Goal: Task Accomplishment & Management: Use online tool/utility

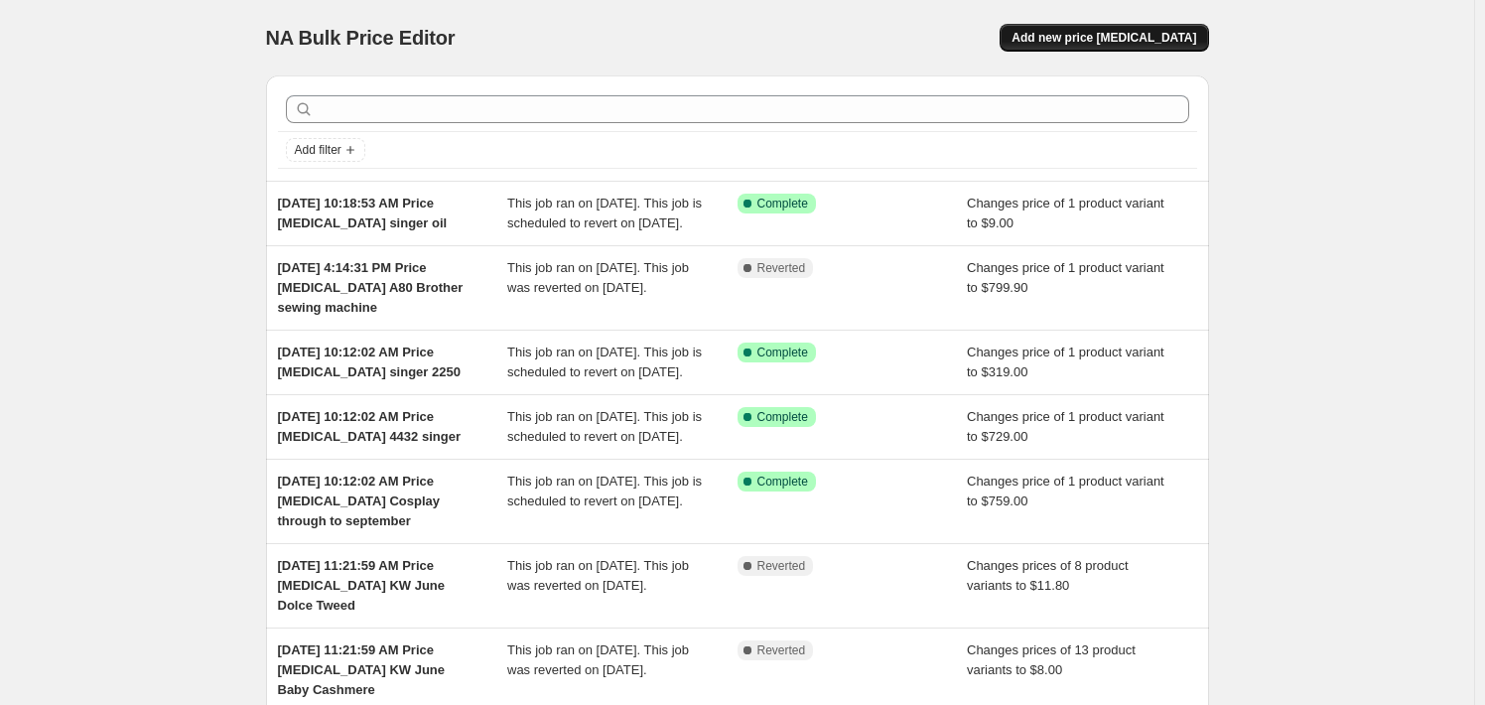
click at [1098, 37] on span "Add new price [MEDICAL_DATA]" at bounding box center [1103, 38] width 185 height 16
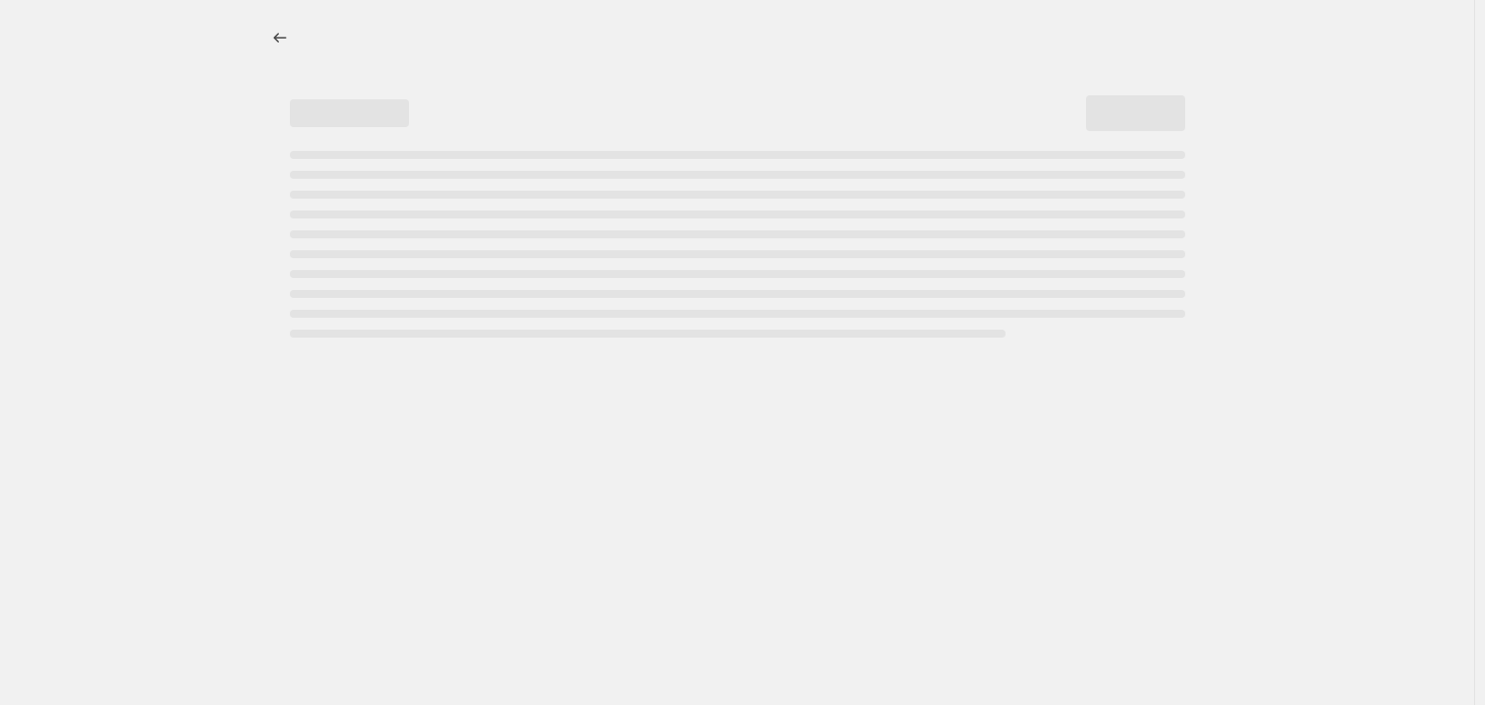
select select "percentage"
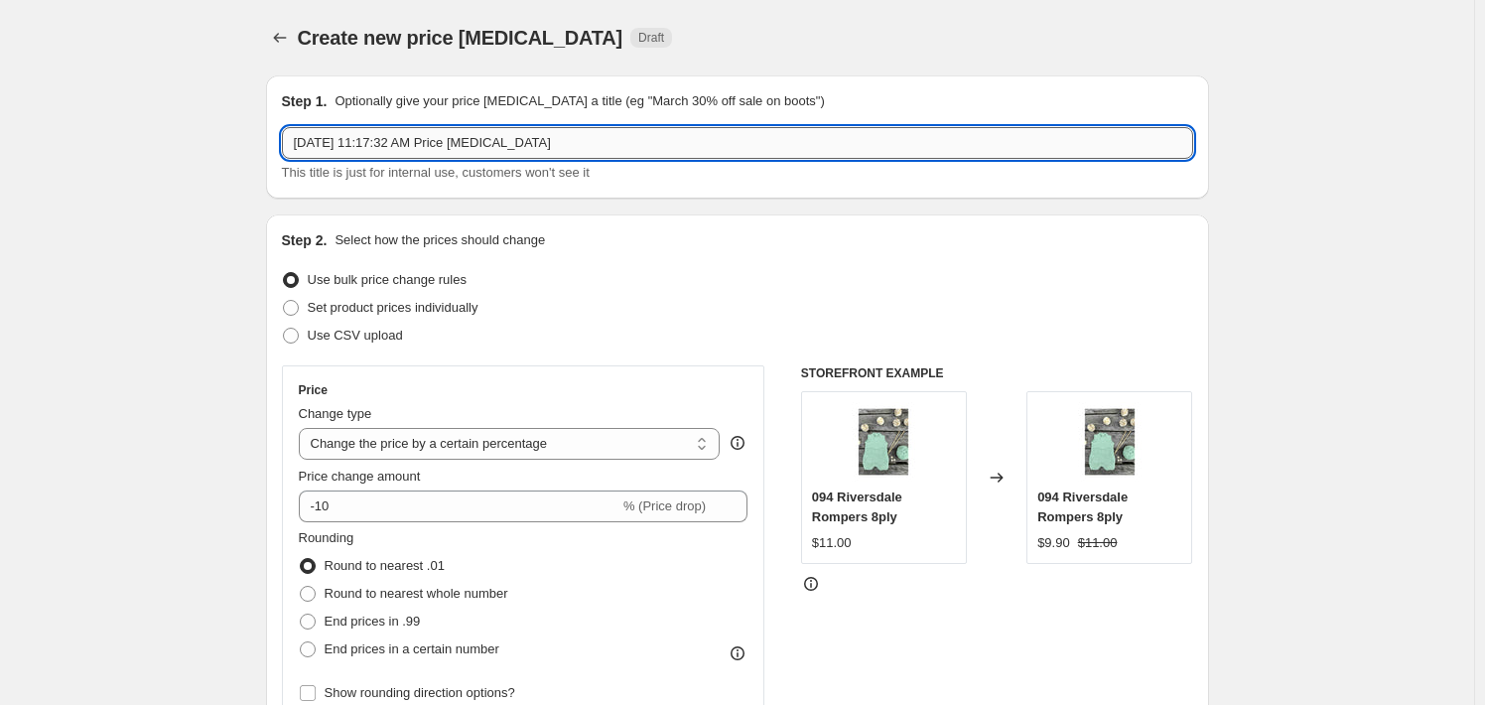
click at [669, 143] on input "[DATE] 11:17:32 AM Price [MEDICAL_DATA]" at bounding box center [737, 143] width 911 height 32
type input "[DATE] 11:17:32 AM Price [MEDICAL_DATA] zealana heron"
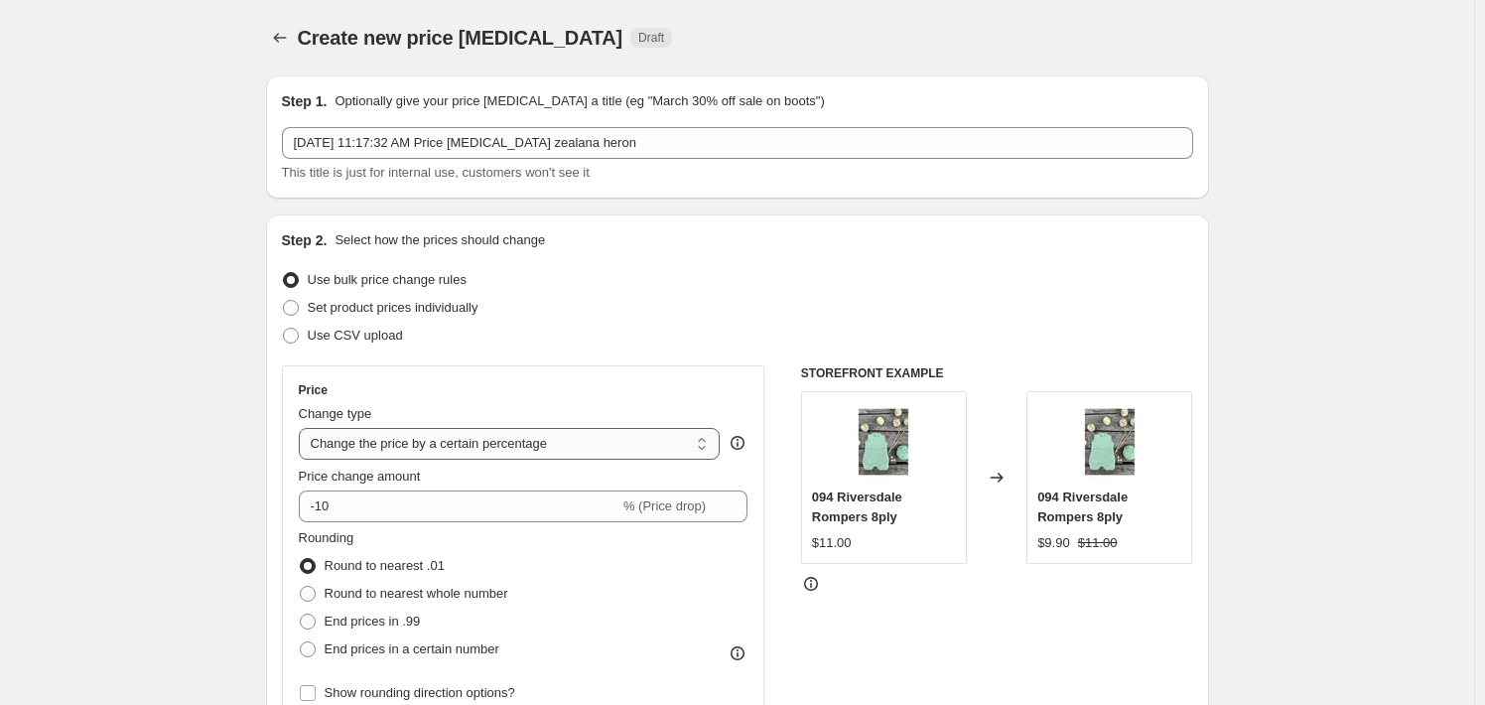
click at [572, 444] on select "Change the price to a certain amount Change the price by a certain amount Chang…" at bounding box center [510, 444] width 422 height 32
select select "to"
click at [303, 428] on select "Change the price to a certain amount Change the price by a certain amount Chang…" at bounding box center [510, 444] width 422 height 32
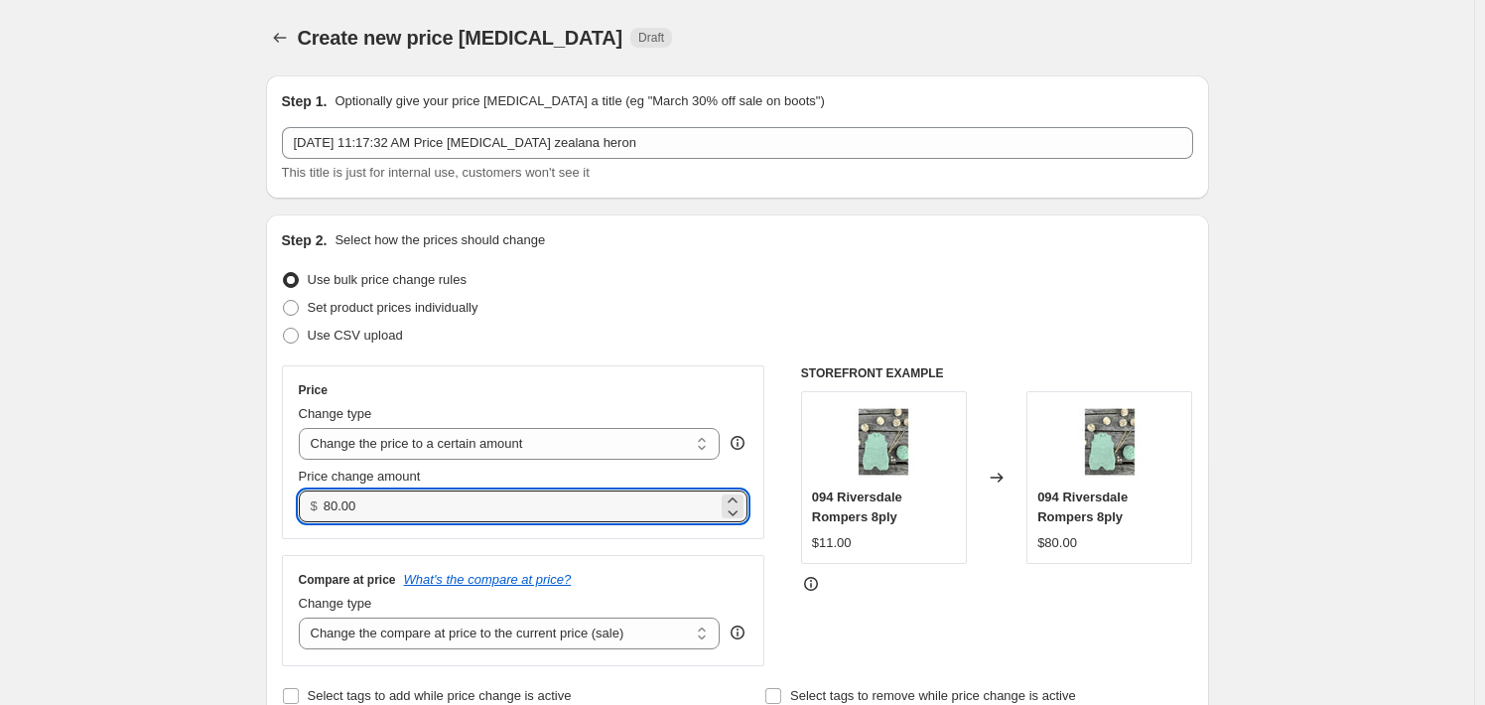
drag, startPoint x: 500, startPoint y: 507, endPoint x: 327, endPoint y: 505, distance: 173.7
click at [327, 505] on div "$ 80.00" at bounding box center [524, 506] width 450 height 32
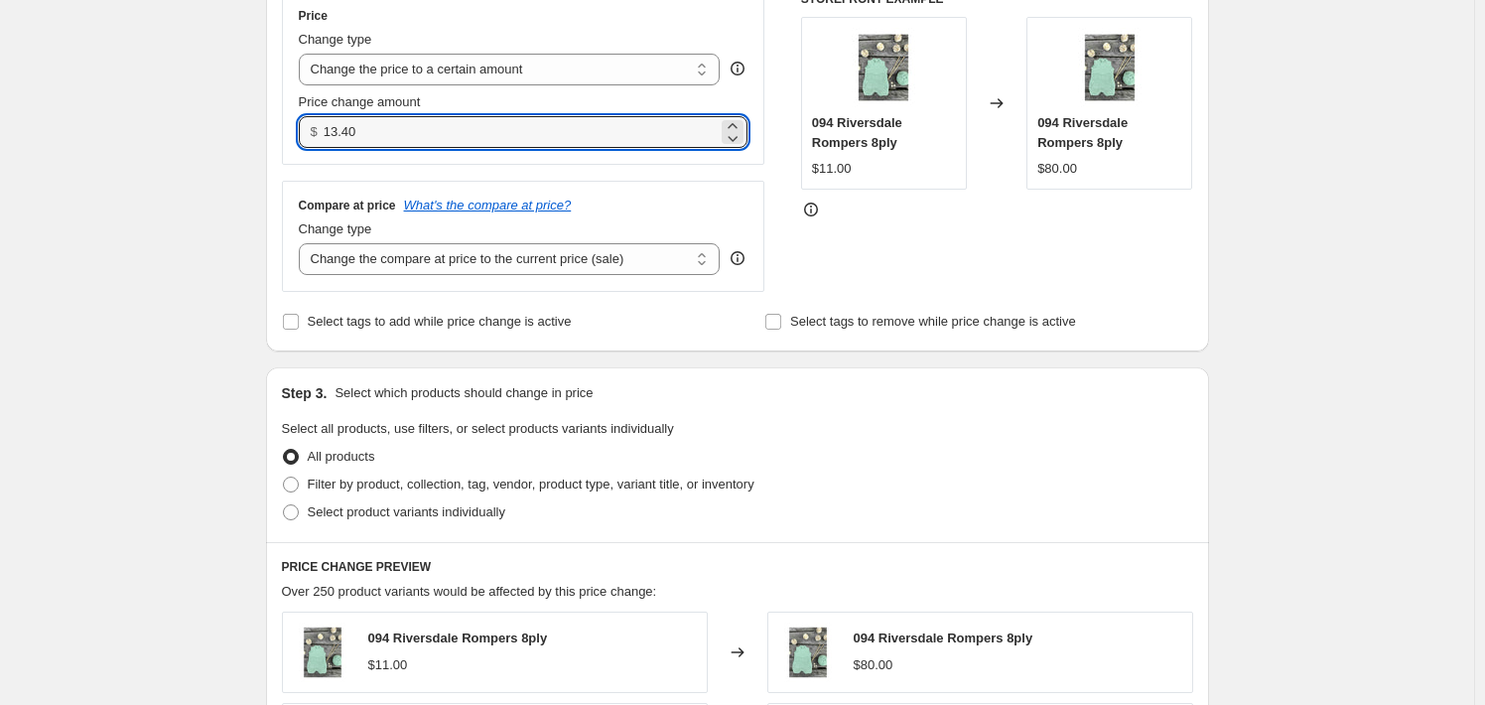
scroll to position [397, 0]
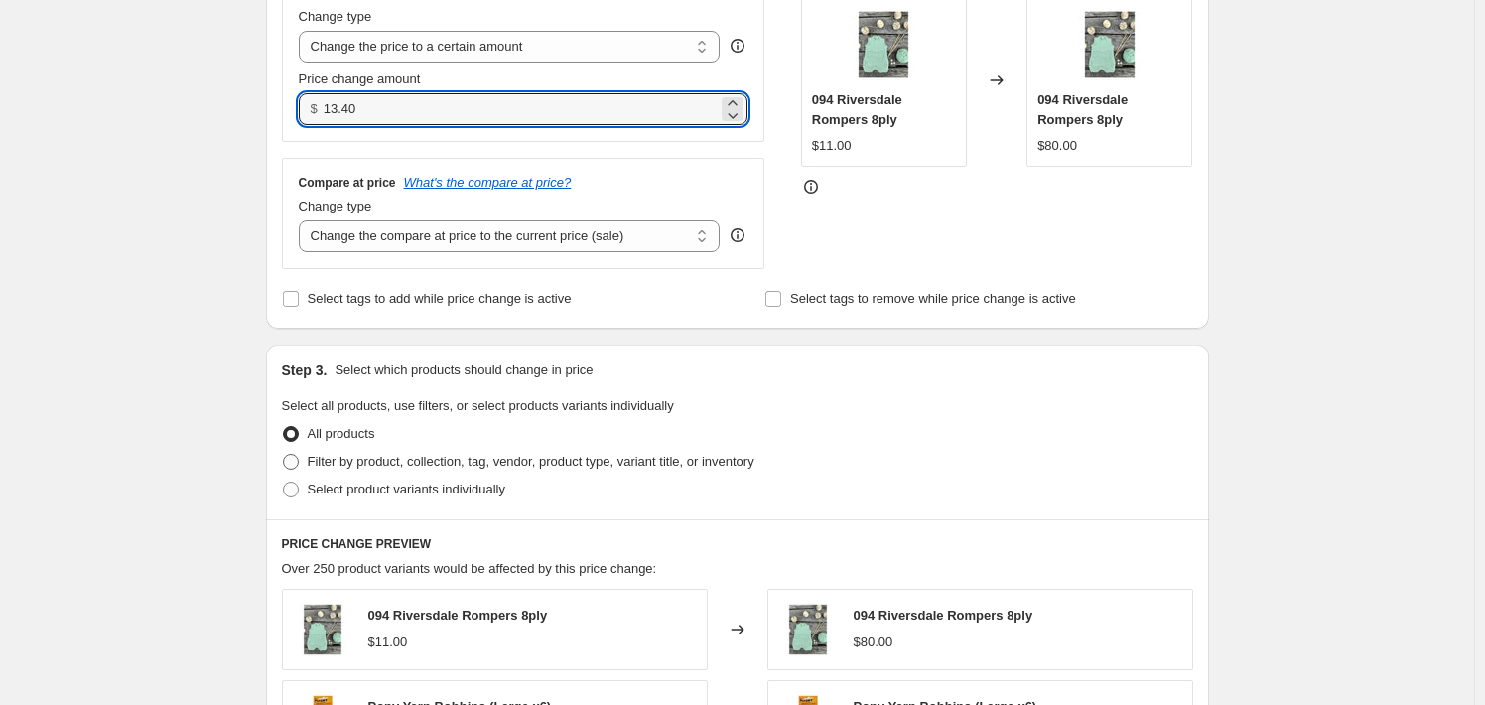
type input "13.40"
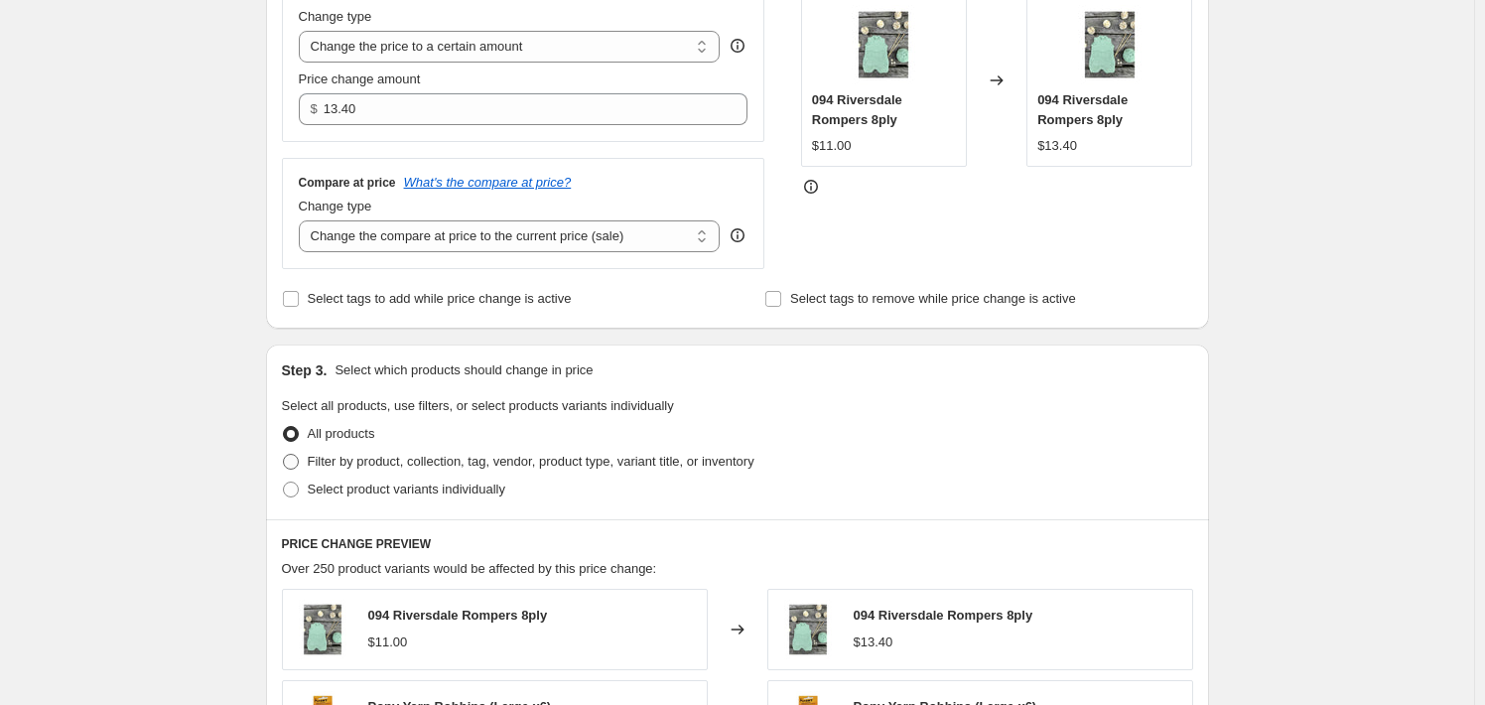
click at [532, 462] on span "Filter by product, collection, tag, vendor, product type, variant title, or inv…" at bounding box center [531, 461] width 447 height 15
click at [284, 455] on input "Filter by product, collection, tag, vendor, product type, variant title, or inv…" at bounding box center [283, 454] width 1 height 1
radio input "true"
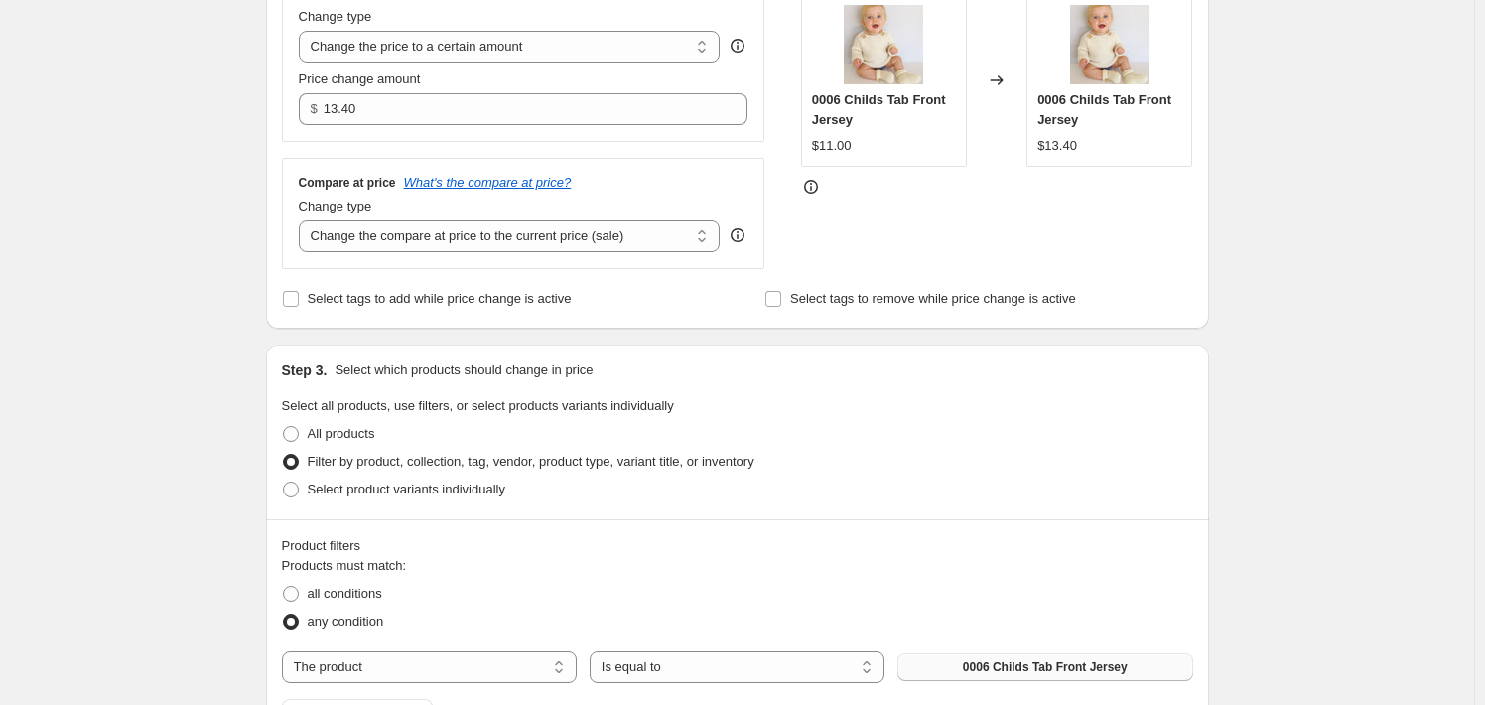
click at [978, 669] on span "0006 Childs Tab Front Jersey" at bounding box center [1045, 667] width 165 height 16
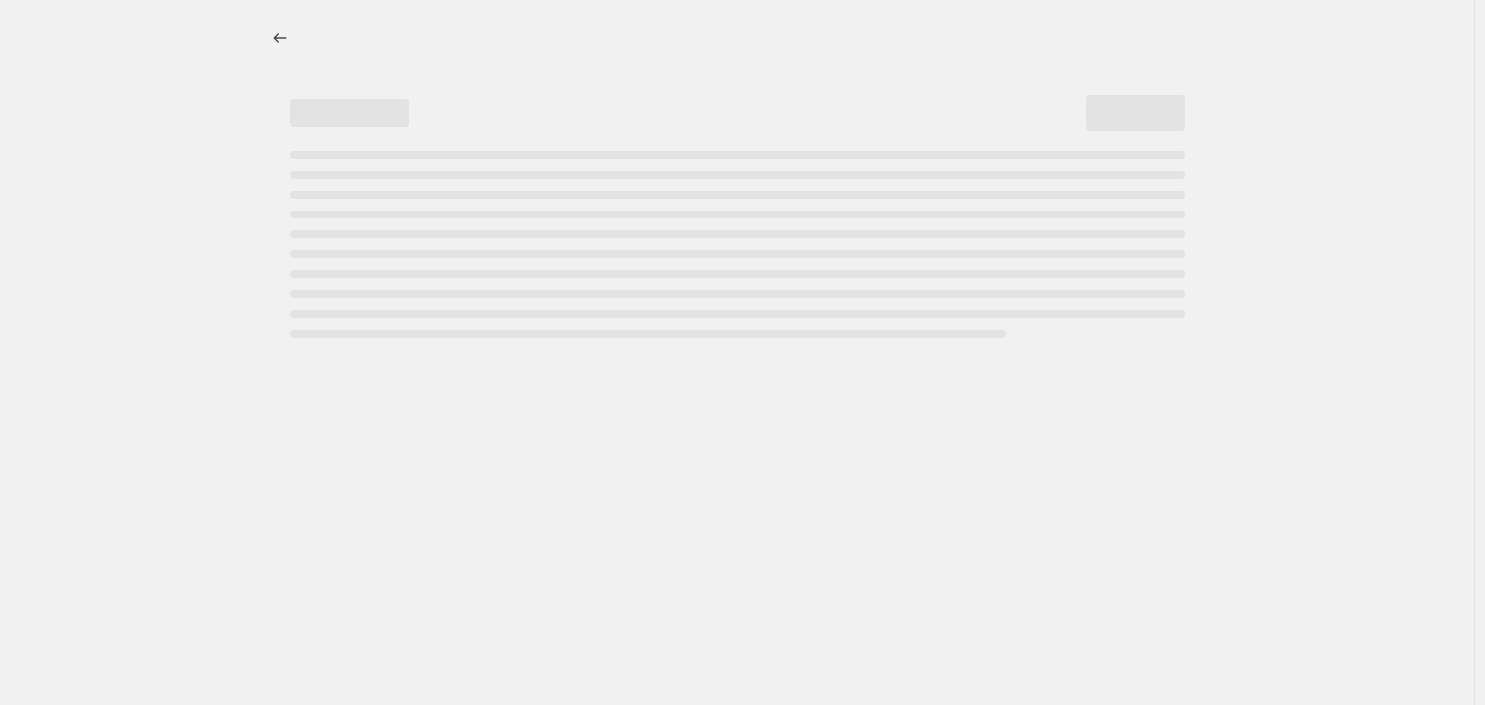
select select "percentage"
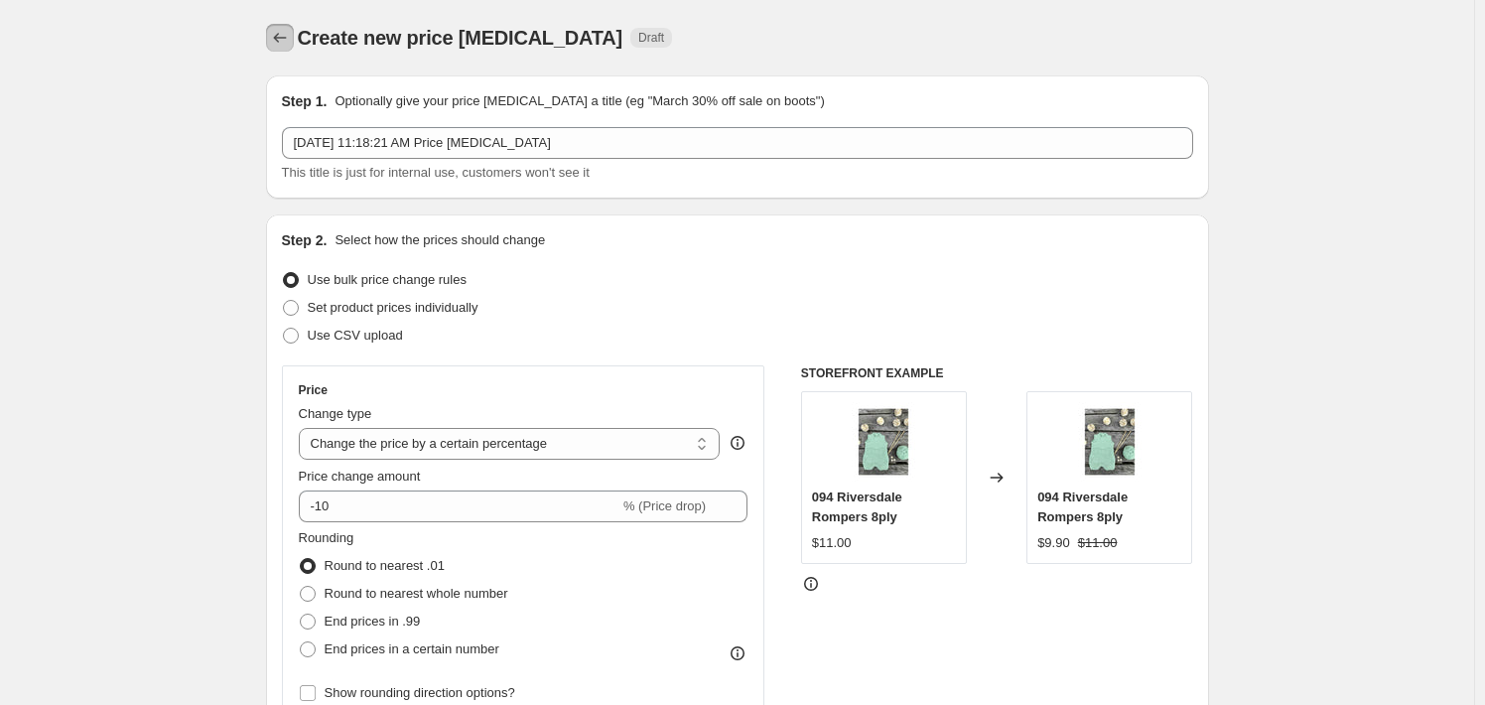
click at [287, 30] on icon "Price change jobs" at bounding box center [280, 38] width 20 height 20
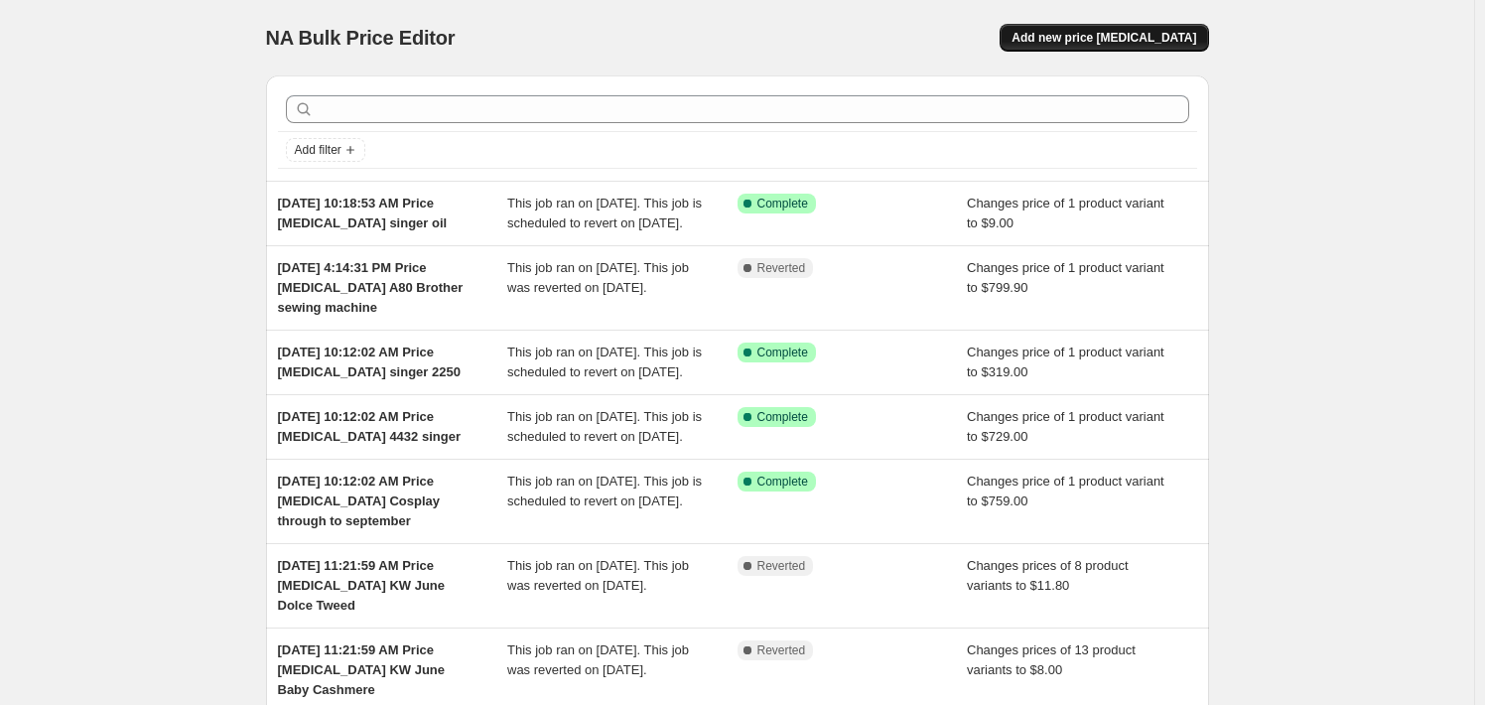
click at [1083, 46] on button "Add new price [MEDICAL_DATA]" at bounding box center [1104, 38] width 208 height 28
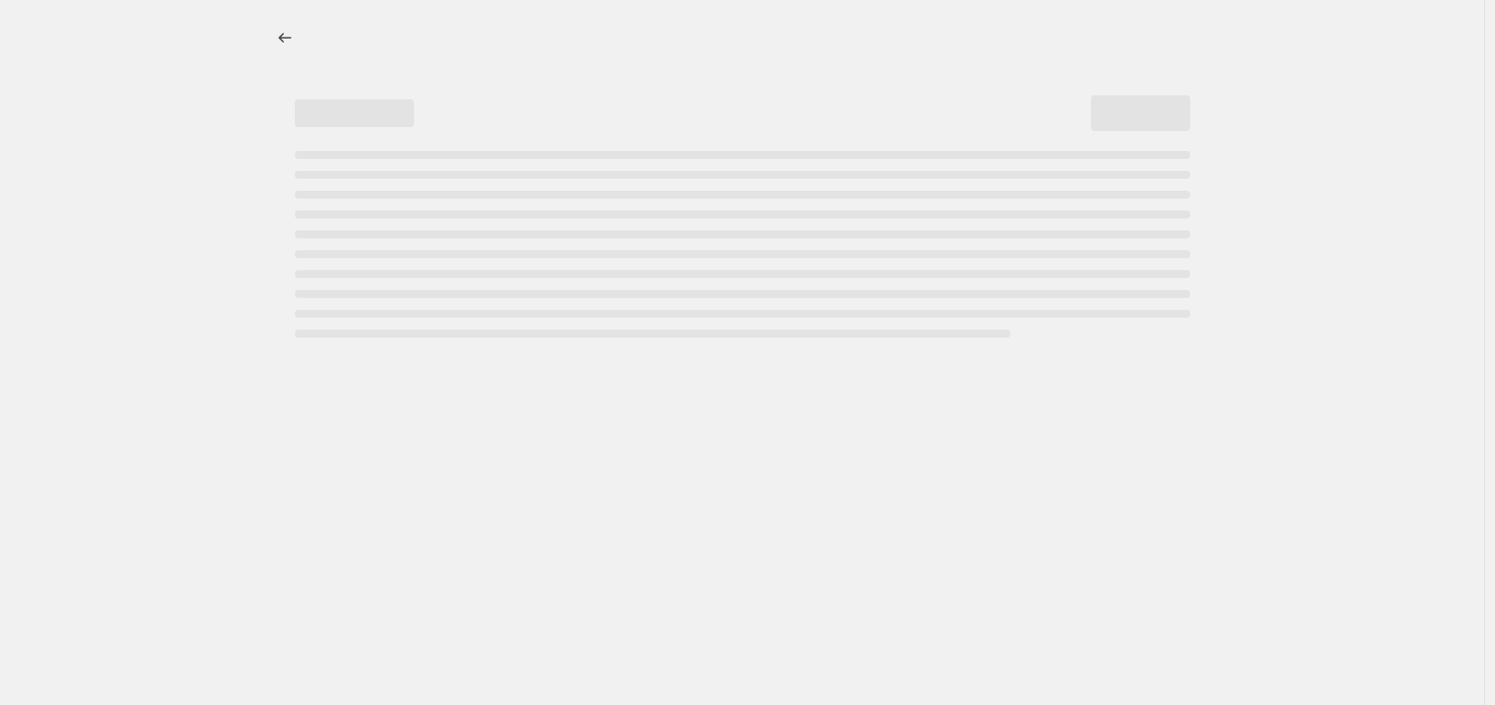
select select "percentage"
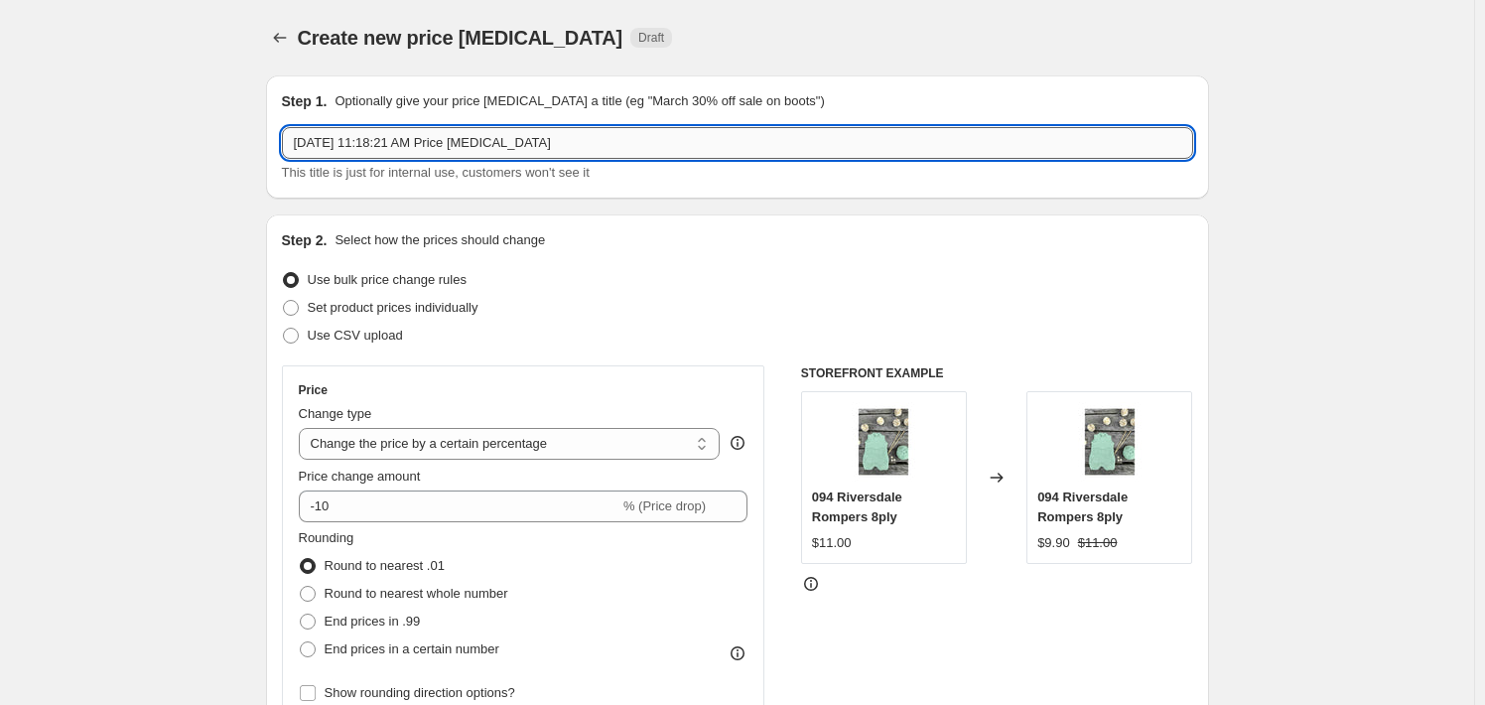
click at [623, 140] on input "[DATE] 11:18:21 AM Price [MEDICAL_DATA]" at bounding box center [737, 143] width 911 height 32
type input "[DATE] 11:18:21 AM Price [MEDICAL_DATA] zealana heron"
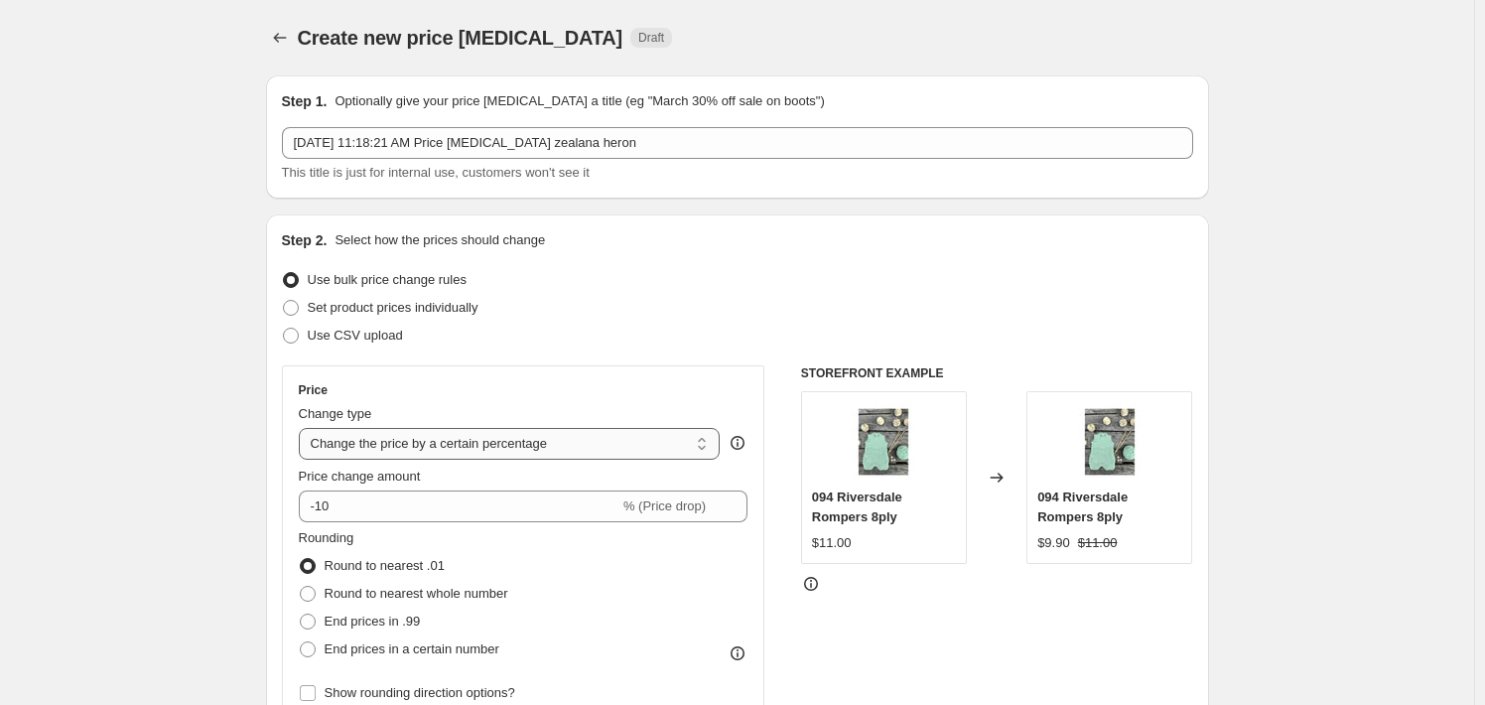
click at [577, 445] on select "Change the price to a certain amount Change the price by a certain amount Chang…" at bounding box center [510, 444] width 422 height 32
select select "to"
click at [303, 428] on select "Change the price to a certain amount Change the price by a certain amount Chang…" at bounding box center [510, 444] width 422 height 32
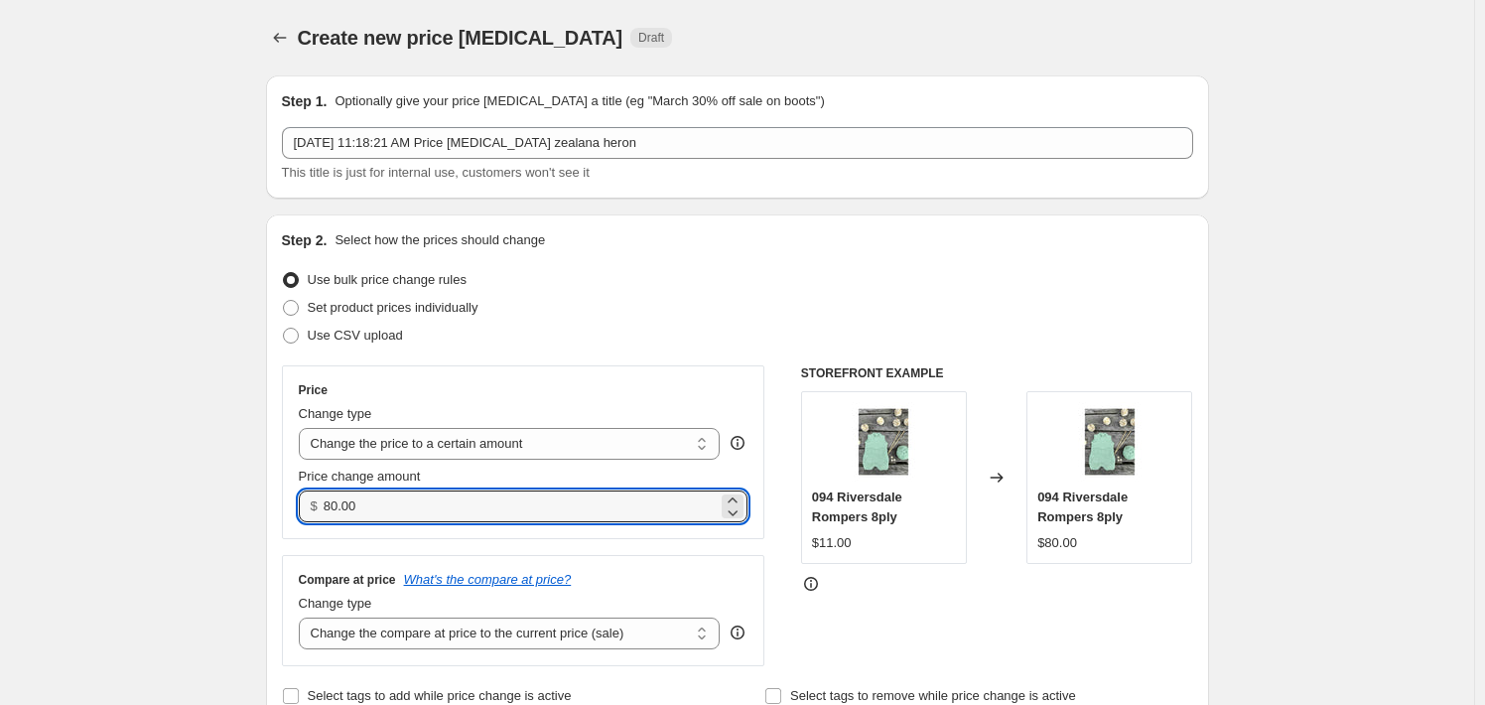
drag, startPoint x: 418, startPoint y: 504, endPoint x: 327, endPoint y: 510, distance: 91.5
click at [327, 510] on div "$ 80.00" at bounding box center [524, 506] width 450 height 32
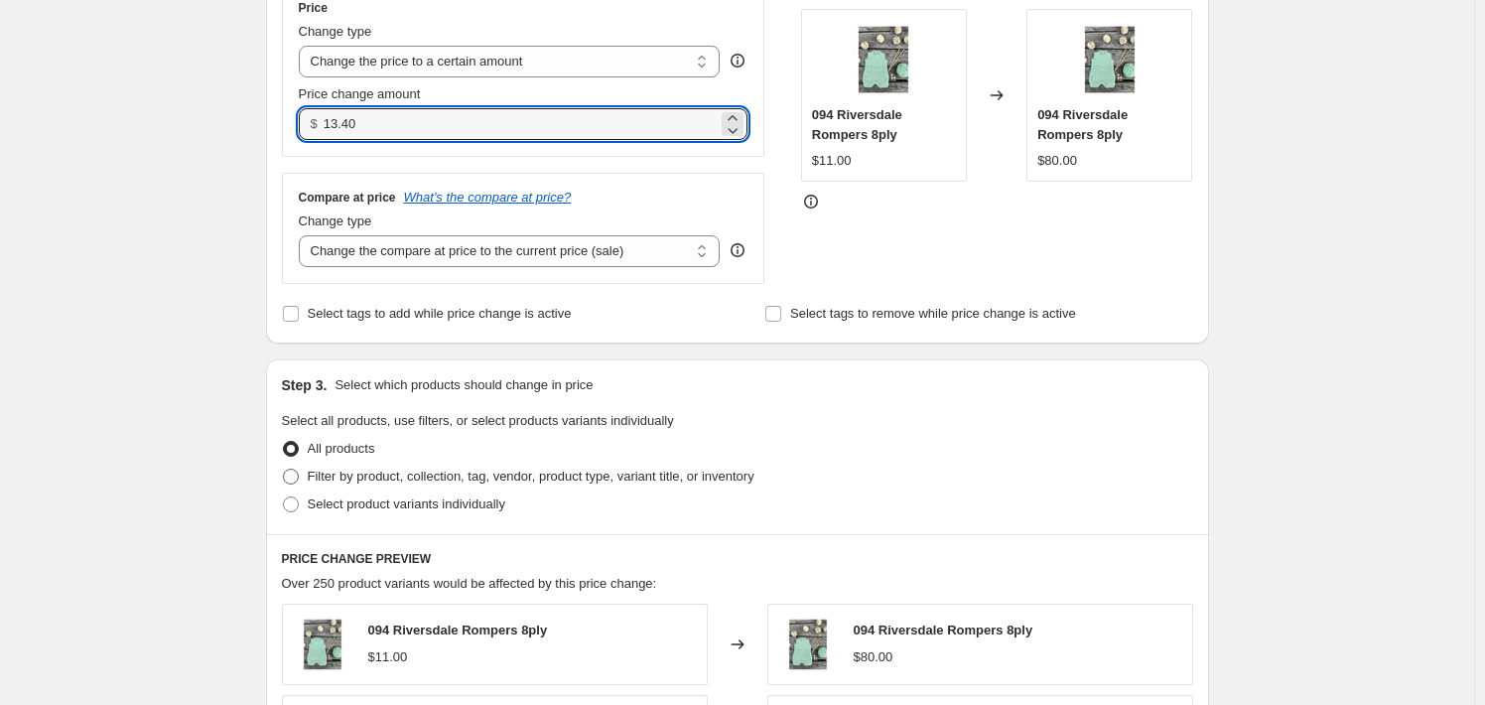
scroll to position [397, 0]
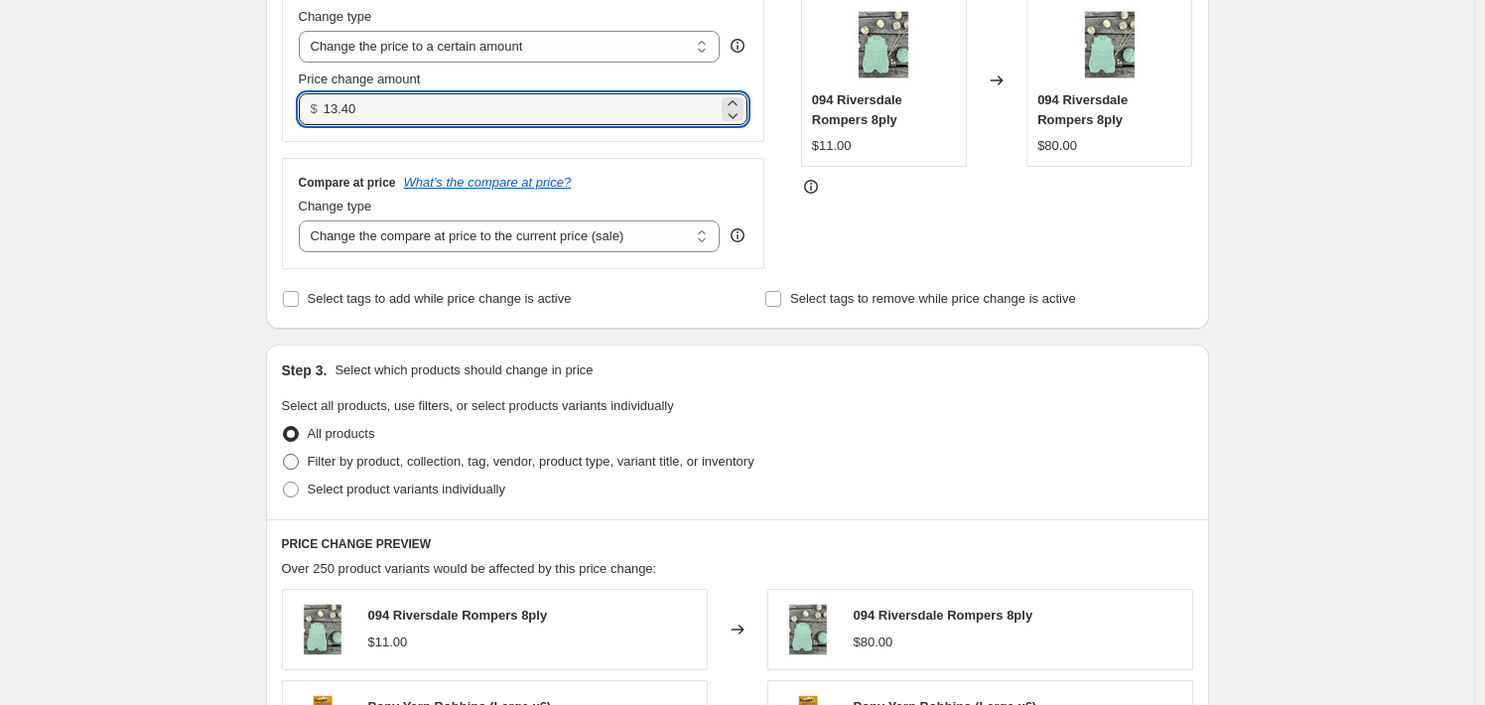
type input "13.40"
click at [430, 462] on span "Filter by product, collection, tag, vendor, product type, variant title, or inv…" at bounding box center [531, 461] width 447 height 15
click at [284, 455] on input "Filter by product, collection, tag, vendor, product type, variant title, or inv…" at bounding box center [283, 454] width 1 height 1
radio input "true"
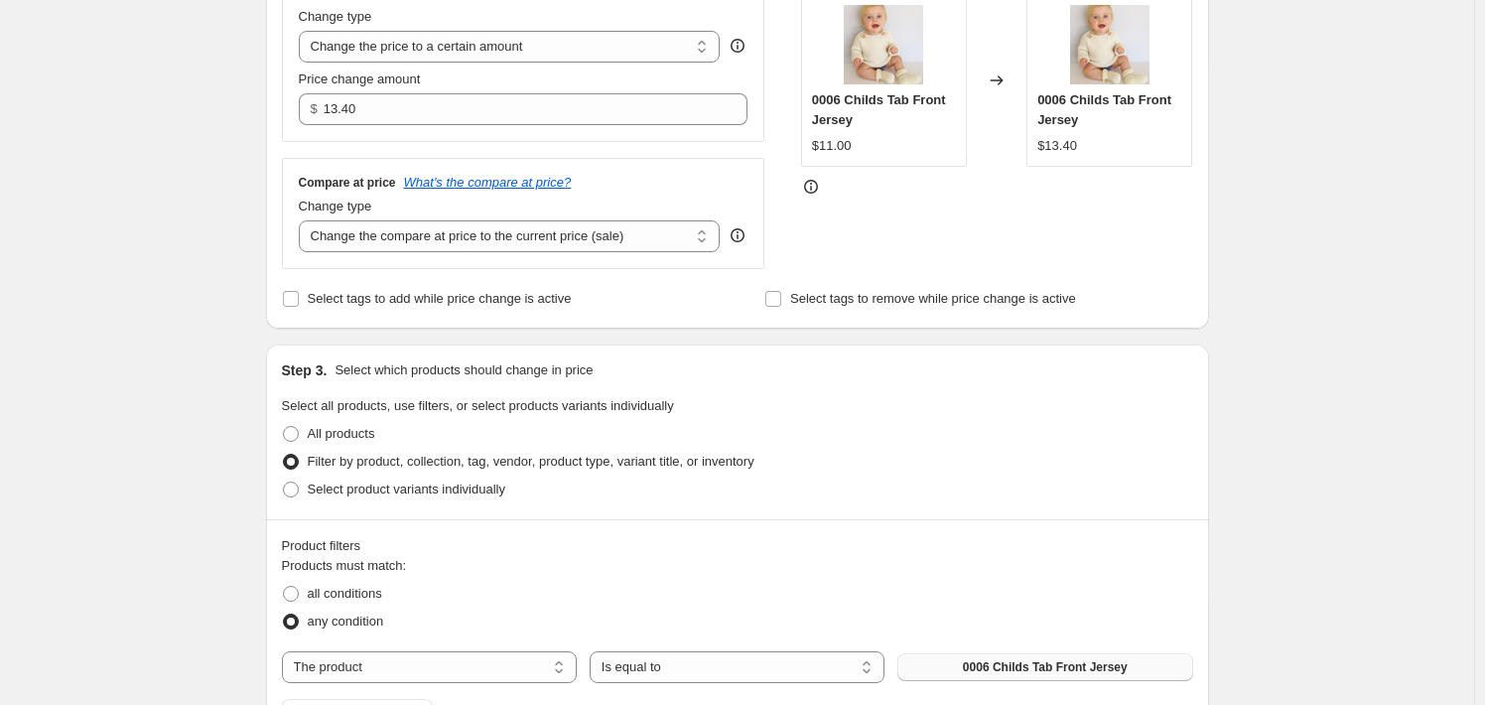
click at [992, 665] on span "0006 Childs Tab Front Jersey" at bounding box center [1045, 667] width 165 height 16
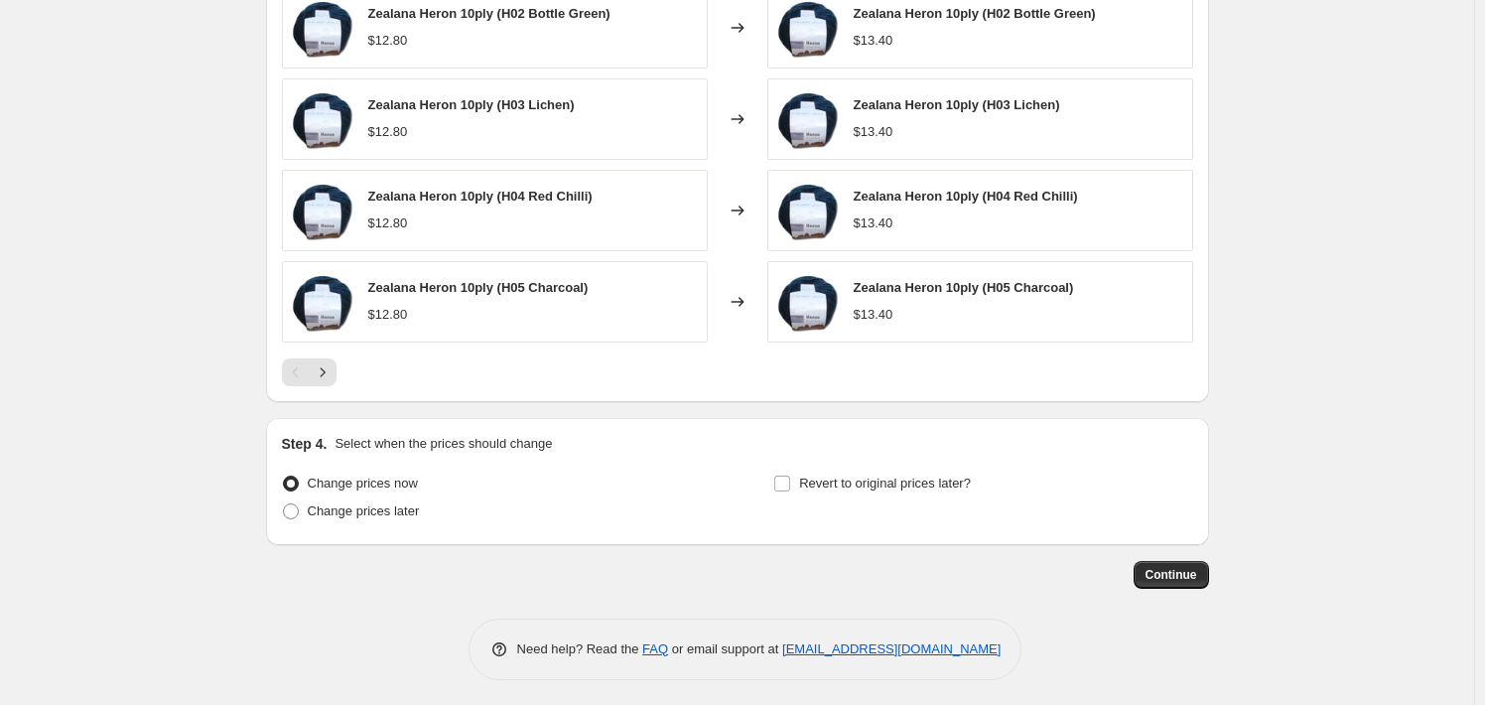
scroll to position [1316, 0]
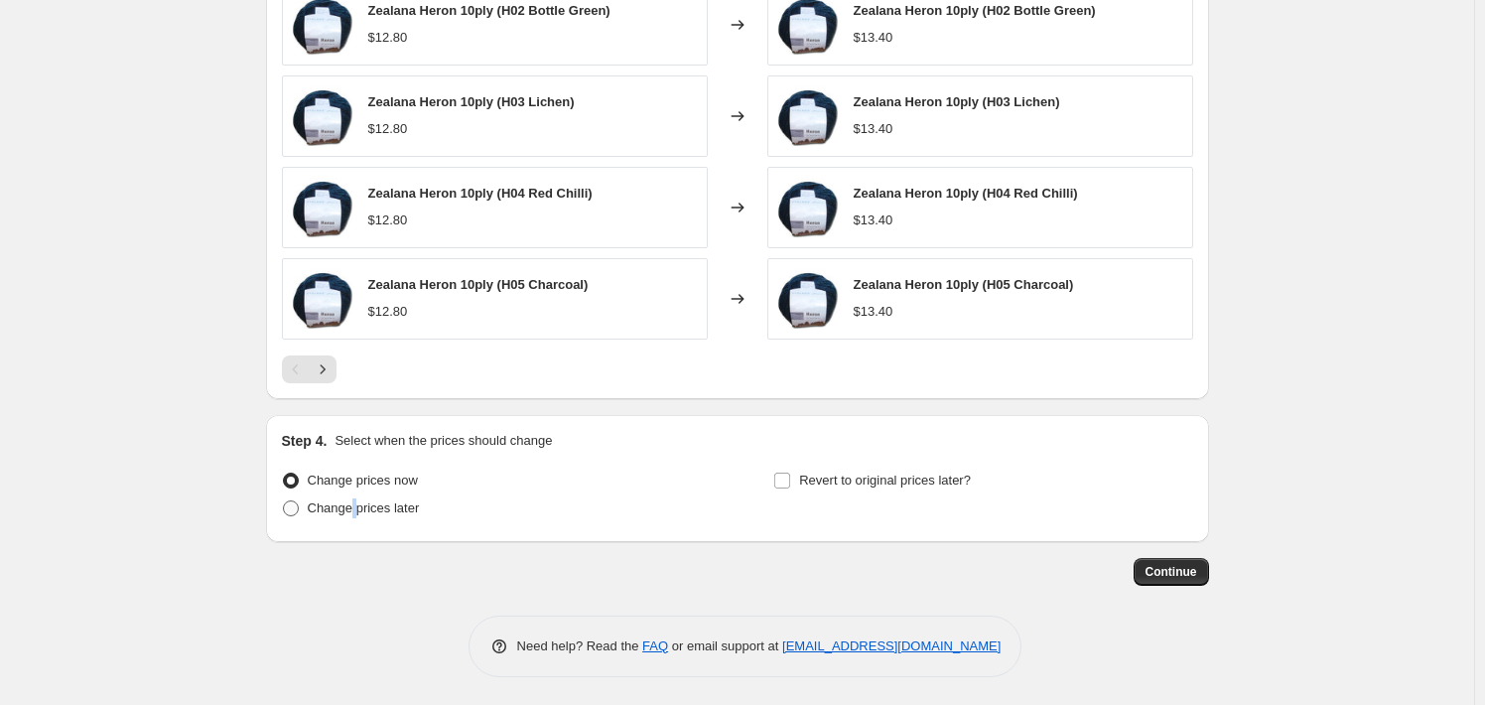
click at [356, 507] on span "Change prices later" at bounding box center [364, 507] width 112 height 15
click at [298, 511] on span at bounding box center [291, 508] width 16 height 16
click at [284, 501] on input "Change prices later" at bounding box center [283, 500] width 1 height 1
radio input "true"
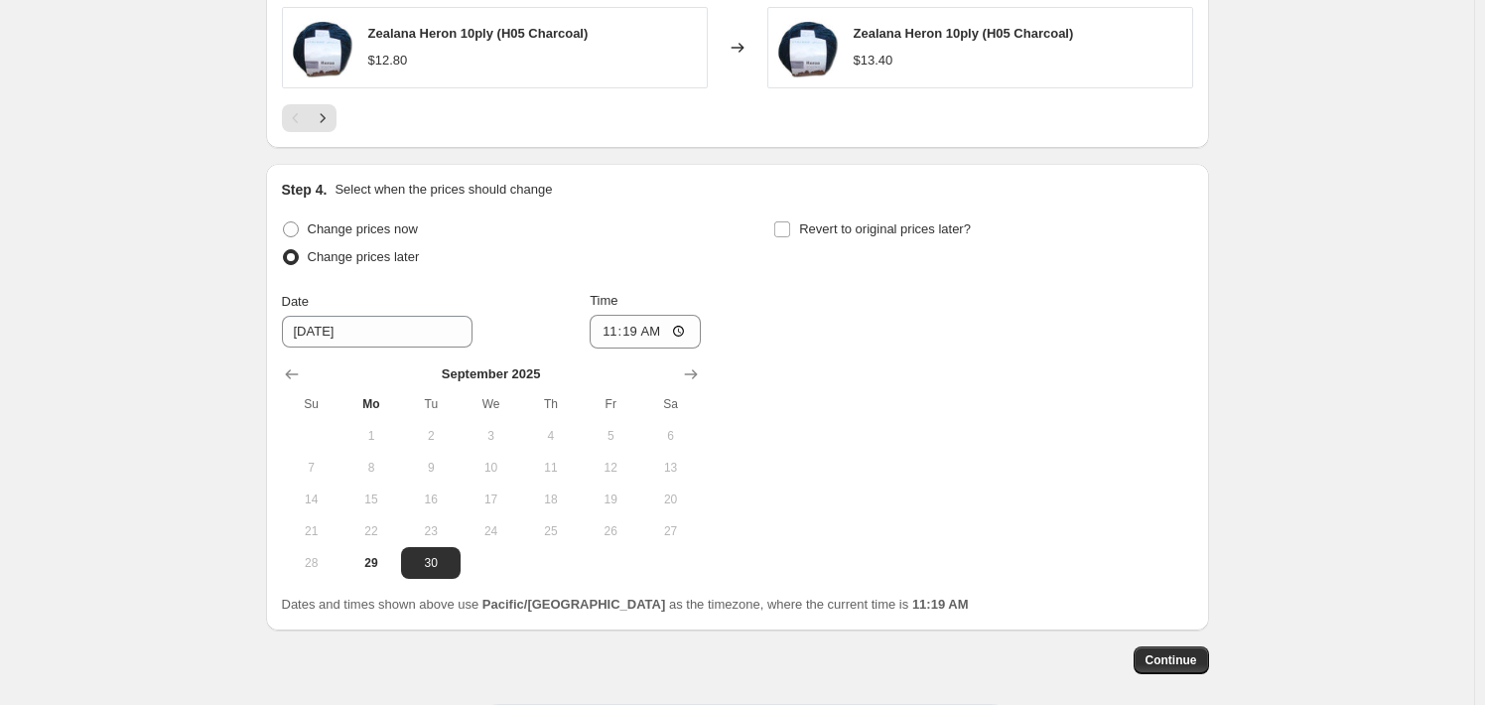
scroll to position [1614, 0]
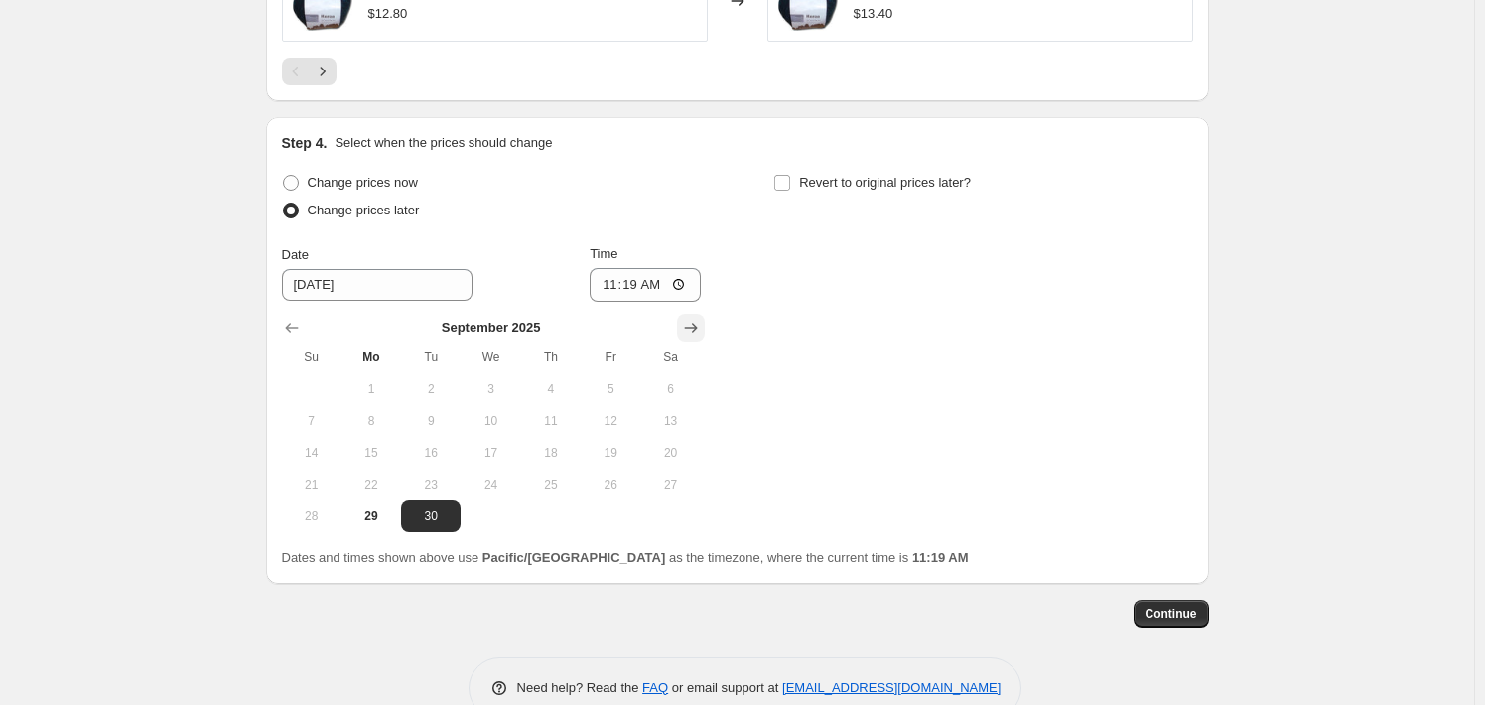
click at [687, 329] on icon "Show next month, October 2025" at bounding box center [691, 328] width 20 height 20
click at [684, 331] on button "Show next month, November 2025" at bounding box center [691, 328] width 28 height 28
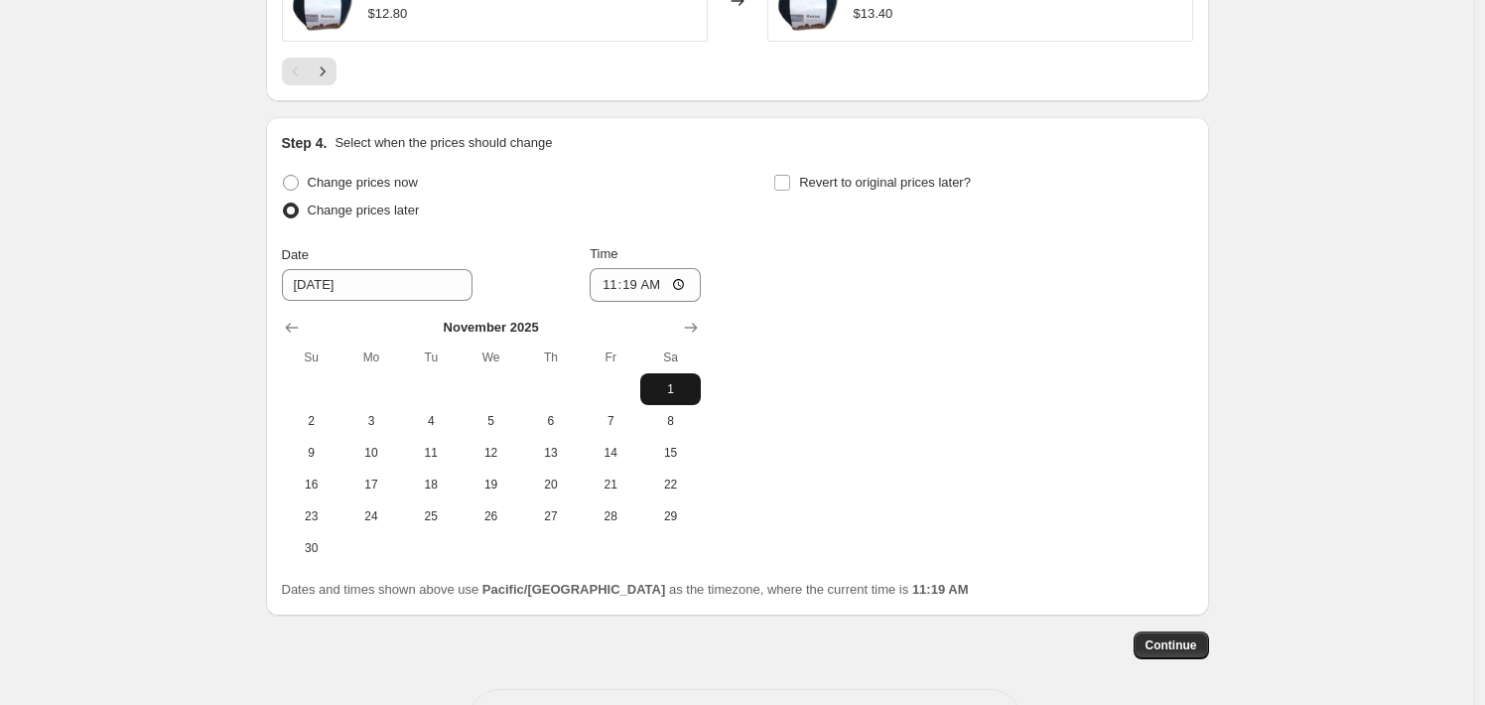
click at [667, 390] on span "1" at bounding box center [670, 389] width 44 height 16
click at [306, 327] on button "Show previous month, October 2025" at bounding box center [292, 328] width 28 height 28
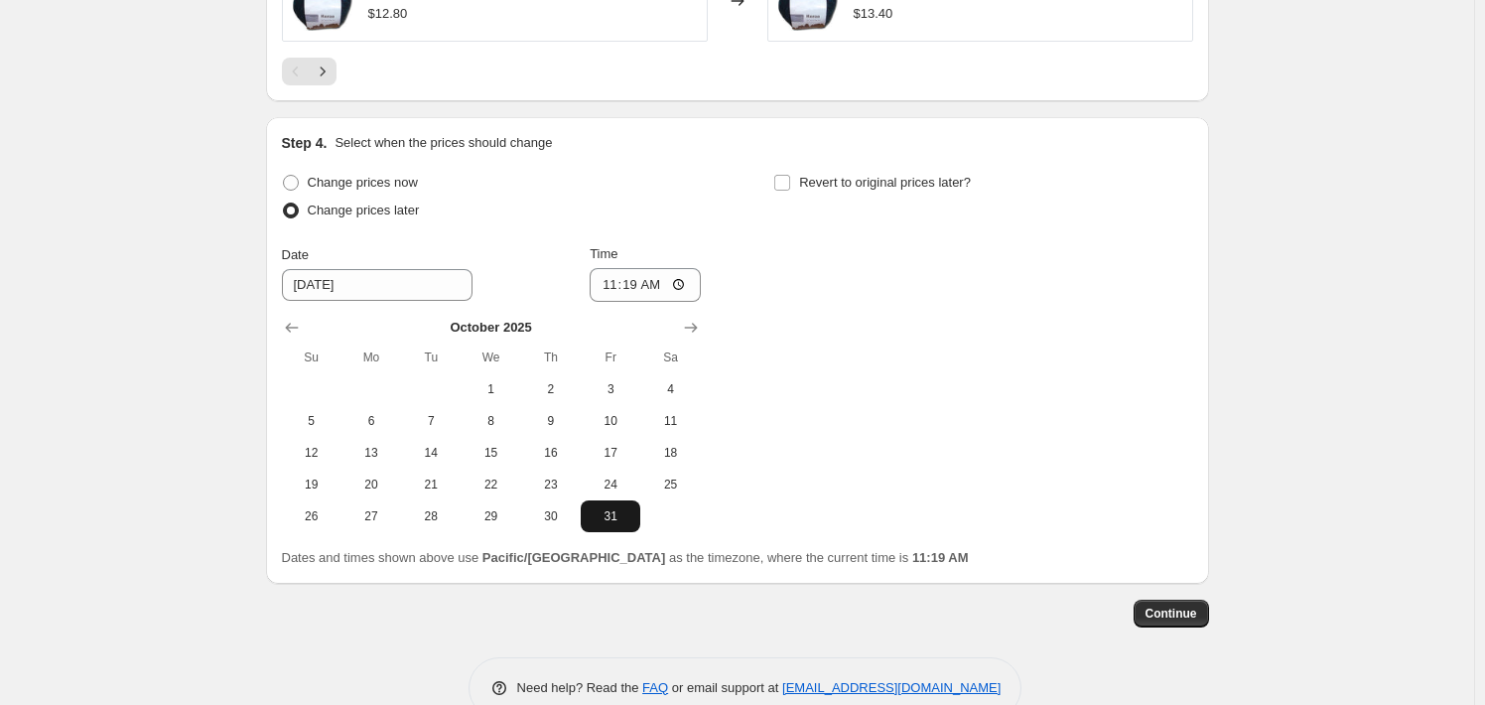
click at [606, 512] on span "31" at bounding box center [611, 516] width 44 height 16
type input "[DATE]"
click at [629, 289] on input "11:19" at bounding box center [645, 285] width 111 height 34
type input "23:59"
click at [1161, 614] on span "Continue" at bounding box center [1171, 613] width 52 height 16
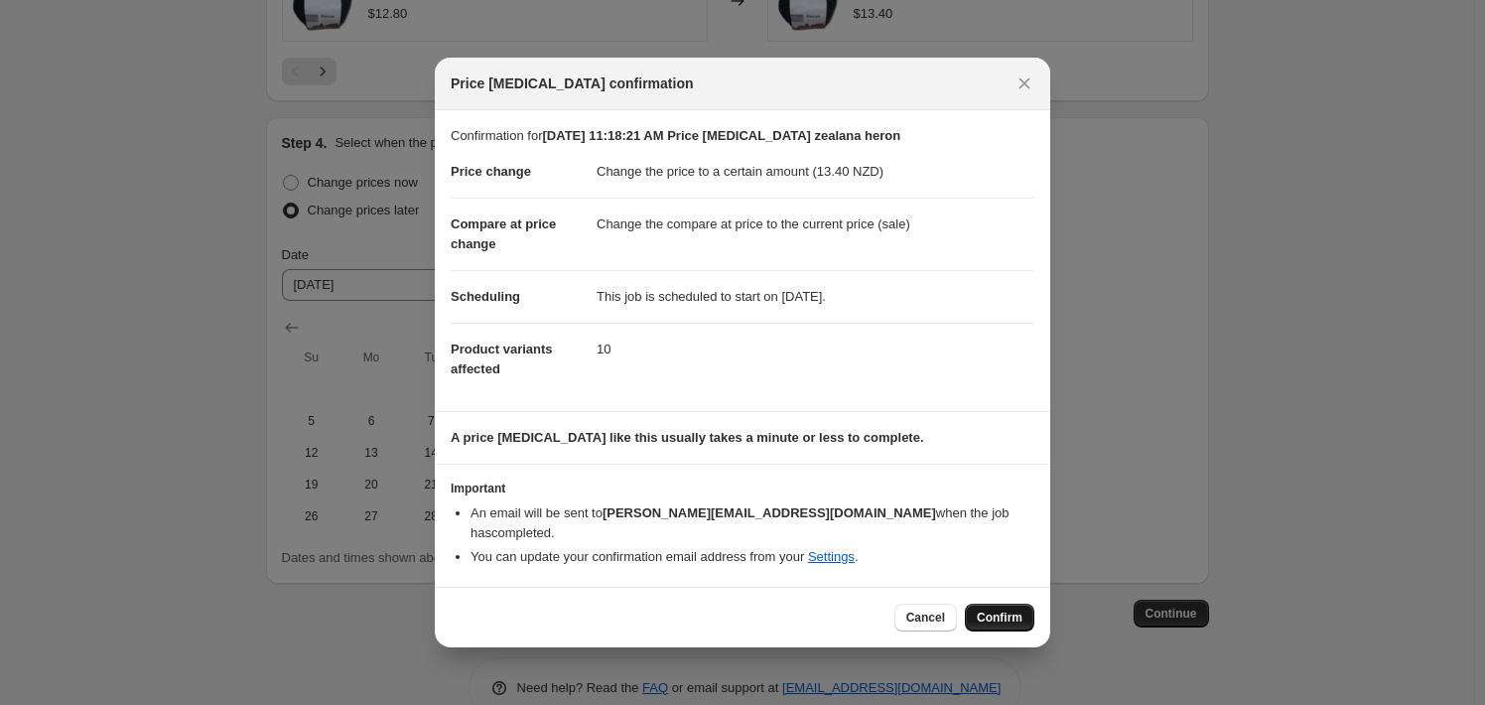
click at [1010, 611] on span "Confirm" at bounding box center [1000, 617] width 46 height 16
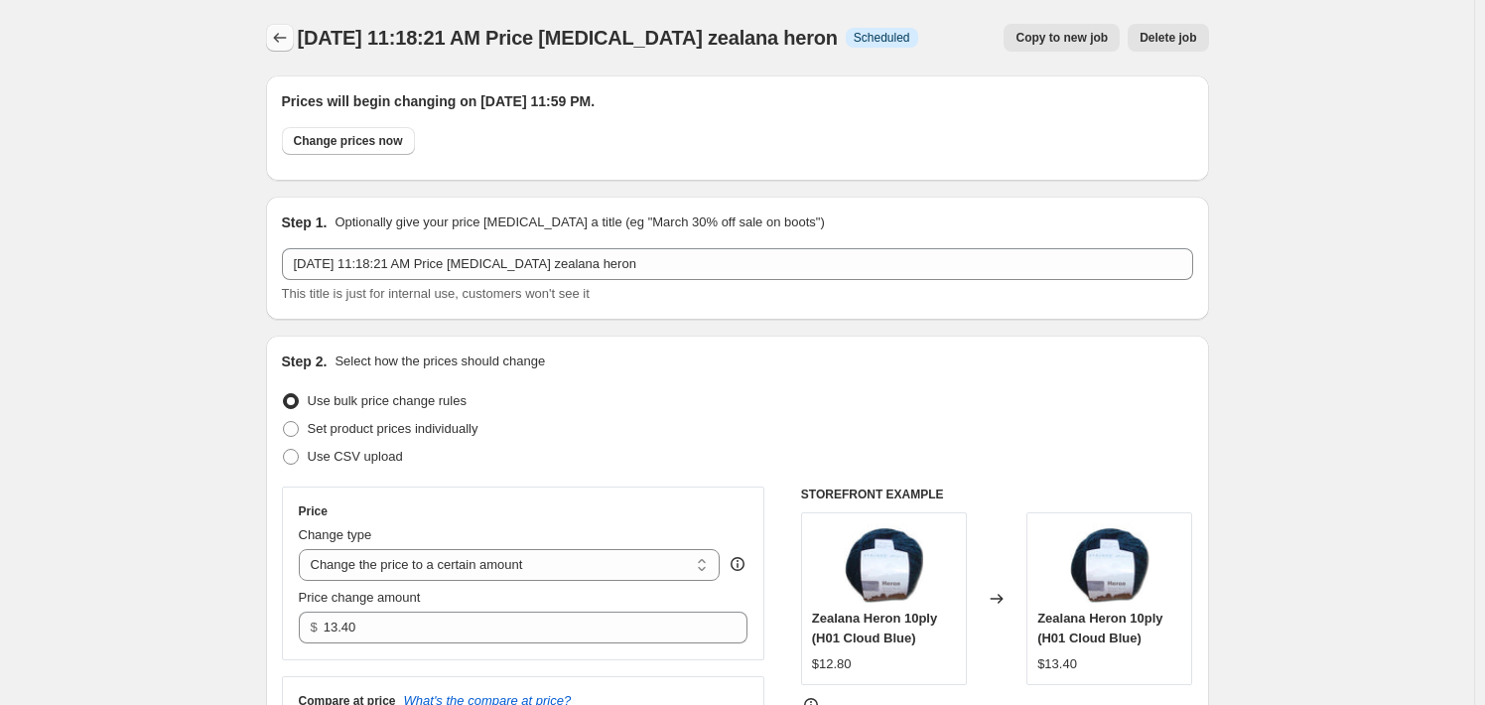
click at [290, 29] on icon "Price change jobs" at bounding box center [280, 38] width 20 height 20
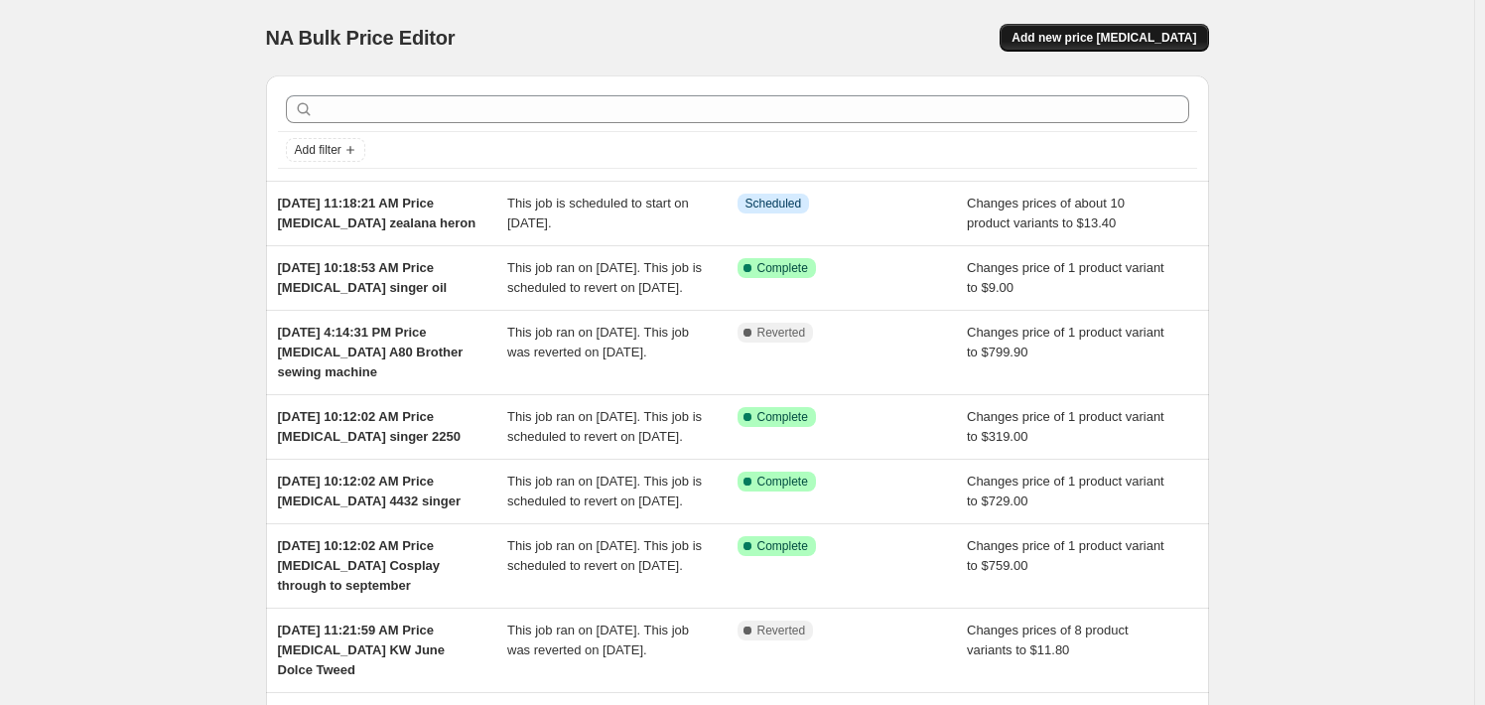
click at [1162, 35] on span "Add new price [MEDICAL_DATA]" at bounding box center [1103, 38] width 185 height 16
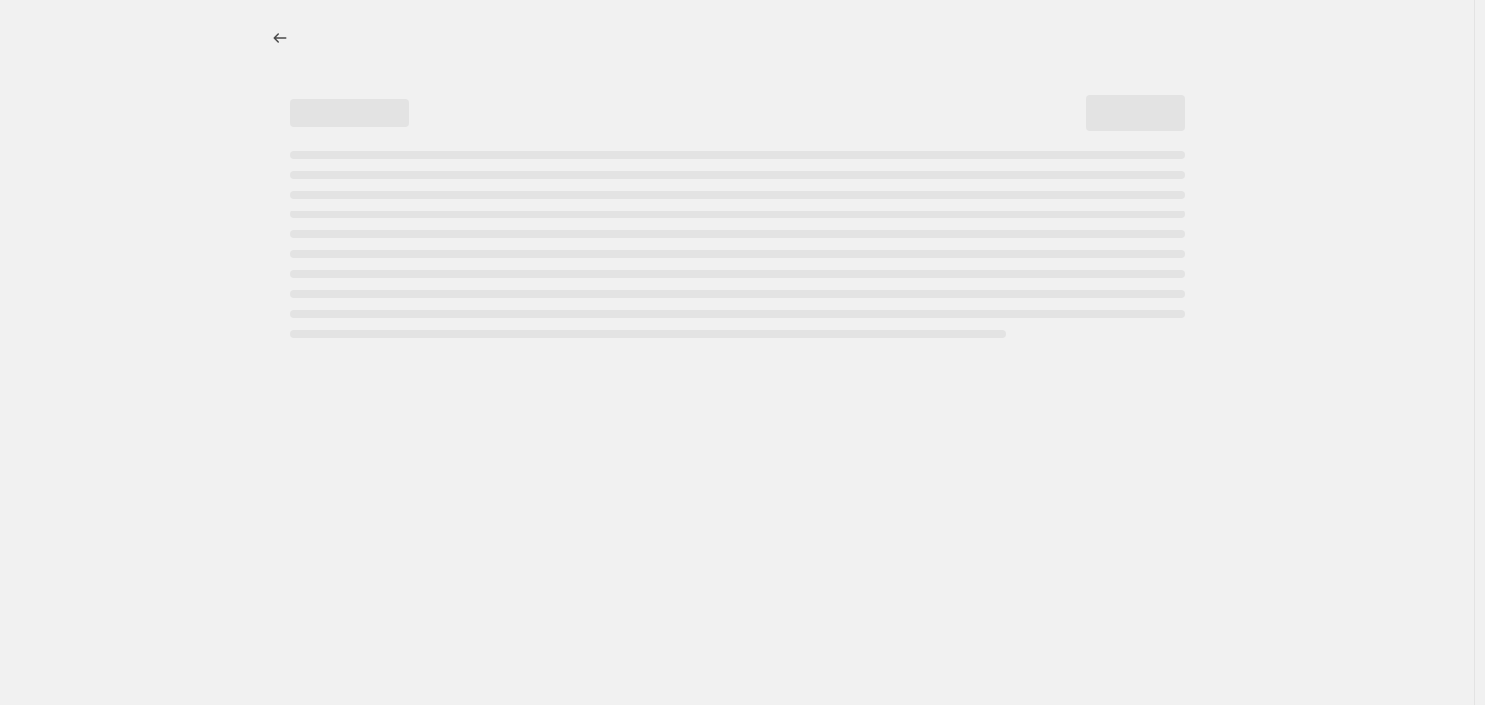
select select "percentage"
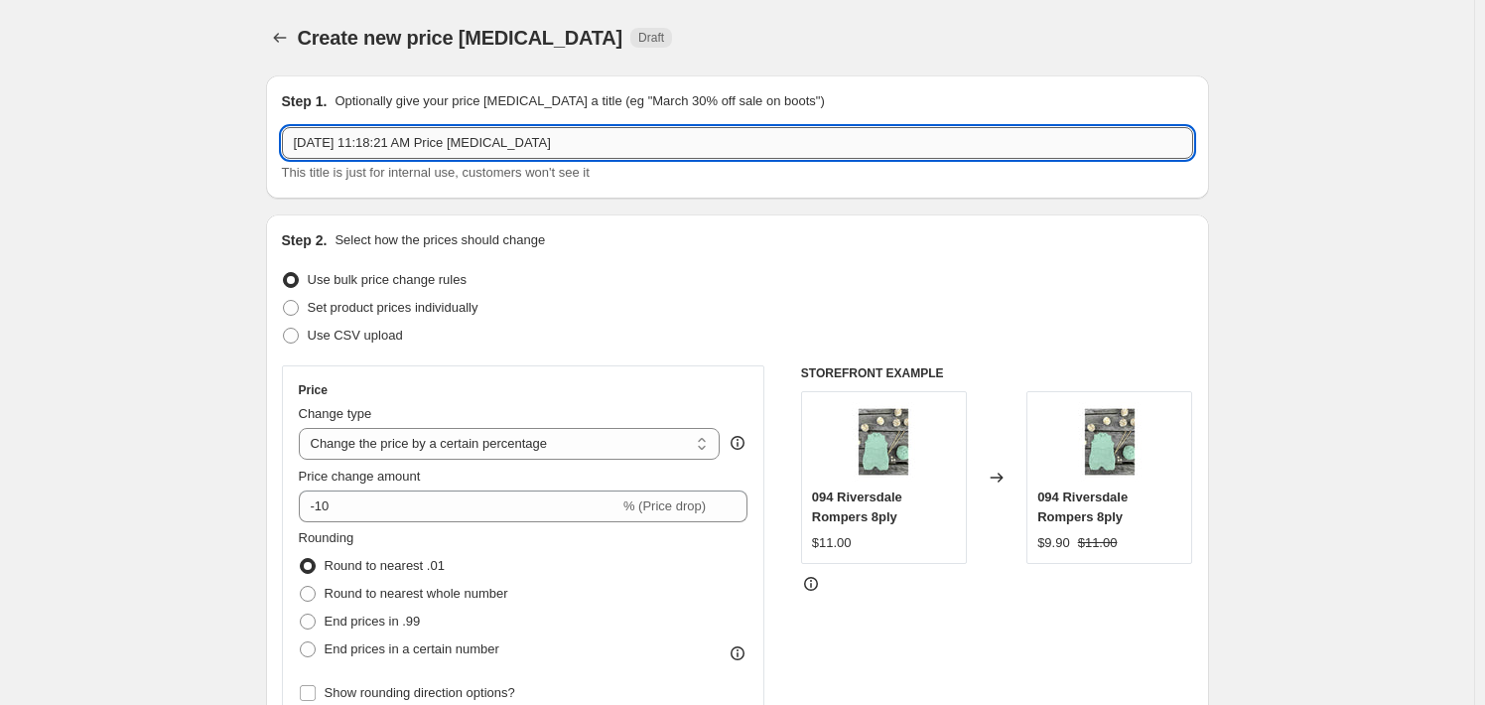
click at [689, 144] on input "[DATE] 11:18:21 AM Price [MEDICAL_DATA]" at bounding box center [737, 143] width 911 height 32
type input "[DATE] 11:18:21 AM Price [MEDICAL_DATA] zealana tui"
click at [540, 444] on select "Change the price to a certain amount Change the price by a certain amount Chang…" at bounding box center [510, 444] width 422 height 32
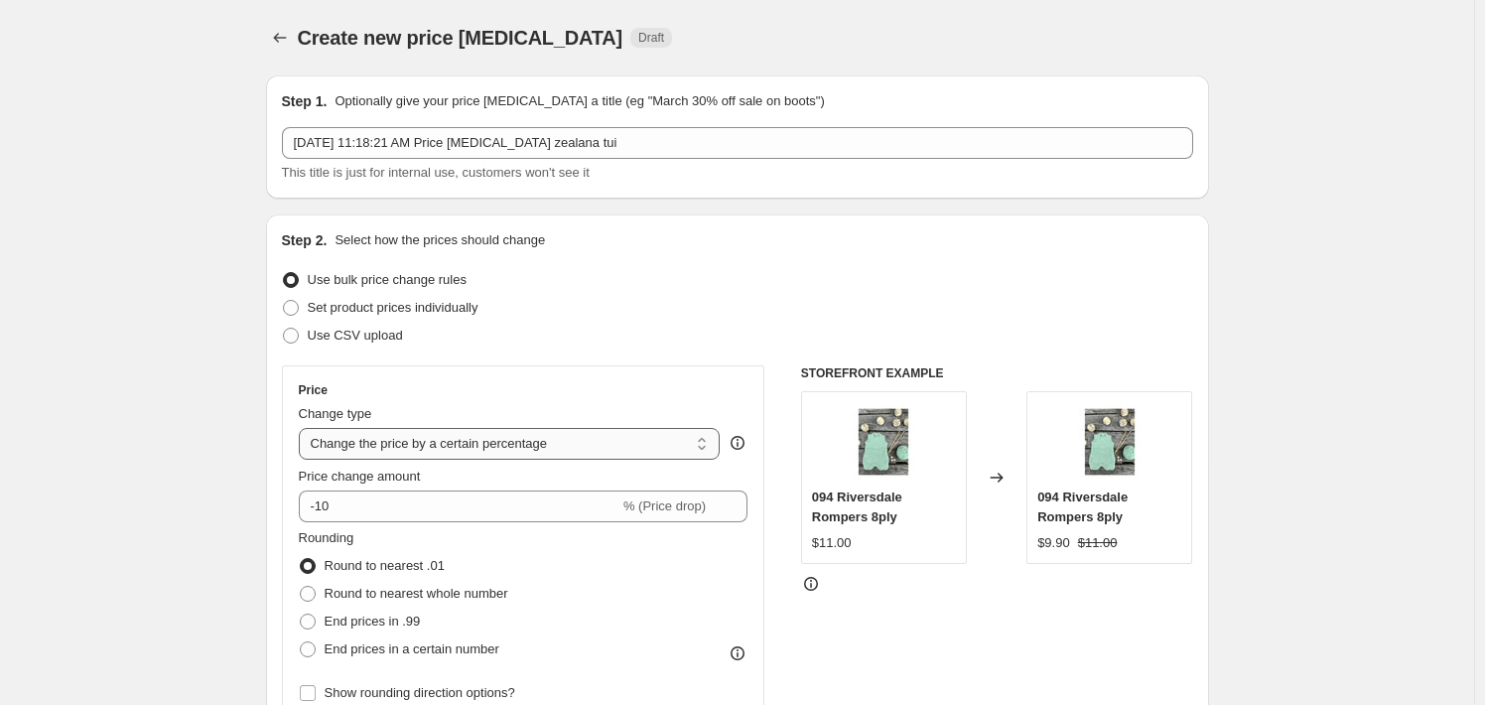
select select "to"
click at [303, 428] on select "Change the price to a certain amount Change the price by a certain amount Chang…" at bounding box center [510, 444] width 422 height 32
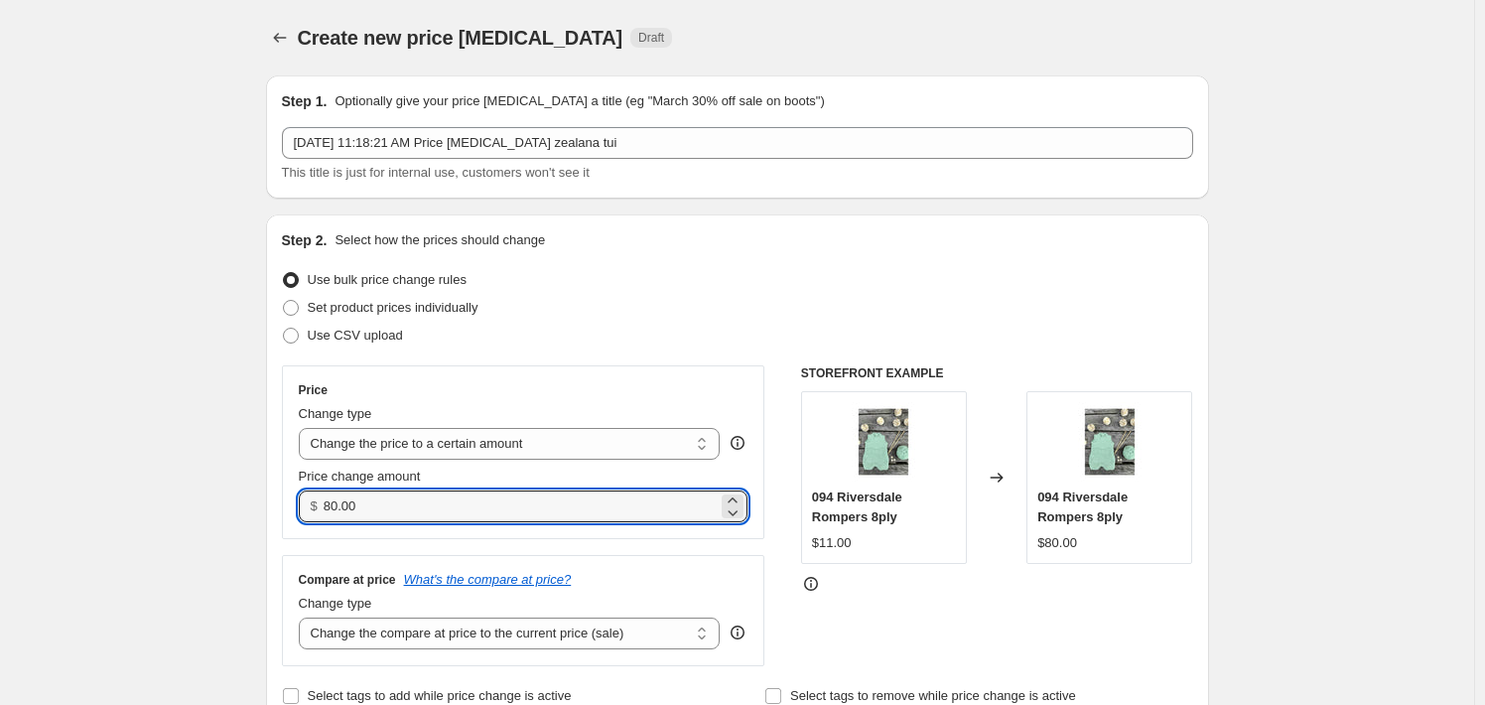
drag, startPoint x: 385, startPoint y: 498, endPoint x: 318, endPoint y: 504, distance: 67.8
click at [318, 504] on div "$ 80.00" at bounding box center [524, 506] width 450 height 32
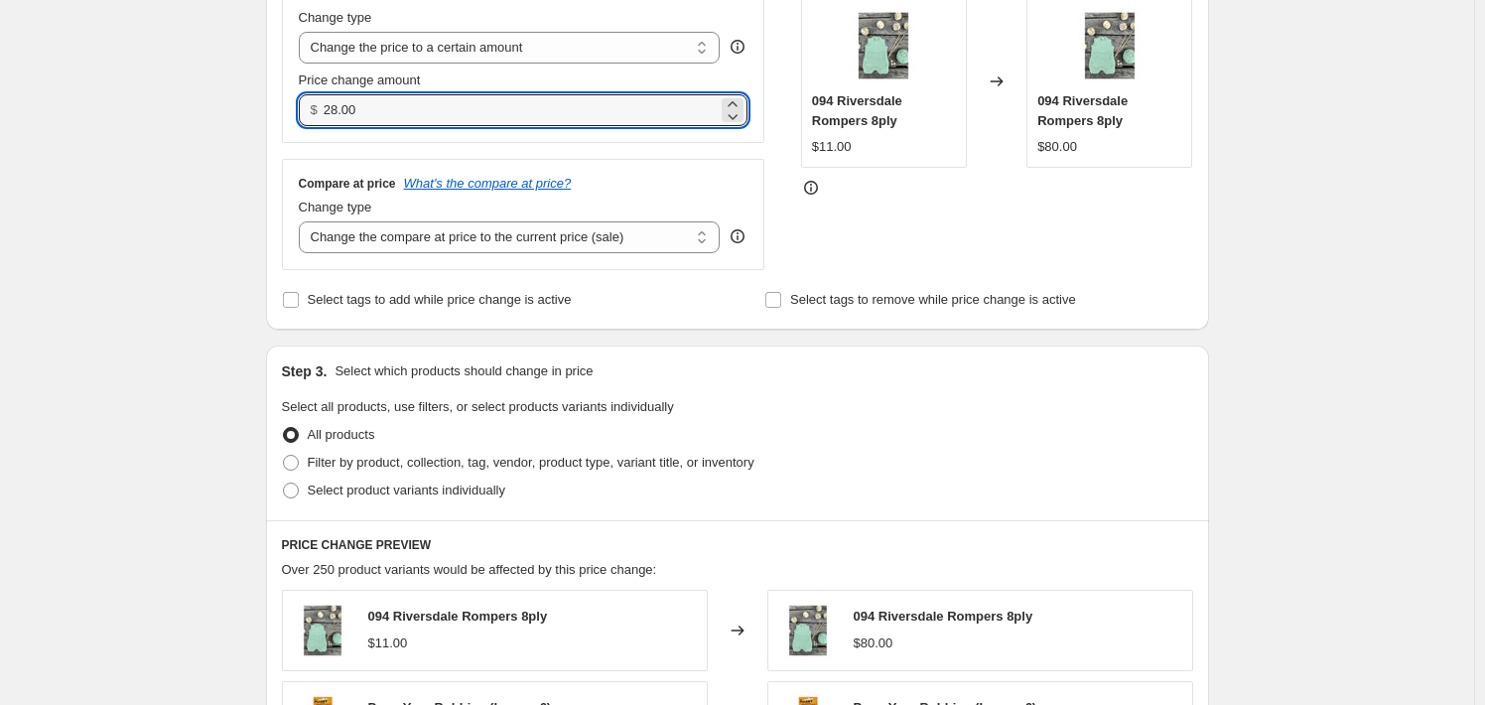
scroll to position [397, 0]
type input "28.00"
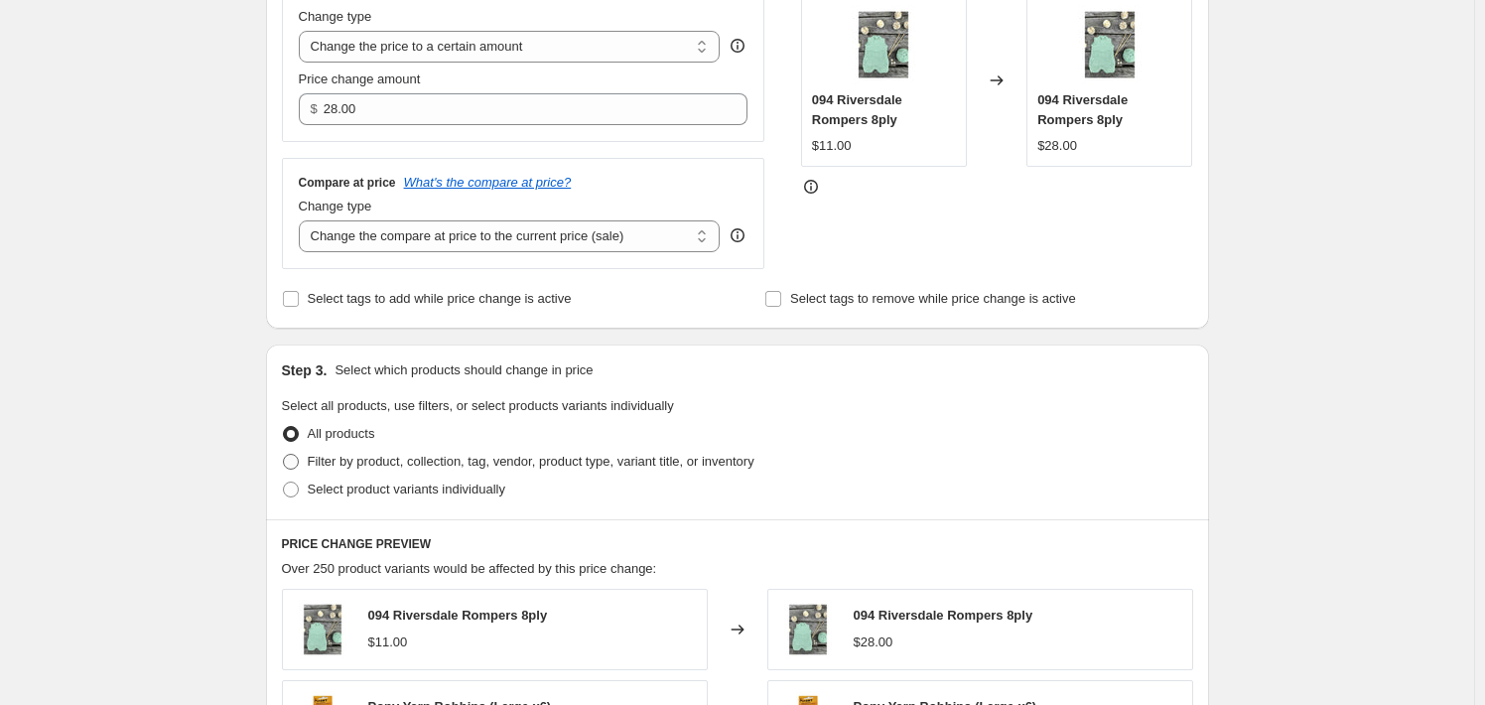
click at [596, 467] on span "Filter by product, collection, tag, vendor, product type, variant title, or inv…" at bounding box center [531, 461] width 447 height 15
click at [284, 455] on input "Filter by product, collection, tag, vendor, product type, variant title, or inv…" at bounding box center [283, 454] width 1 height 1
radio input "true"
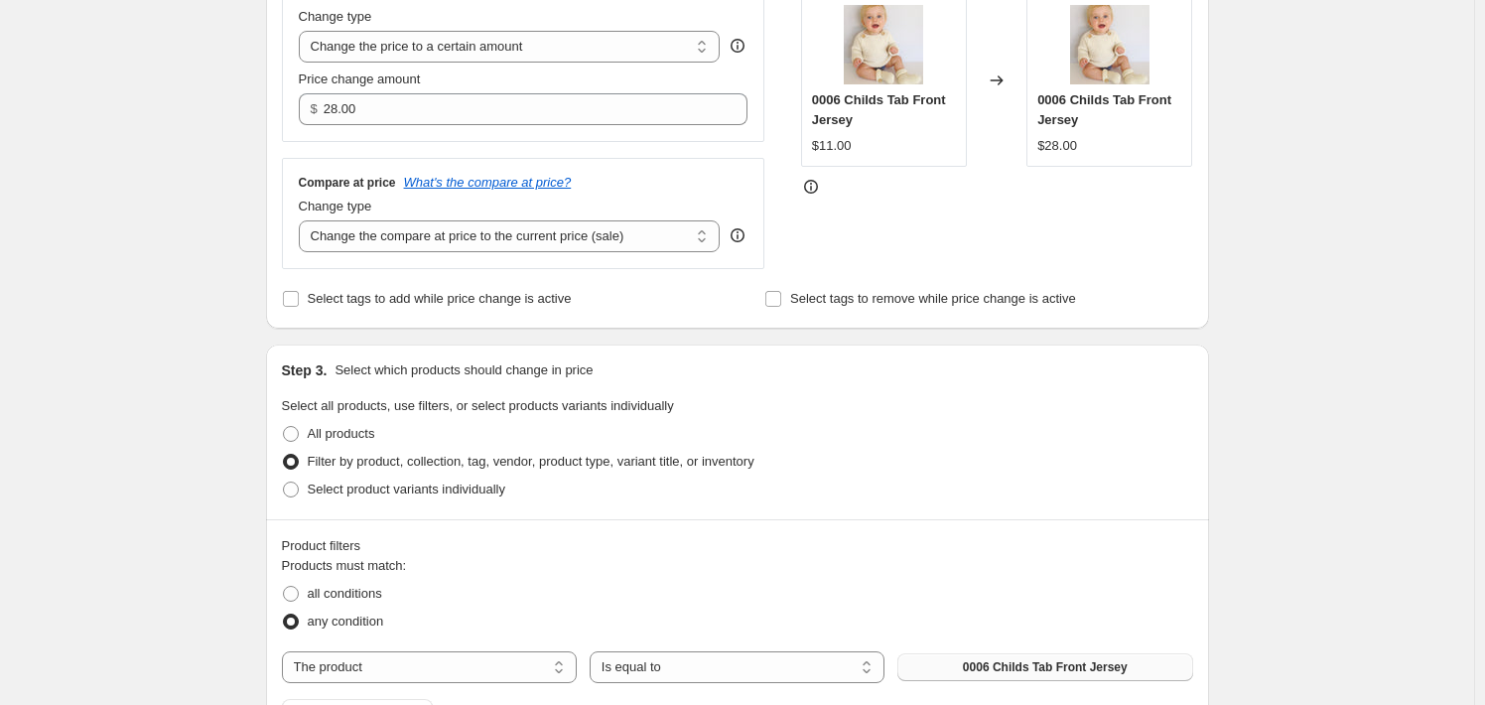
click at [1018, 657] on button "0006 Childs Tab Front Jersey" at bounding box center [1044, 667] width 295 height 28
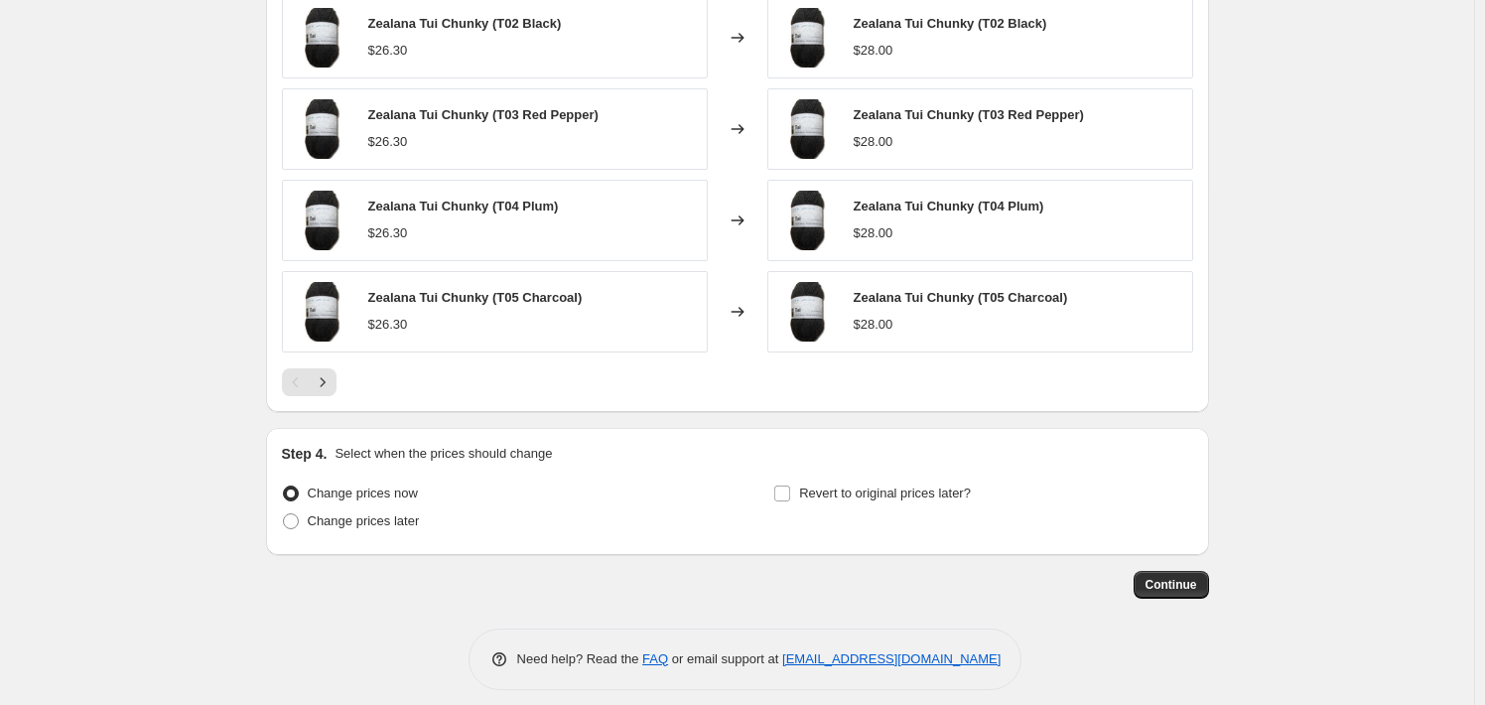
scroll to position [1316, 0]
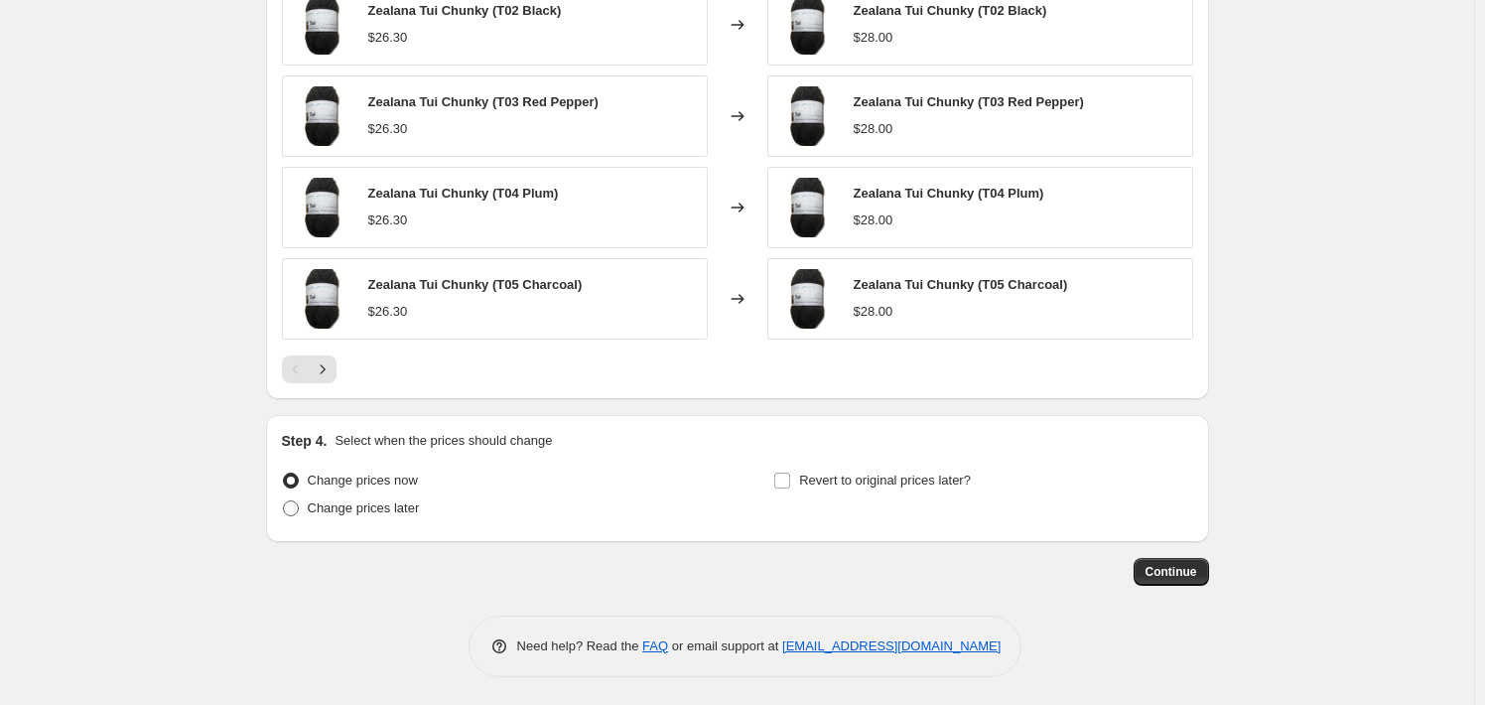
click at [407, 512] on span "Change prices later" at bounding box center [364, 507] width 112 height 15
click at [284, 501] on input "Change prices later" at bounding box center [283, 500] width 1 height 1
radio input "true"
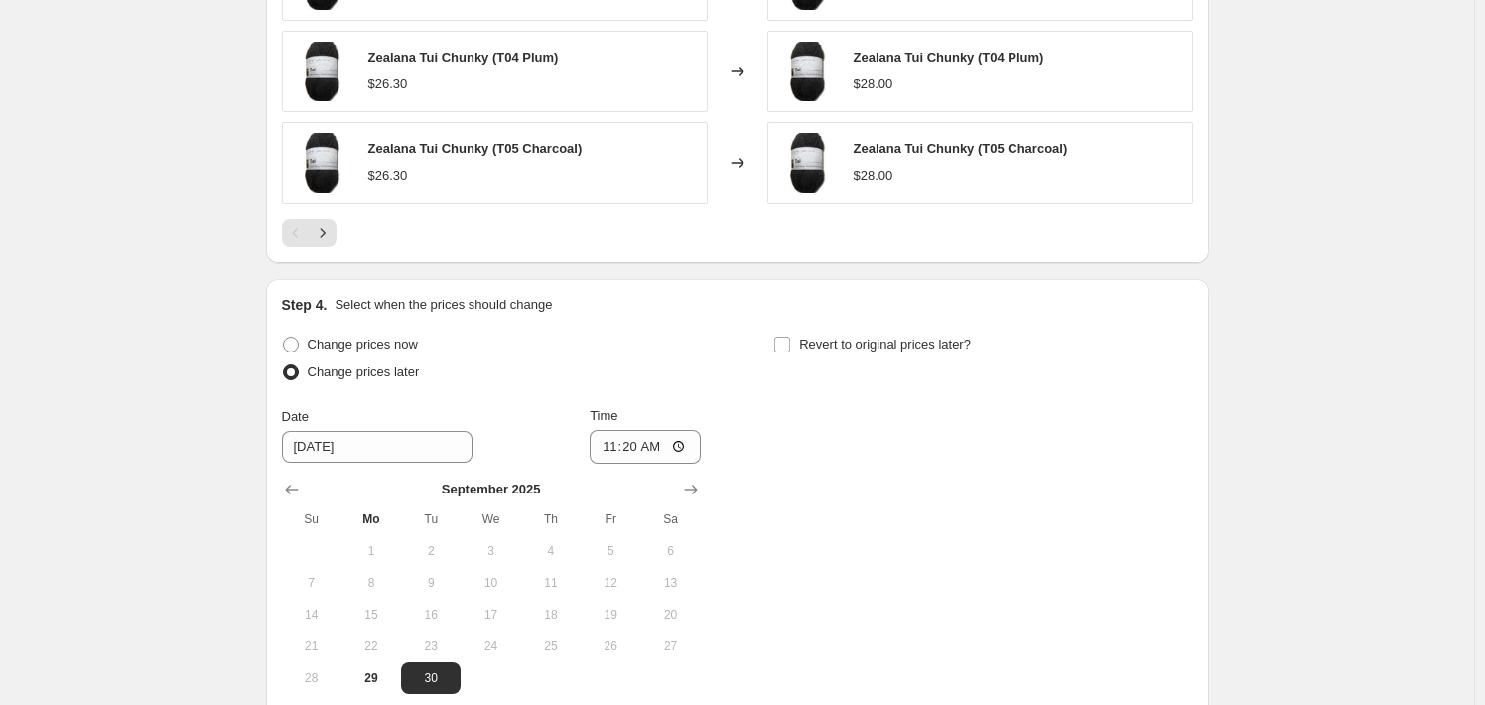
scroll to position [1614, 0]
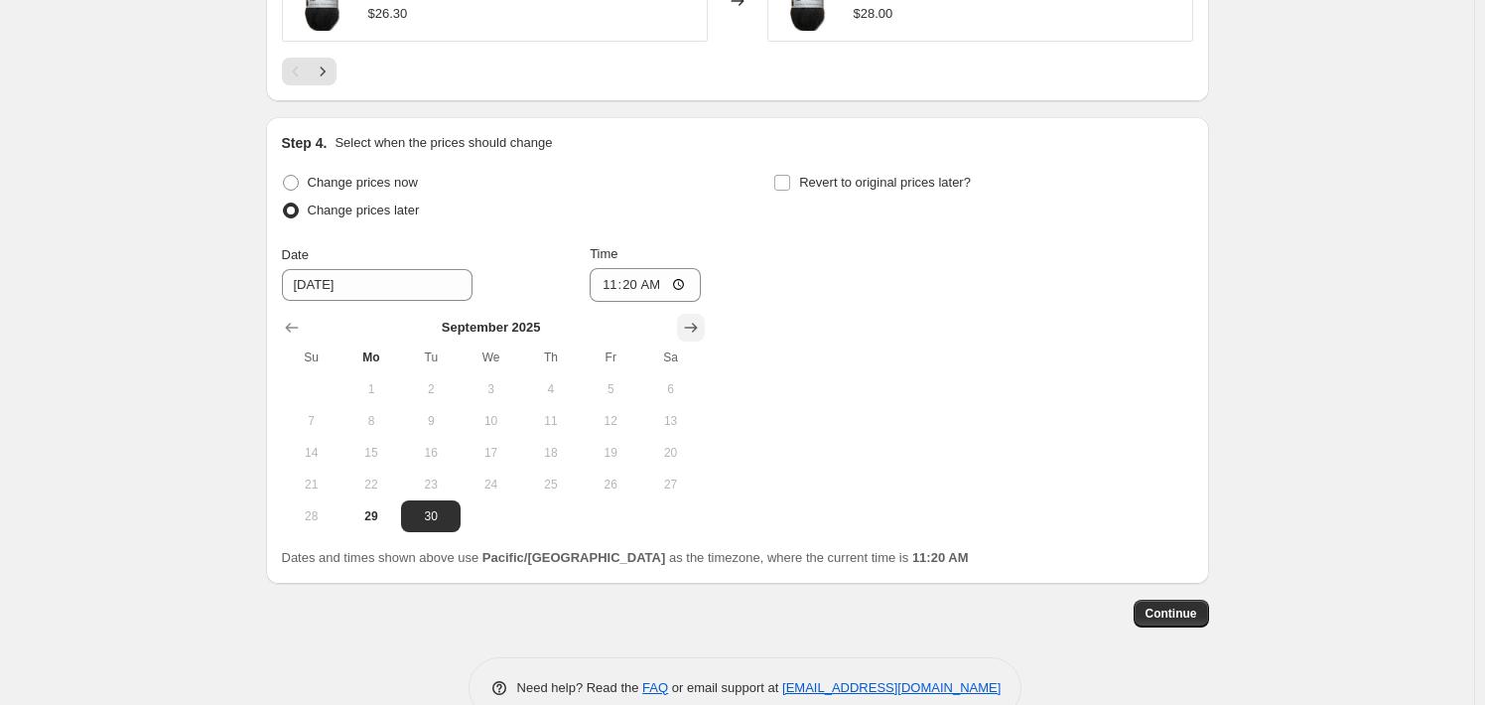
click at [705, 318] on button "Show next month, October 2025" at bounding box center [691, 328] width 28 height 28
drag, startPoint x: 606, startPoint y: 513, endPoint x: 632, endPoint y: 444, distance: 74.1
click at [607, 514] on span "31" at bounding box center [611, 516] width 44 height 16
type input "[DATE]"
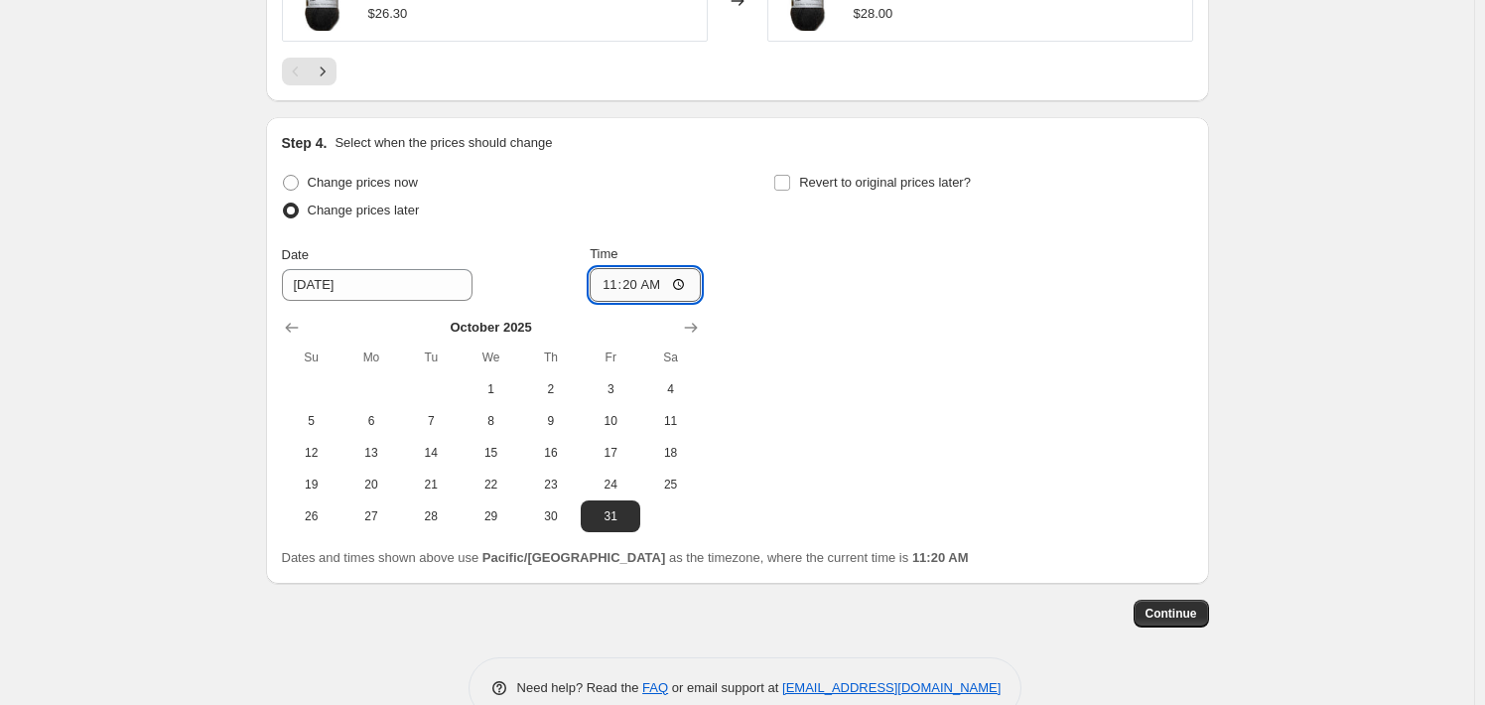
click at [634, 292] on input "11:20" at bounding box center [645, 285] width 111 height 34
type input "23:59"
click at [1183, 615] on span "Continue" at bounding box center [1171, 613] width 52 height 16
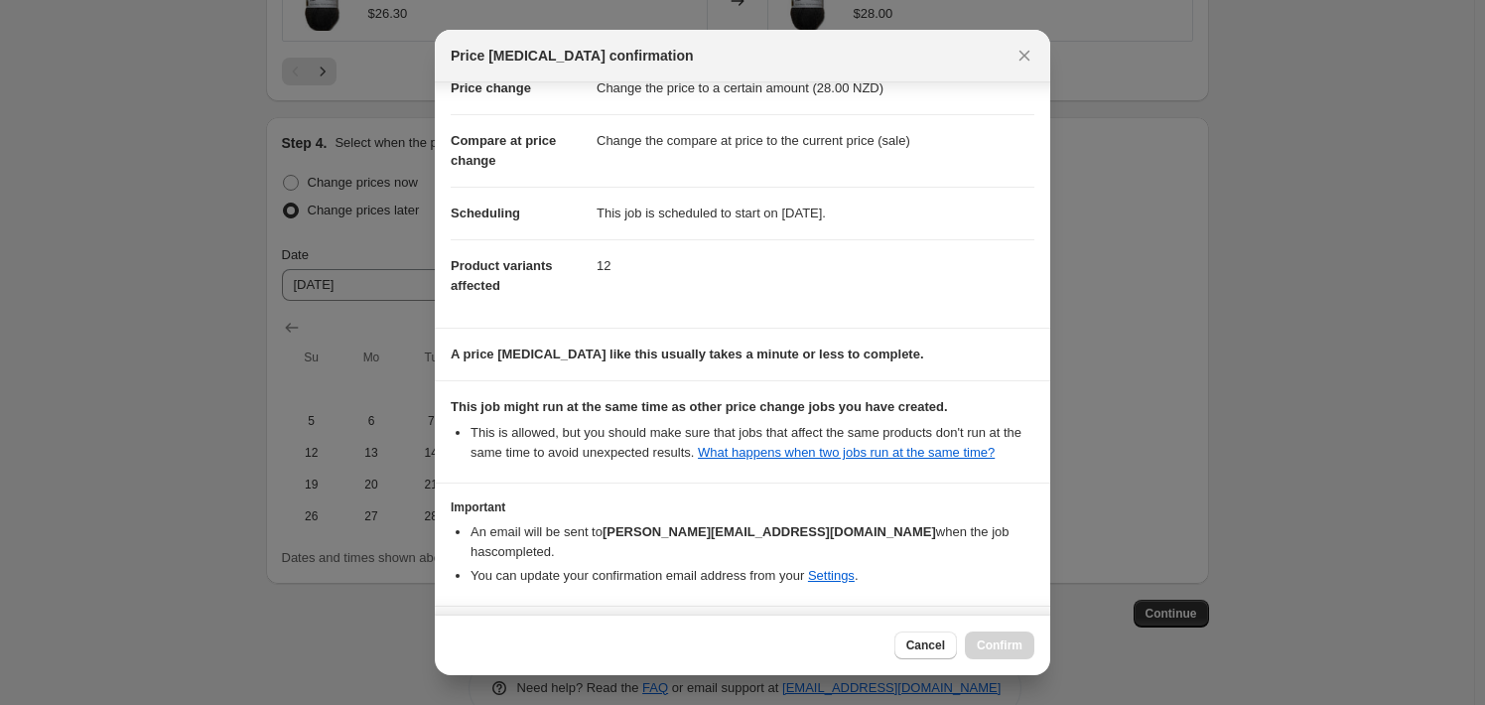
scroll to position [105, 0]
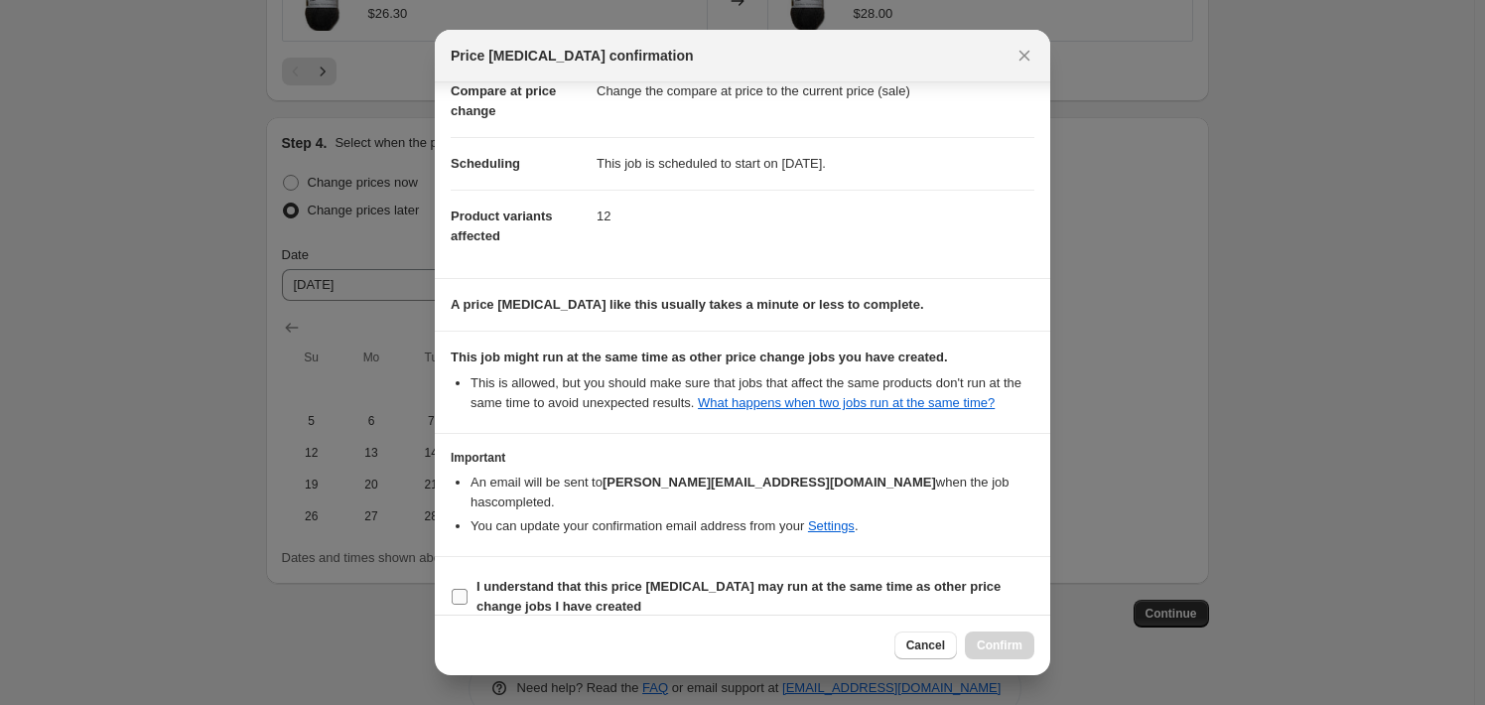
click at [661, 579] on b "I understand that this price [MEDICAL_DATA] may run at the same time as other p…" at bounding box center [738, 596] width 524 height 35
click at [468, 589] on input "I understand that this price [MEDICAL_DATA] may run at the same time as other p…" at bounding box center [460, 597] width 16 height 16
checkbox input "true"
click at [972, 652] on button "Confirm" at bounding box center [999, 645] width 69 height 28
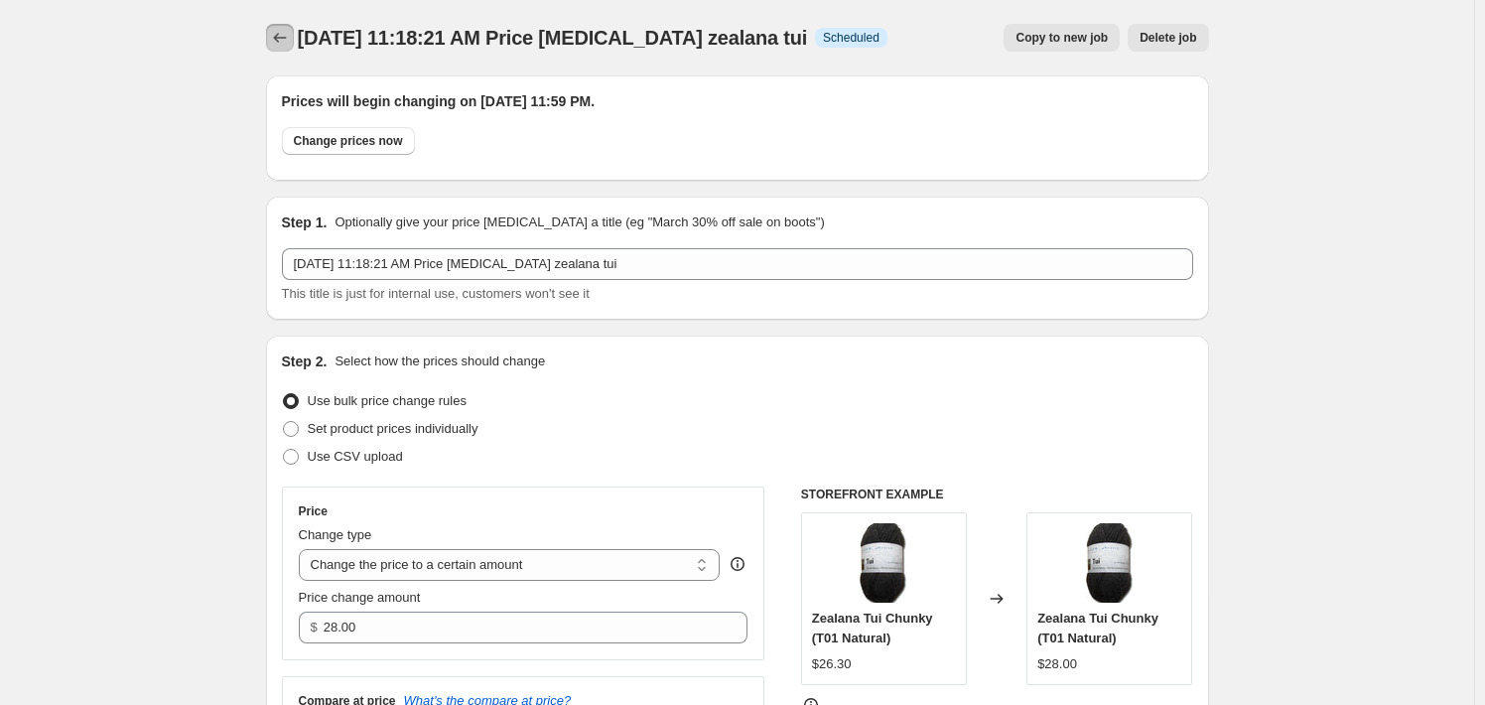
click at [290, 35] on icon "Price change jobs" at bounding box center [280, 38] width 20 height 20
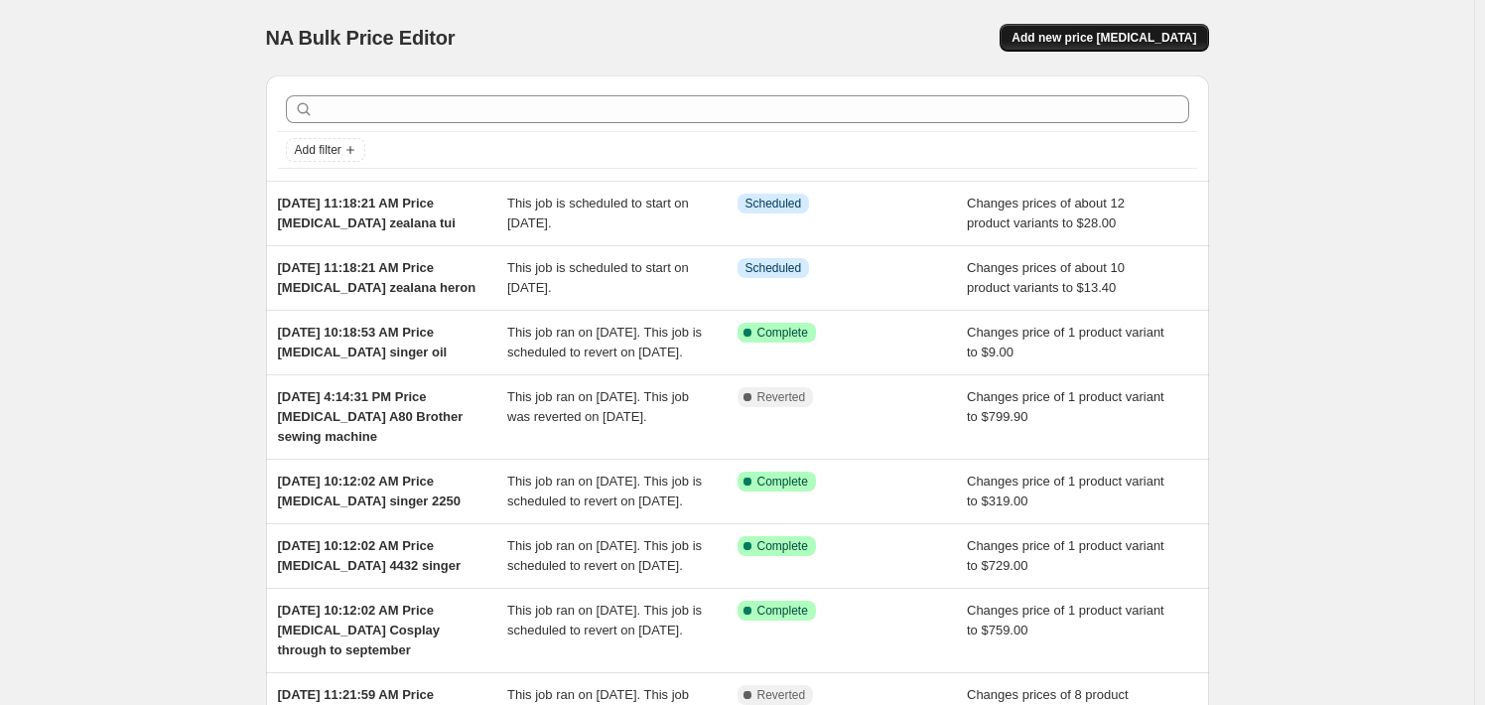
click at [1094, 47] on button "Add new price [MEDICAL_DATA]" at bounding box center [1104, 38] width 208 height 28
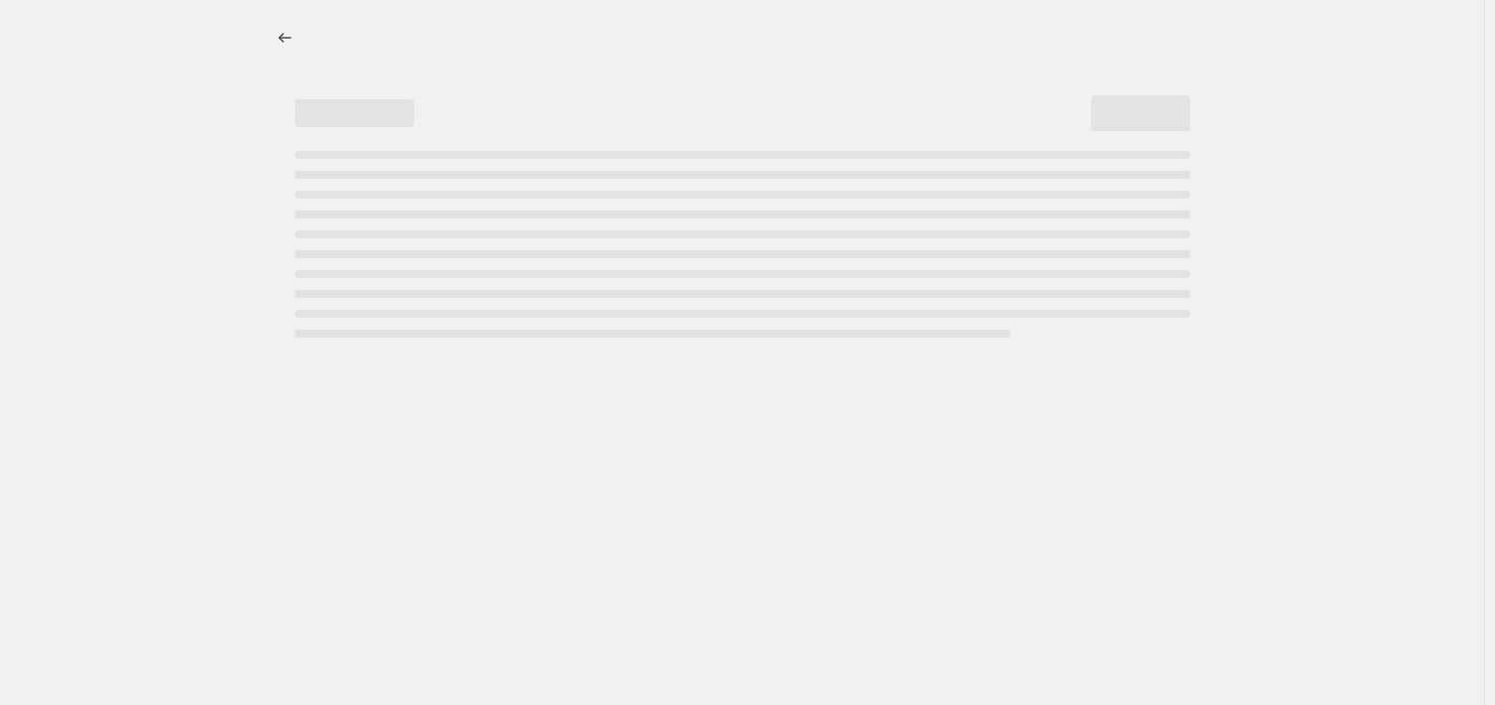
select select "percentage"
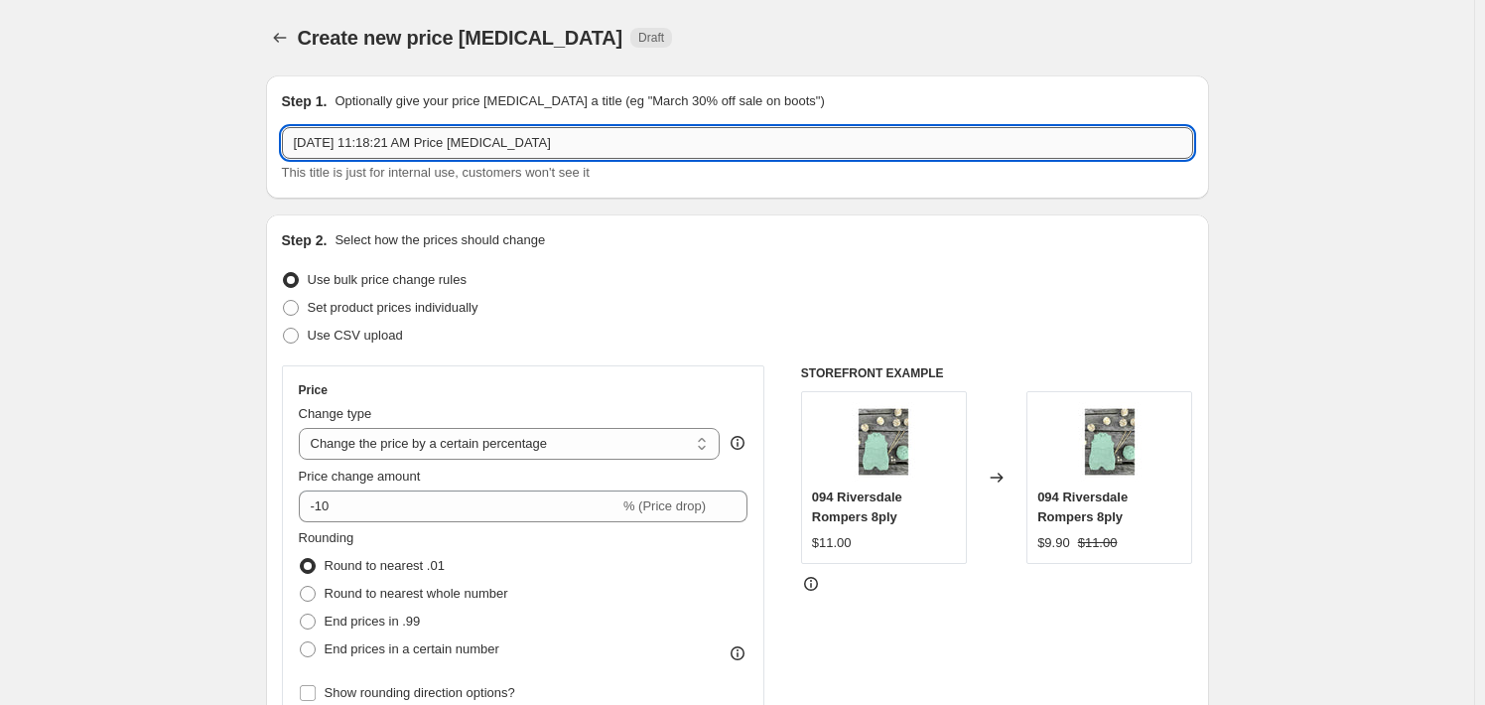
click at [645, 148] on input "[DATE] 11:18:21 AM Price [MEDICAL_DATA]" at bounding box center [737, 143] width 911 height 32
type input "[DATE] 11:18:21 AM Price [MEDICAL_DATA] zealana kiw lace n fingering"
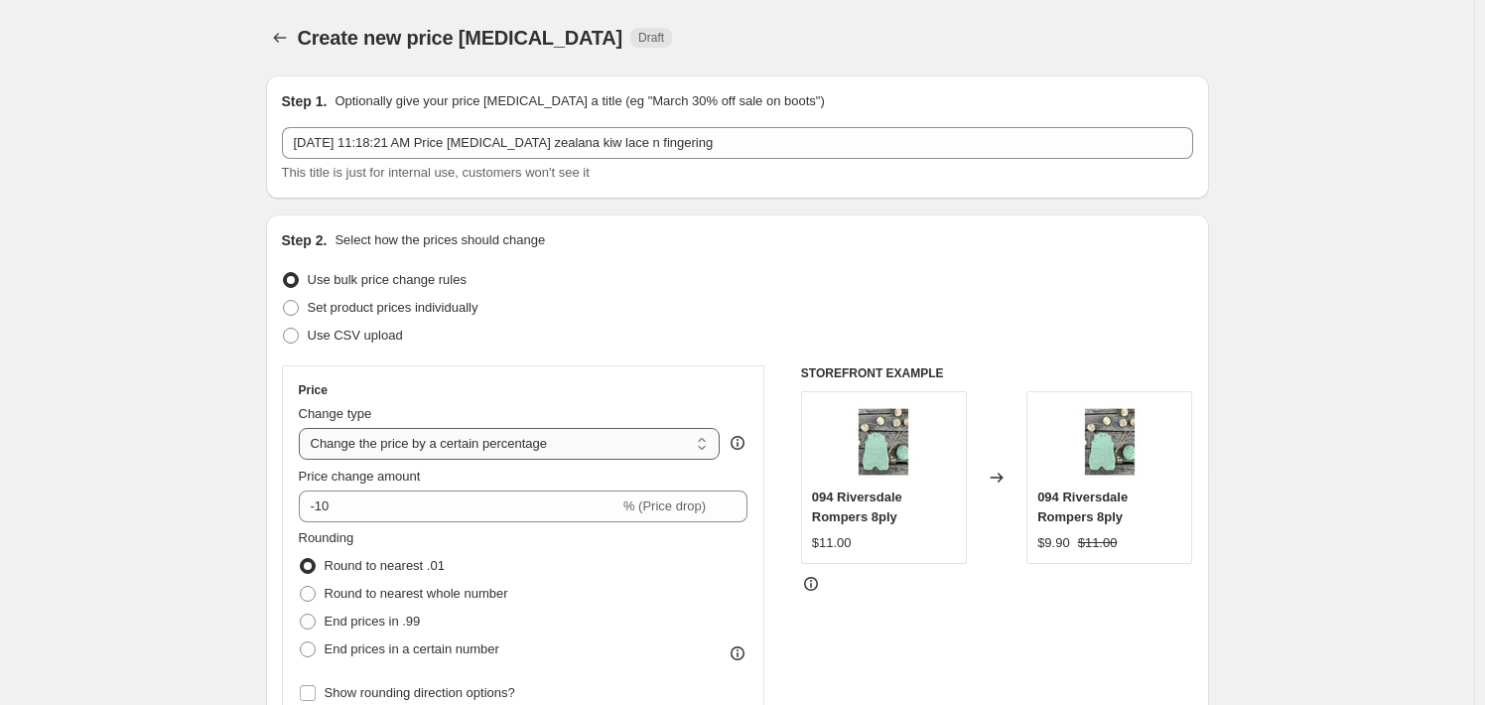
click at [456, 440] on select "Change the price to a certain amount Change the price by a certain amount Chang…" at bounding box center [510, 444] width 422 height 32
select select "to"
click at [303, 428] on select "Change the price to a certain amount Change the price by a certain amount Chang…" at bounding box center [510, 444] width 422 height 32
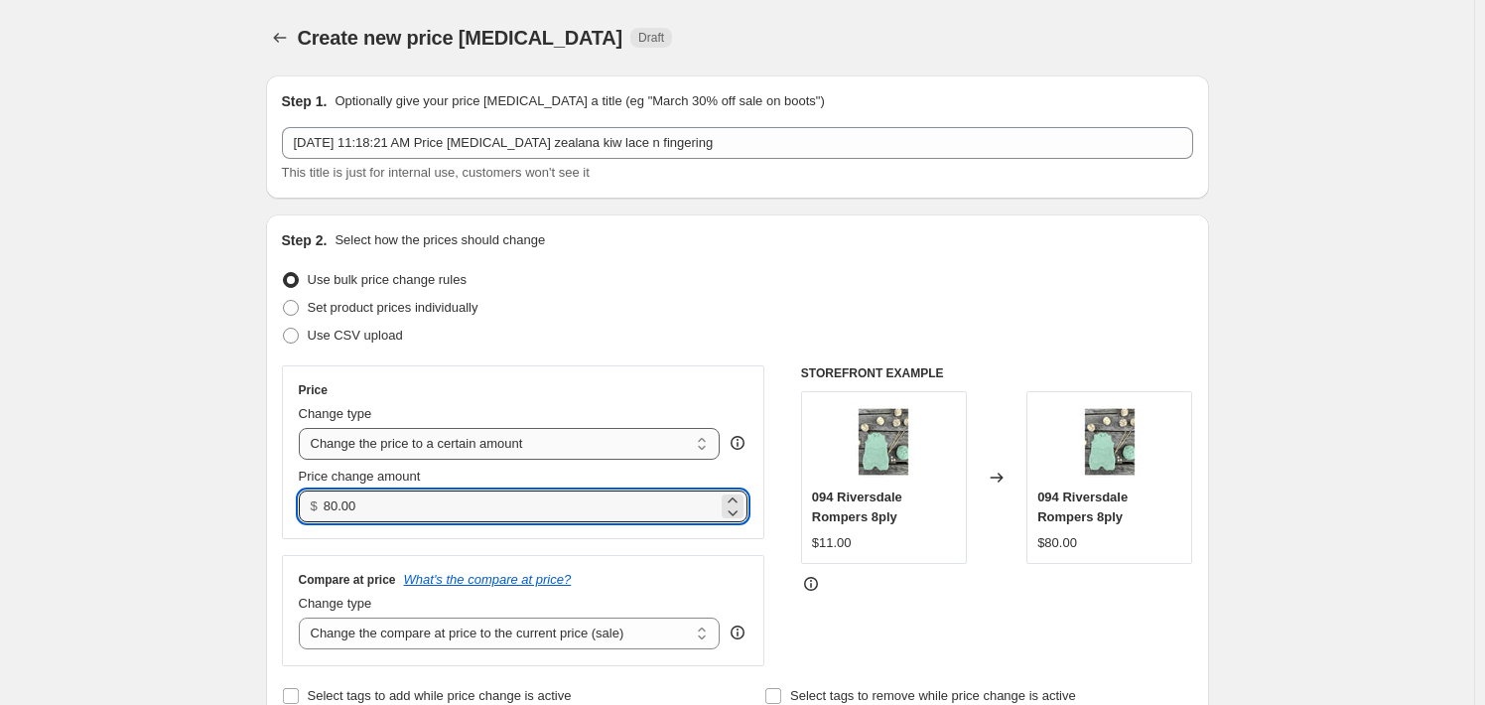
drag, startPoint x: 372, startPoint y: 507, endPoint x: 320, endPoint y: 433, distance: 91.2
click at [311, 495] on div "$ 80.00" at bounding box center [524, 506] width 450 height 32
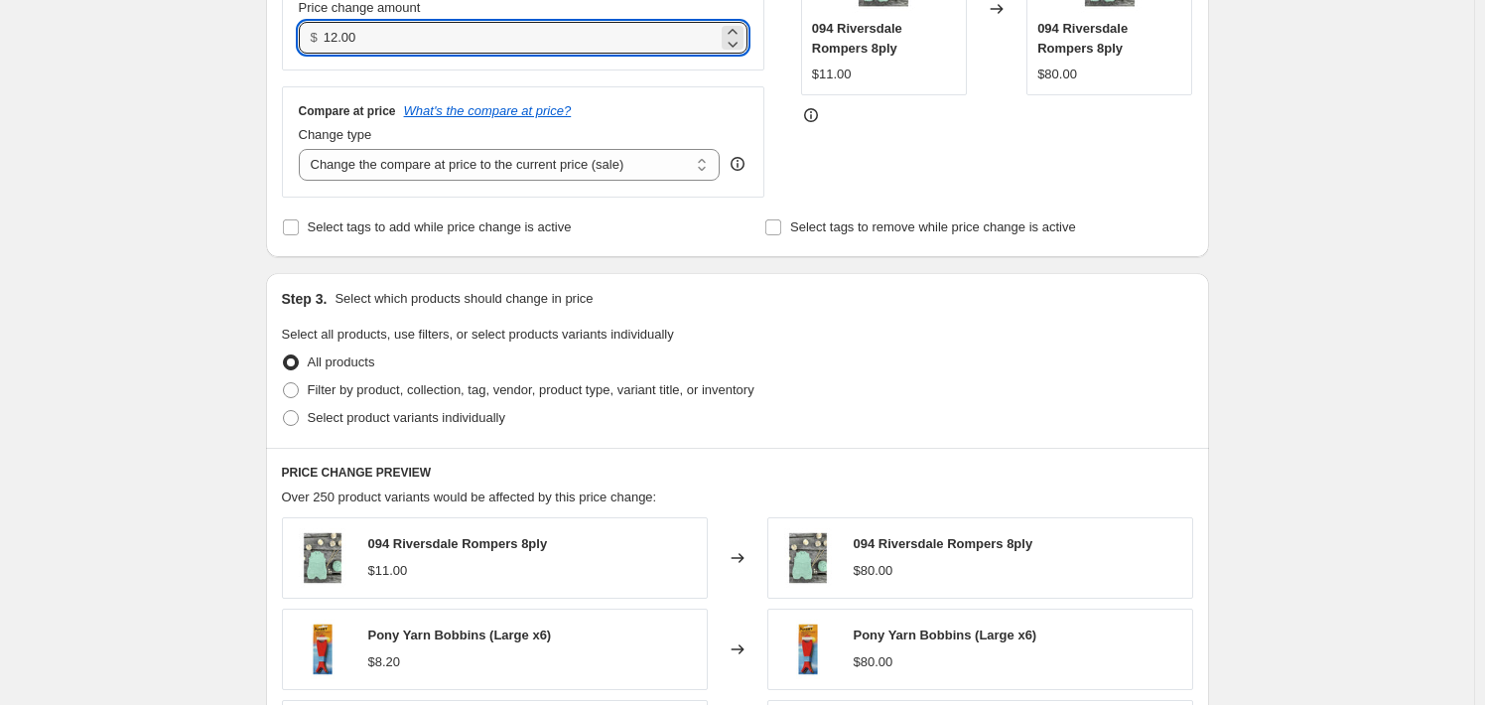
scroll to position [496, 0]
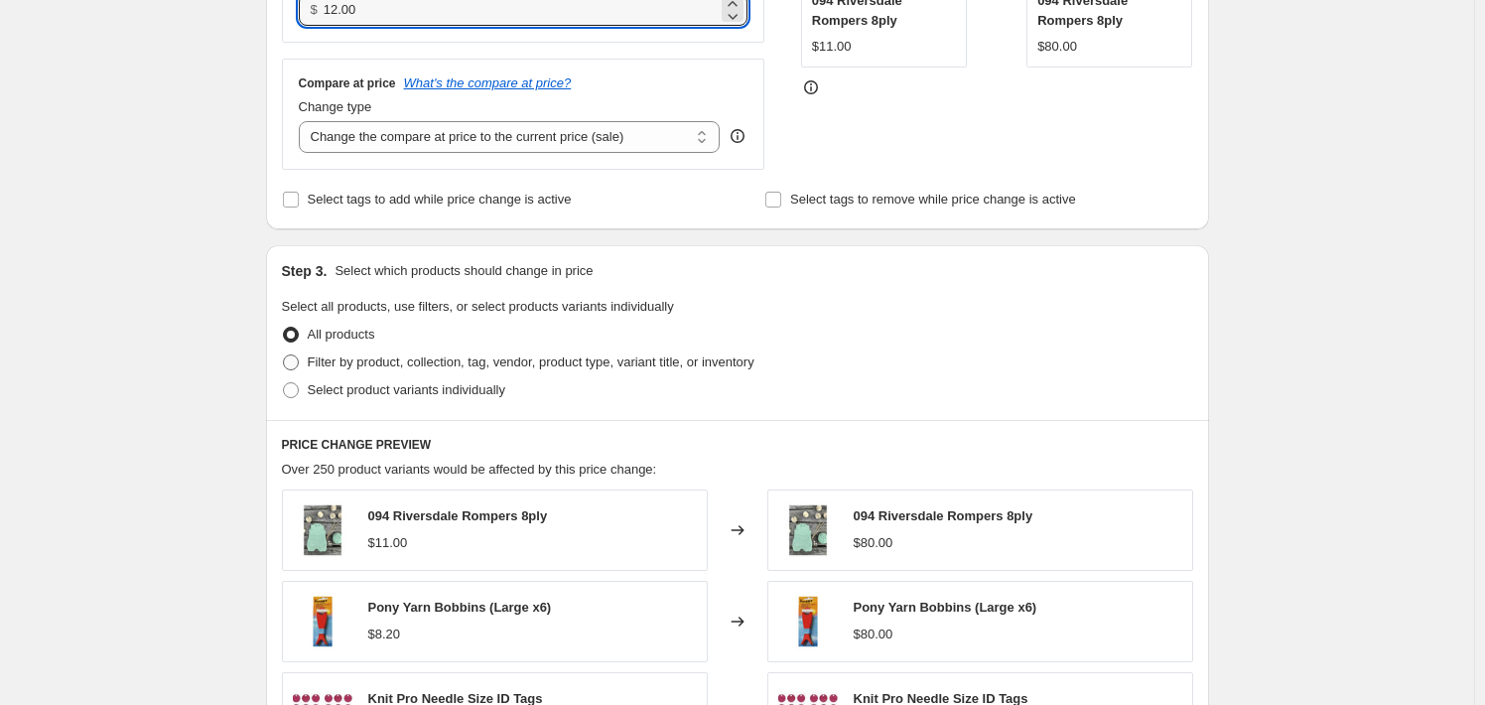
type input "12.00"
click at [658, 364] on span "Filter by product, collection, tag, vendor, product type, variant title, or inv…" at bounding box center [531, 361] width 447 height 15
click at [284, 355] on input "Filter by product, collection, tag, vendor, product type, variant title, or inv…" at bounding box center [283, 354] width 1 height 1
radio input "true"
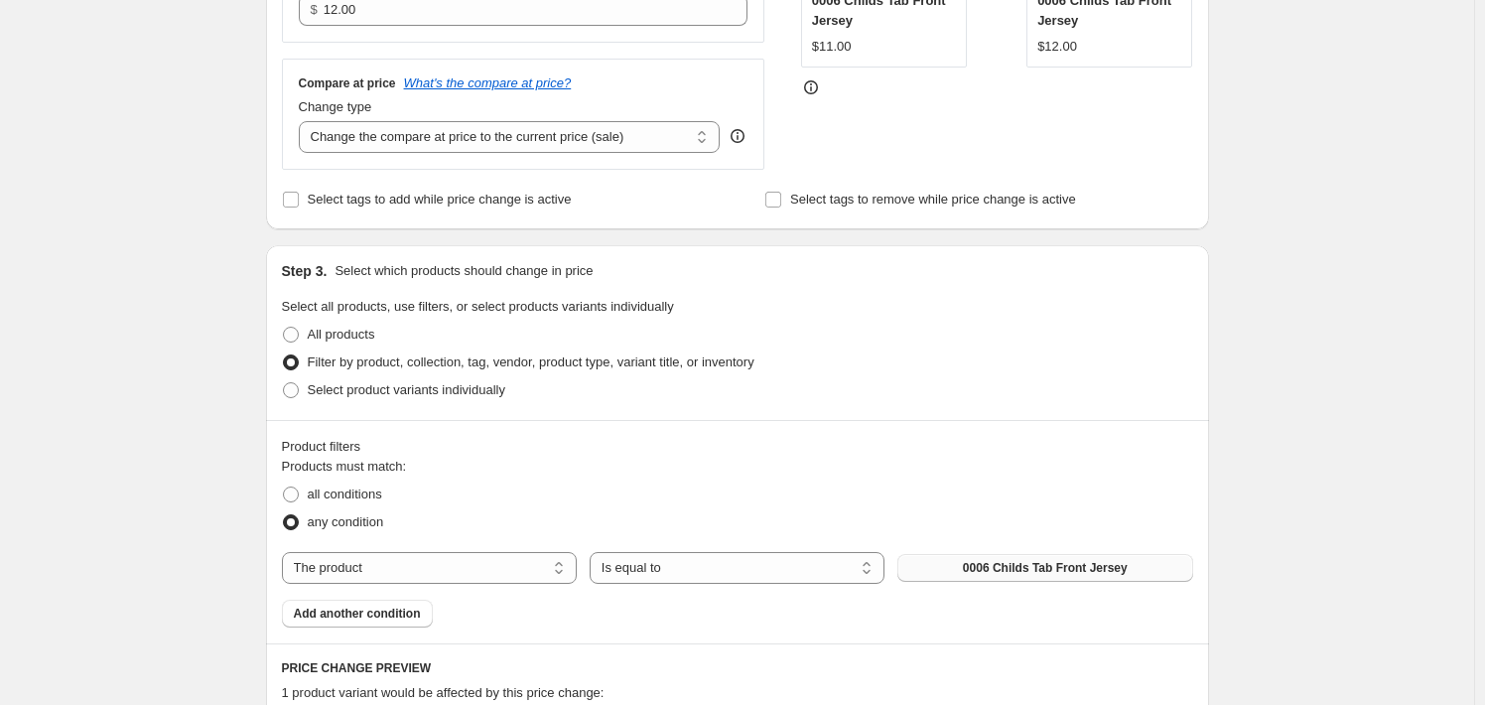
click at [1011, 573] on span "0006 Childs Tab Front Jersey" at bounding box center [1045, 568] width 165 height 16
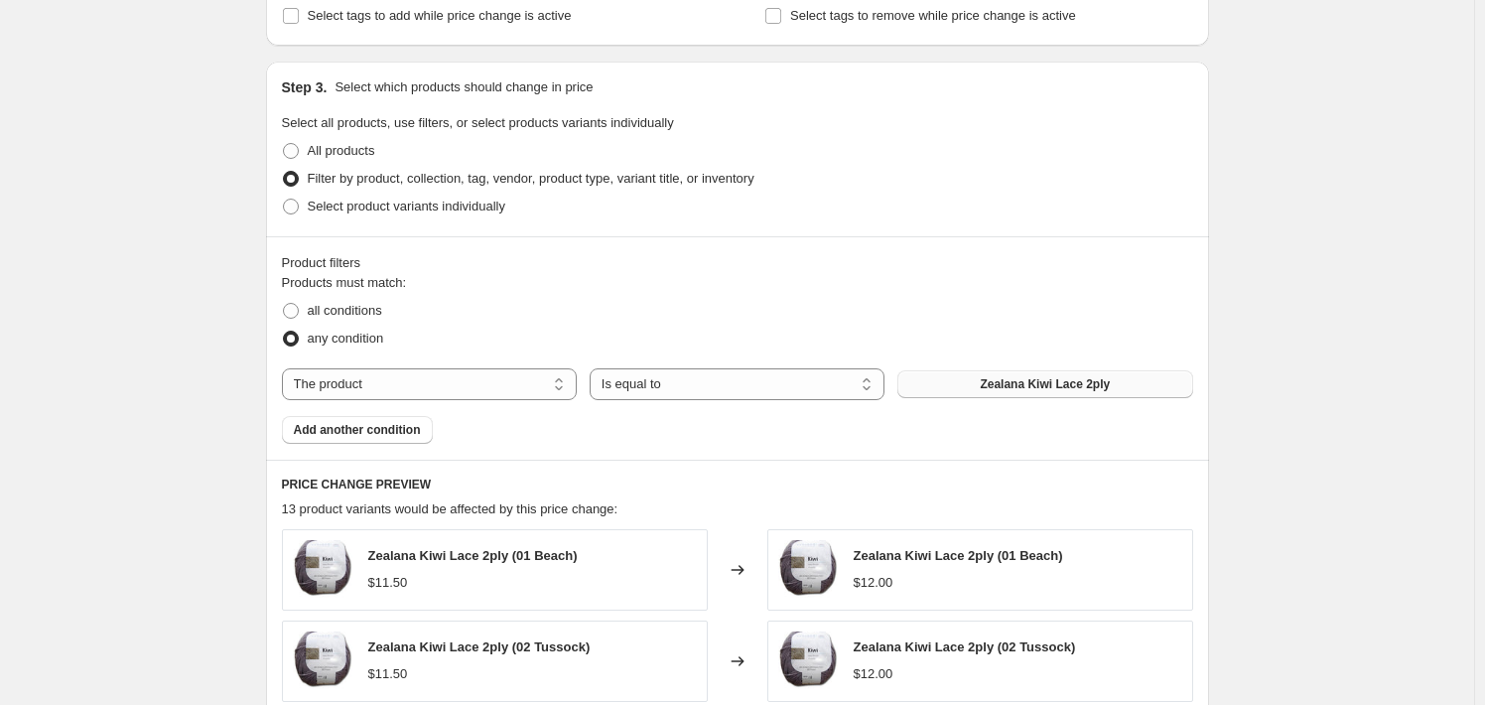
scroll to position [695, 0]
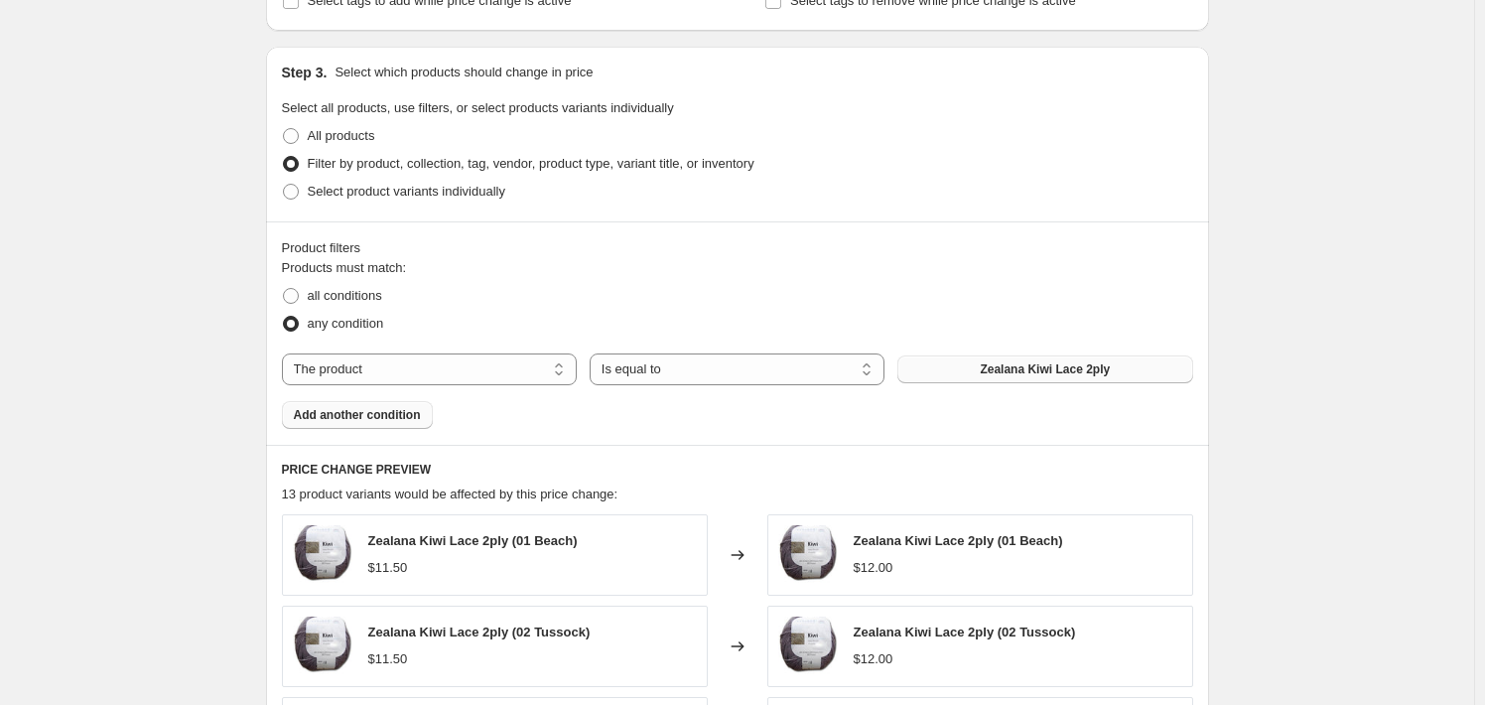
click at [376, 416] on span "Add another condition" at bounding box center [357, 415] width 127 height 16
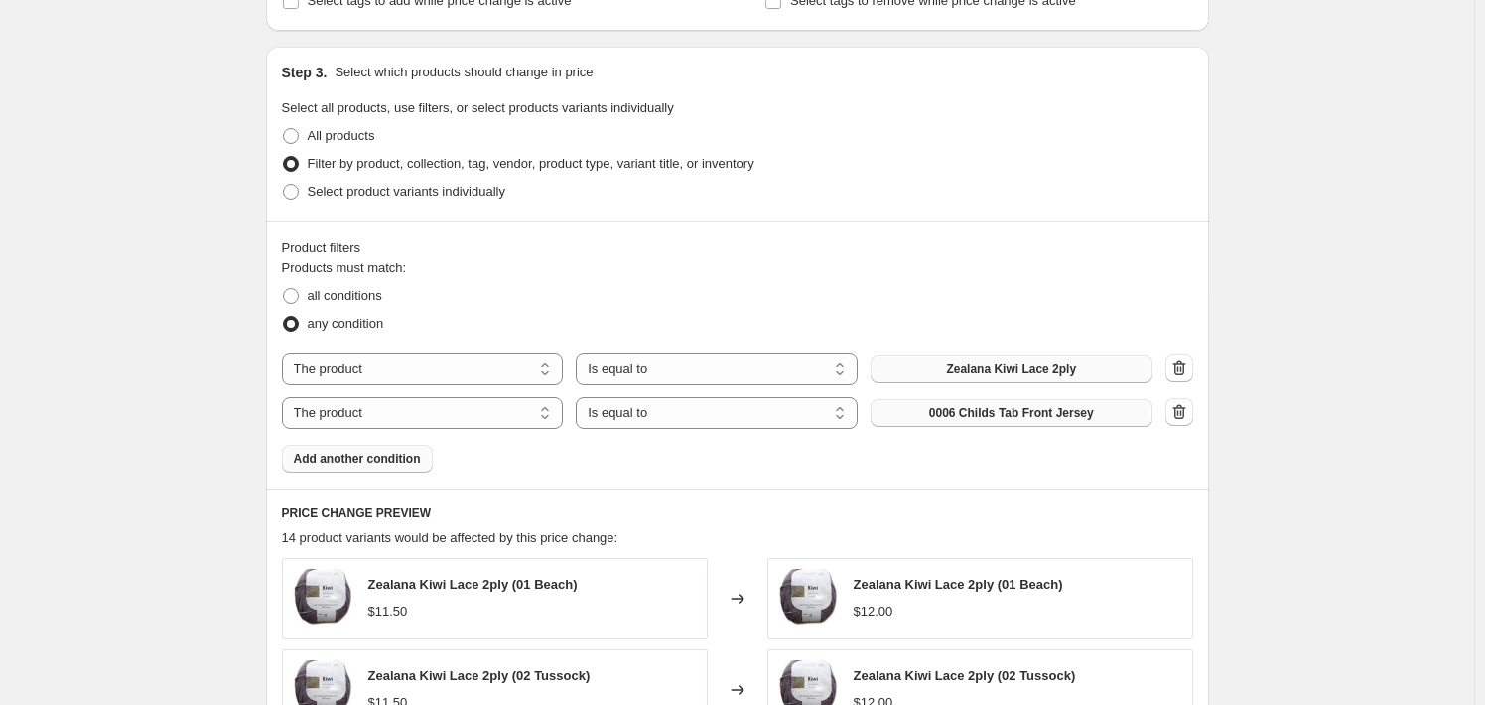
click at [993, 417] on span "0006 Childs Tab Front Jersey" at bounding box center [1011, 413] width 165 height 16
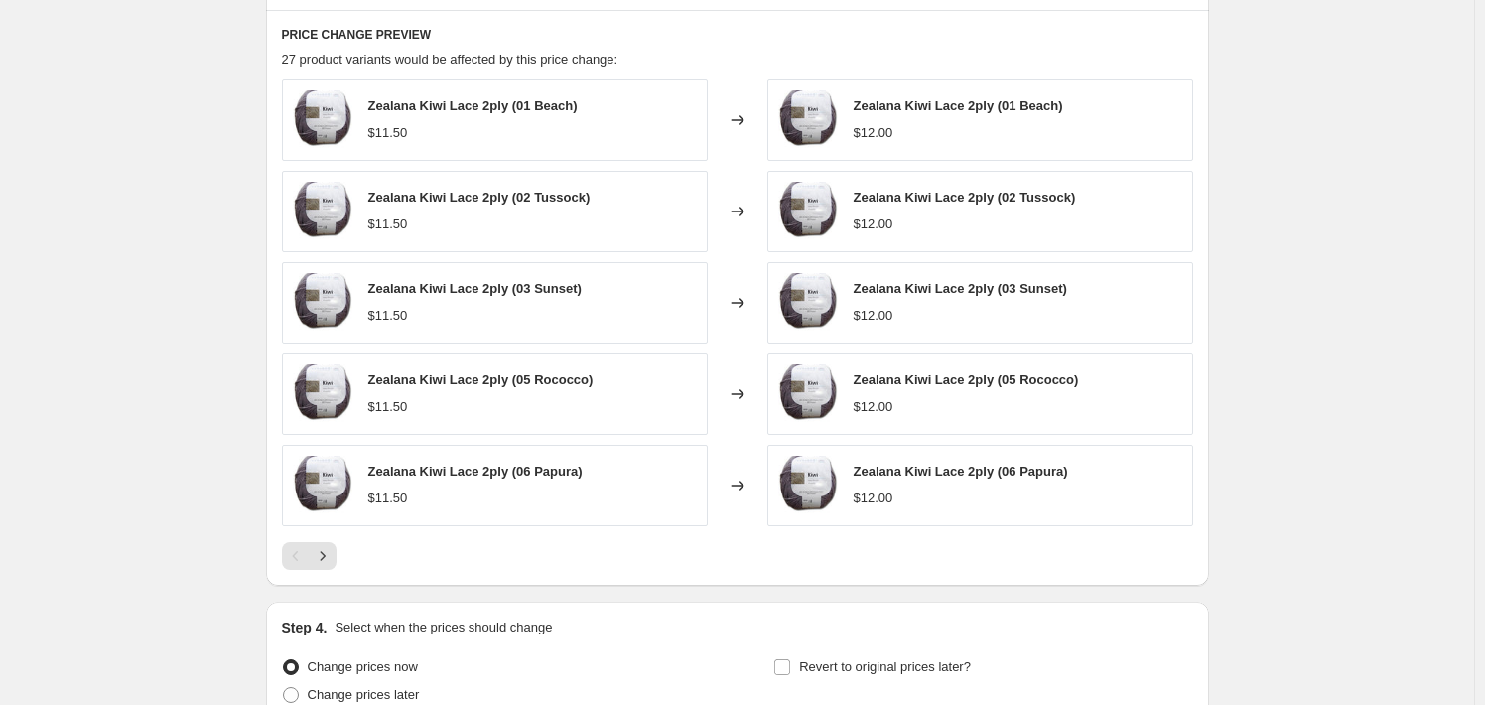
scroll to position [1191, 0]
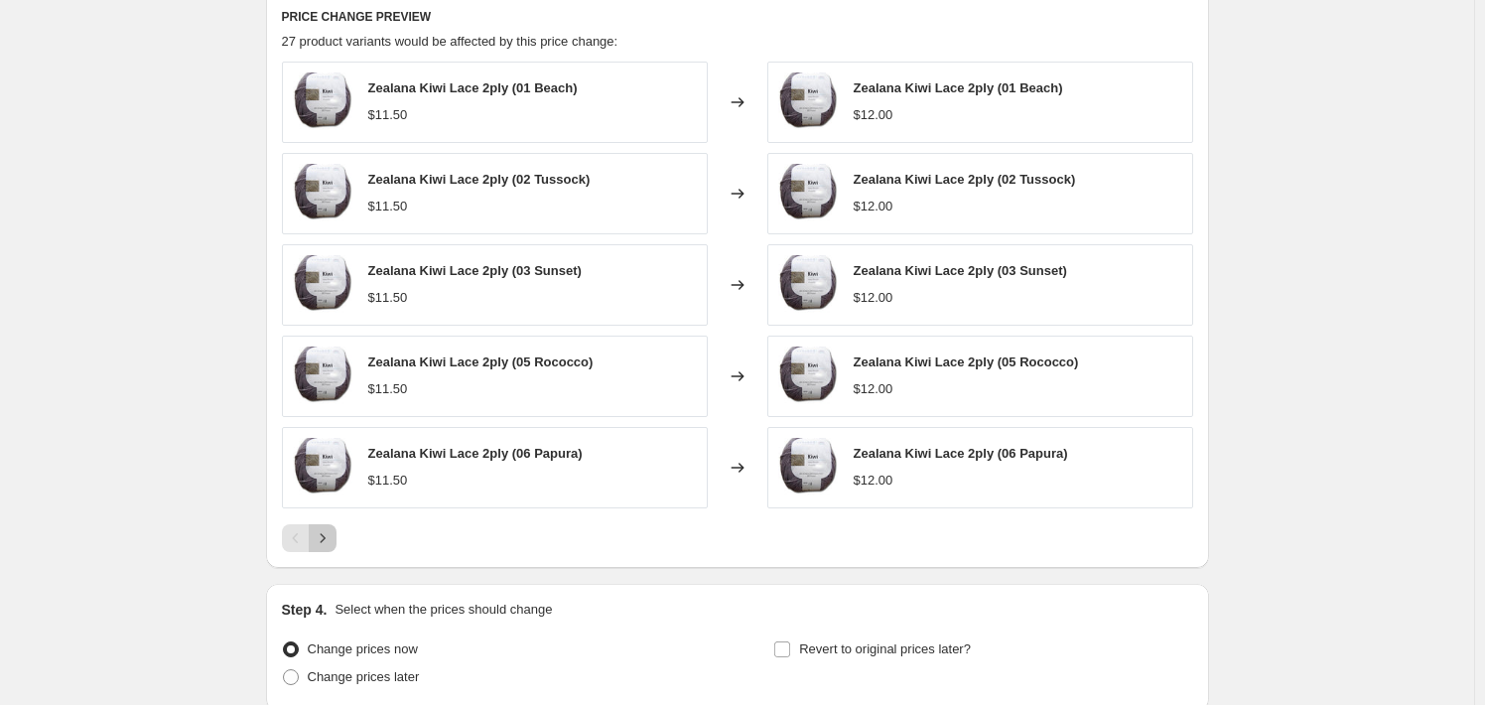
click at [325, 538] on icon "Next" at bounding box center [323, 538] width 20 height 20
click at [333, 542] on icon "Next" at bounding box center [323, 538] width 20 height 20
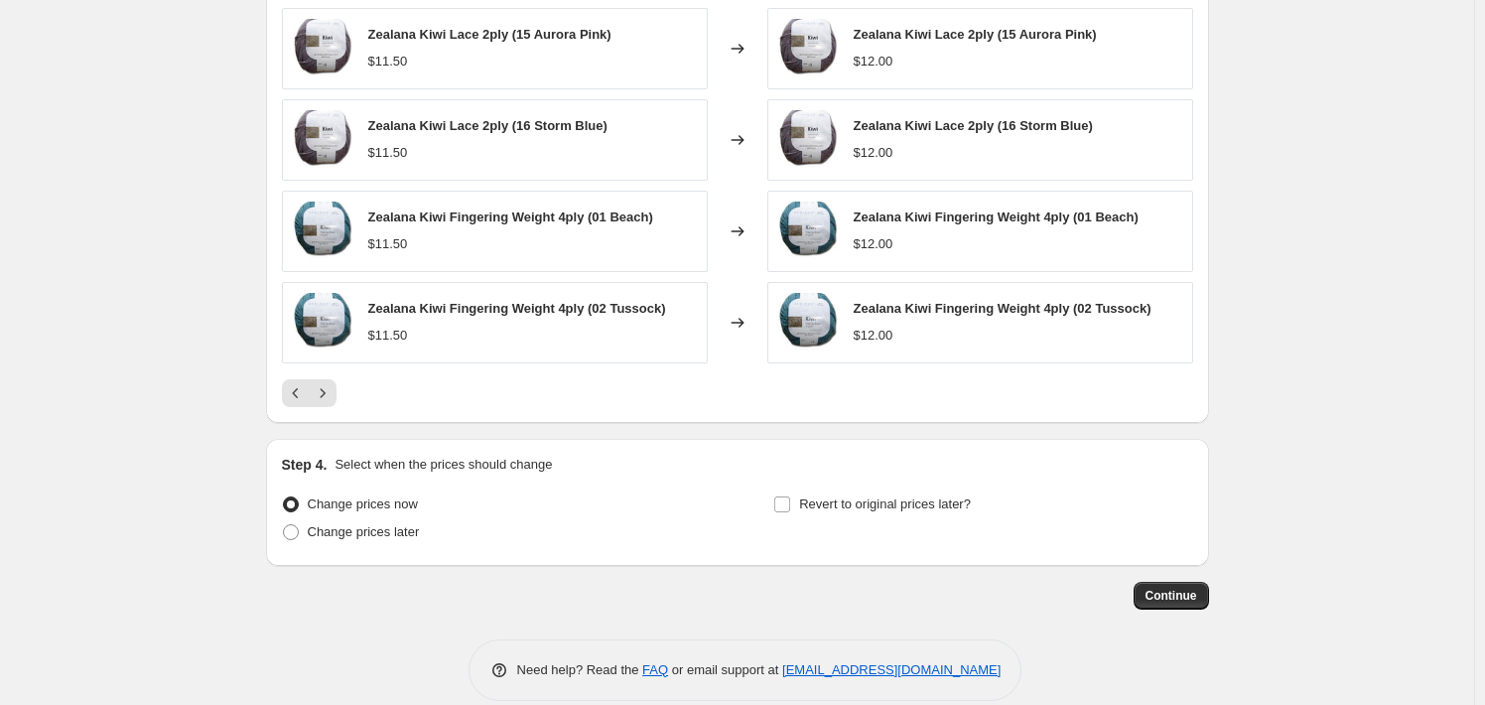
scroll to position [1360, 0]
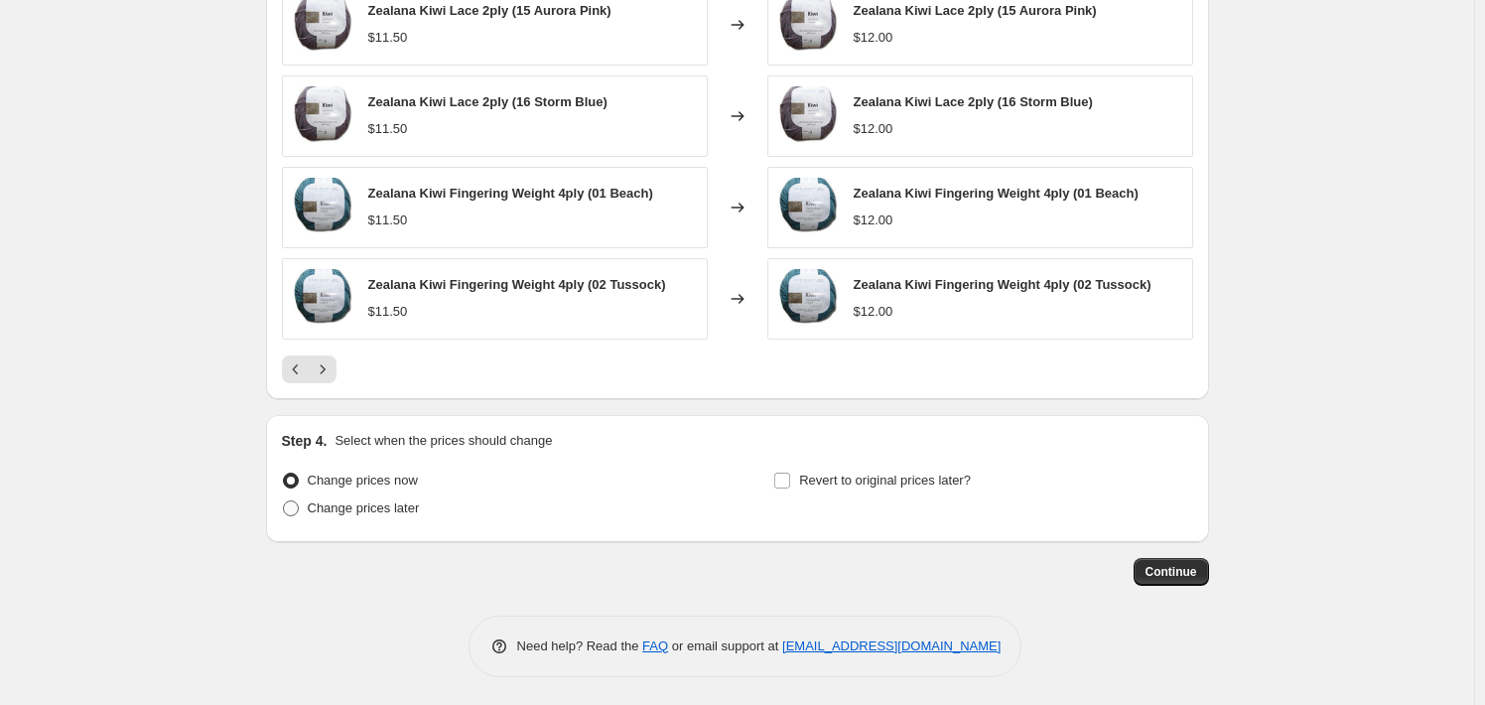
click at [366, 513] on span "Change prices later" at bounding box center [364, 507] width 112 height 15
click at [284, 501] on input "Change prices later" at bounding box center [283, 500] width 1 height 1
radio input "true"
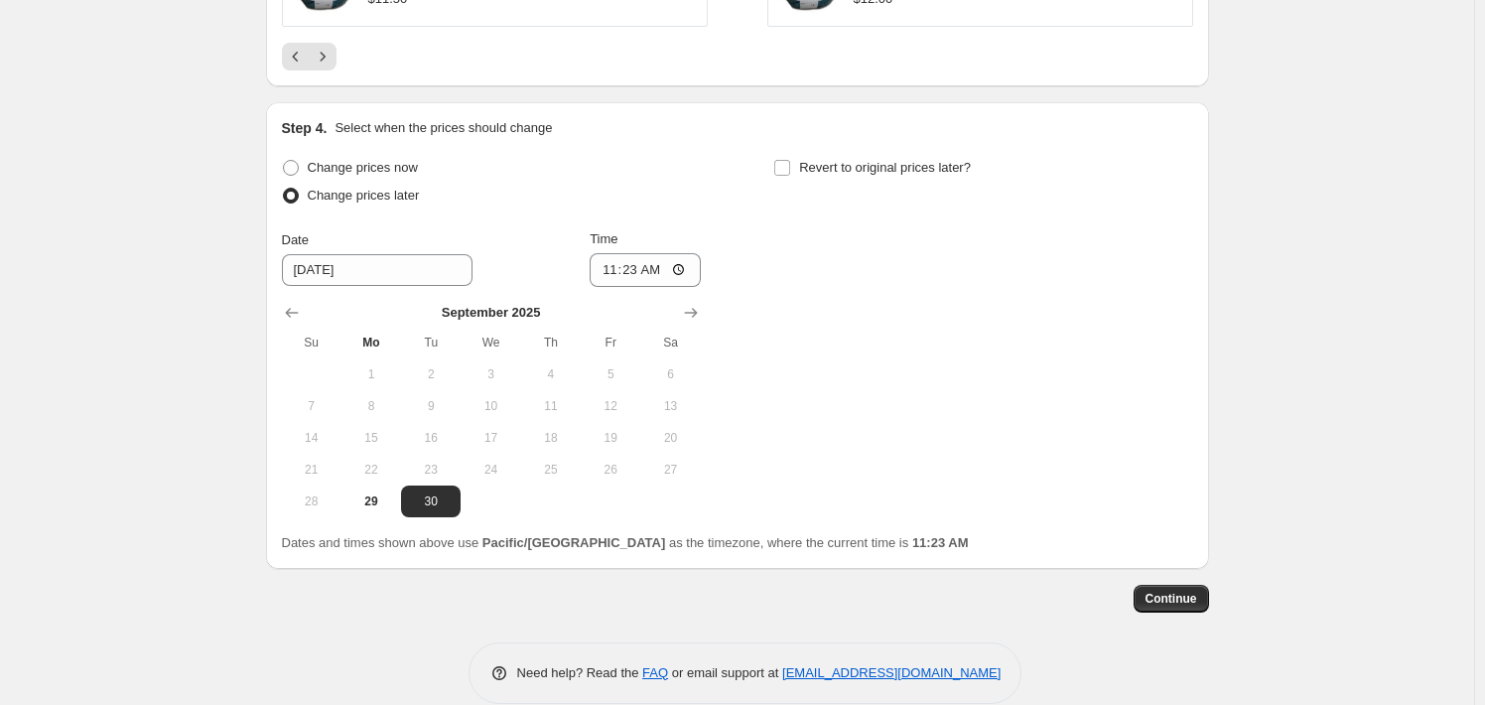
scroll to position [1699, 0]
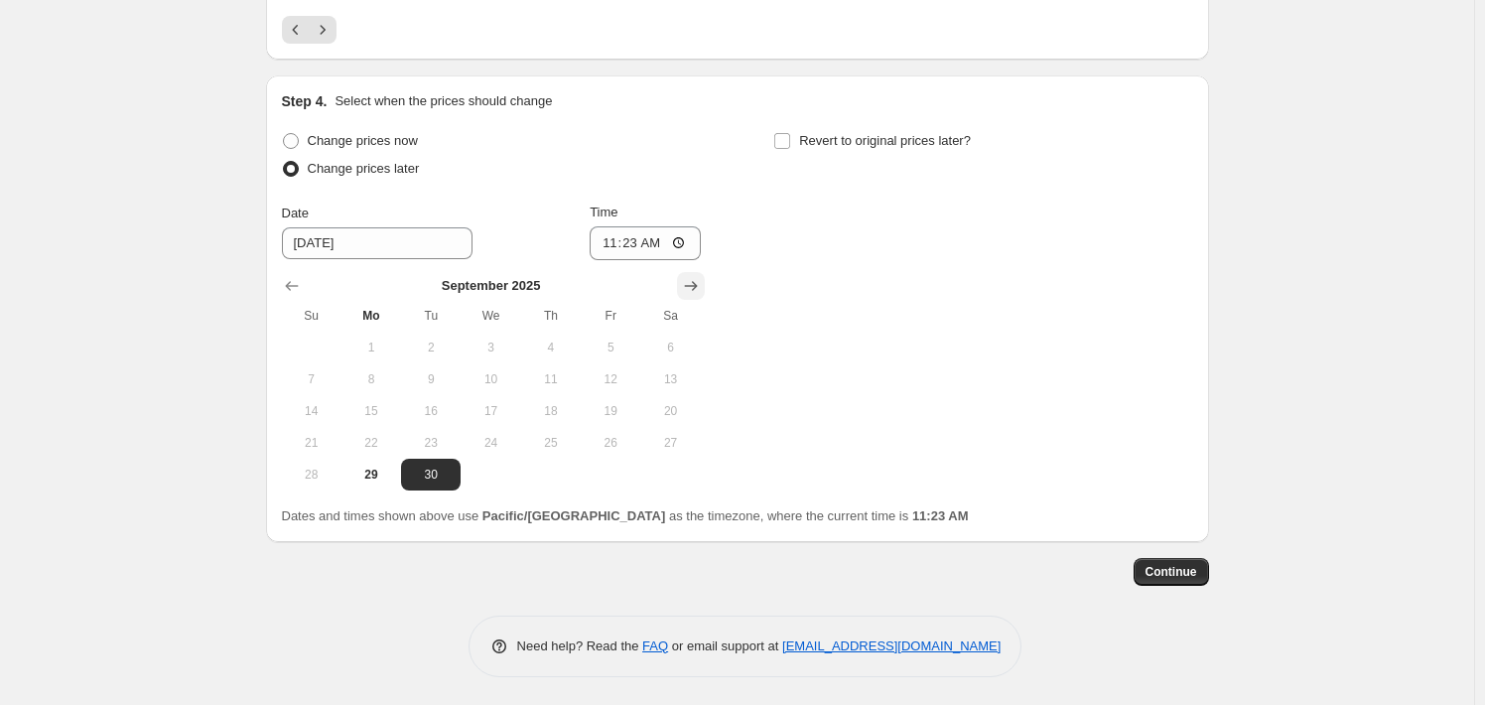
click at [697, 285] on icon "Show next month, October 2025" at bounding box center [690, 286] width 13 height 10
click at [613, 471] on span "31" at bounding box center [611, 475] width 44 height 16
type input "[DATE]"
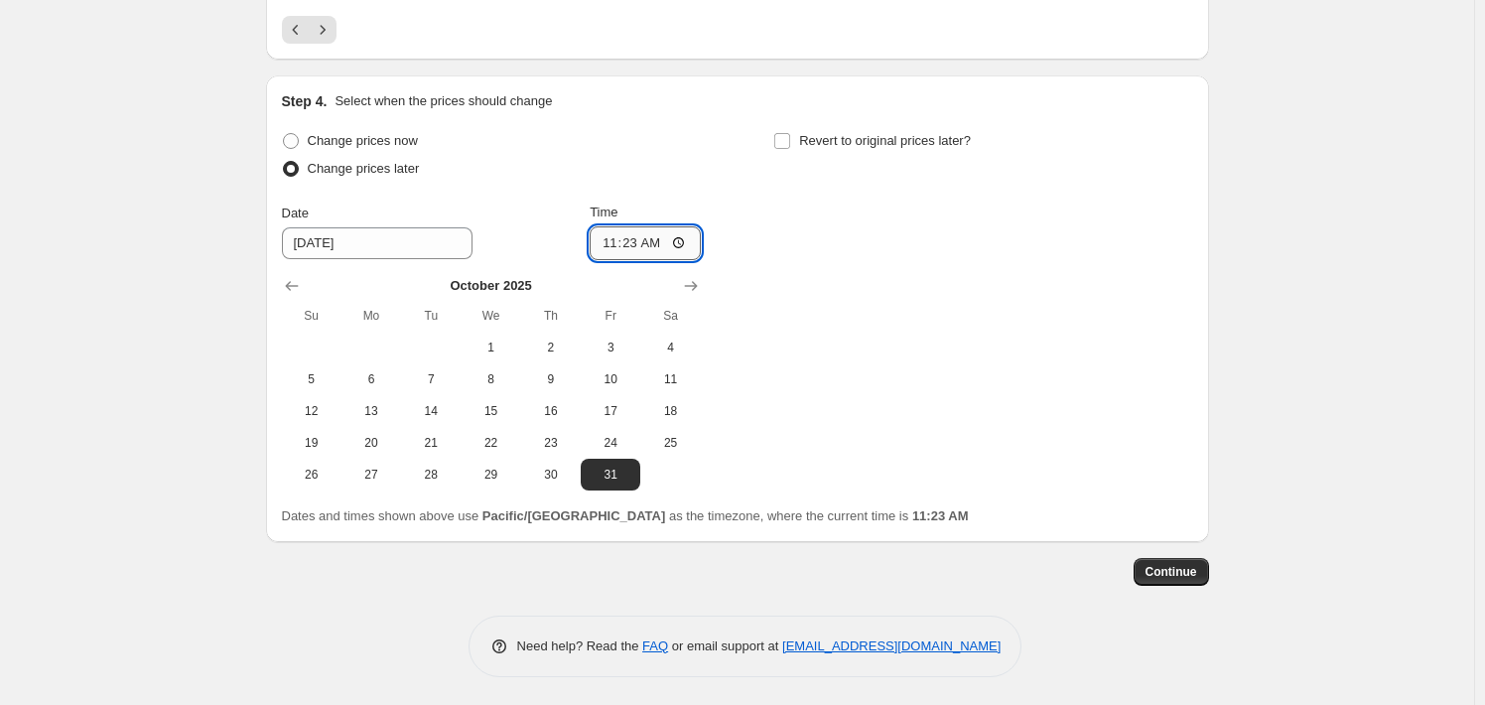
click at [636, 245] on input "11:23" at bounding box center [645, 243] width 111 height 34
type input "23:59"
click at [1151, 571] on button "Continue" at bounding box center [1171, 572] width 75 height 28
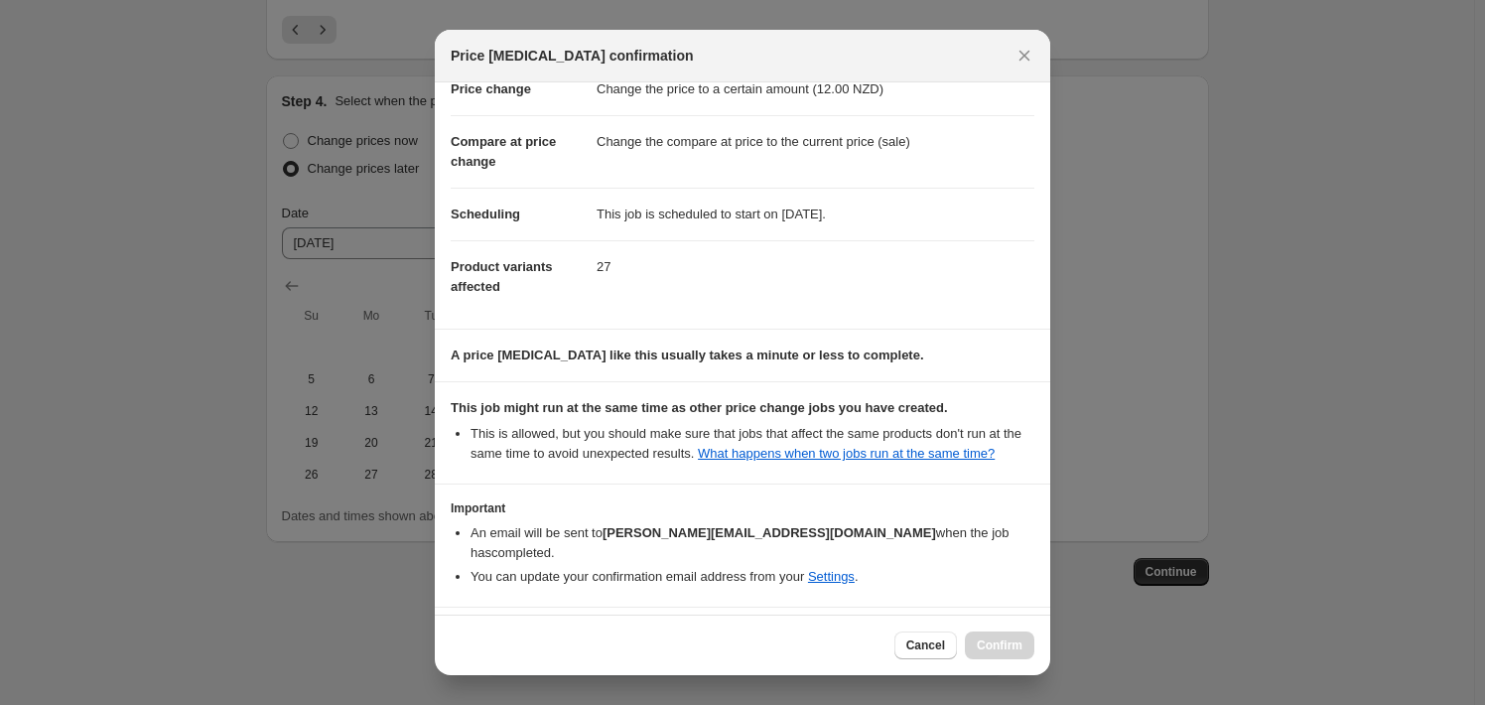
scroll to position [105, 0]
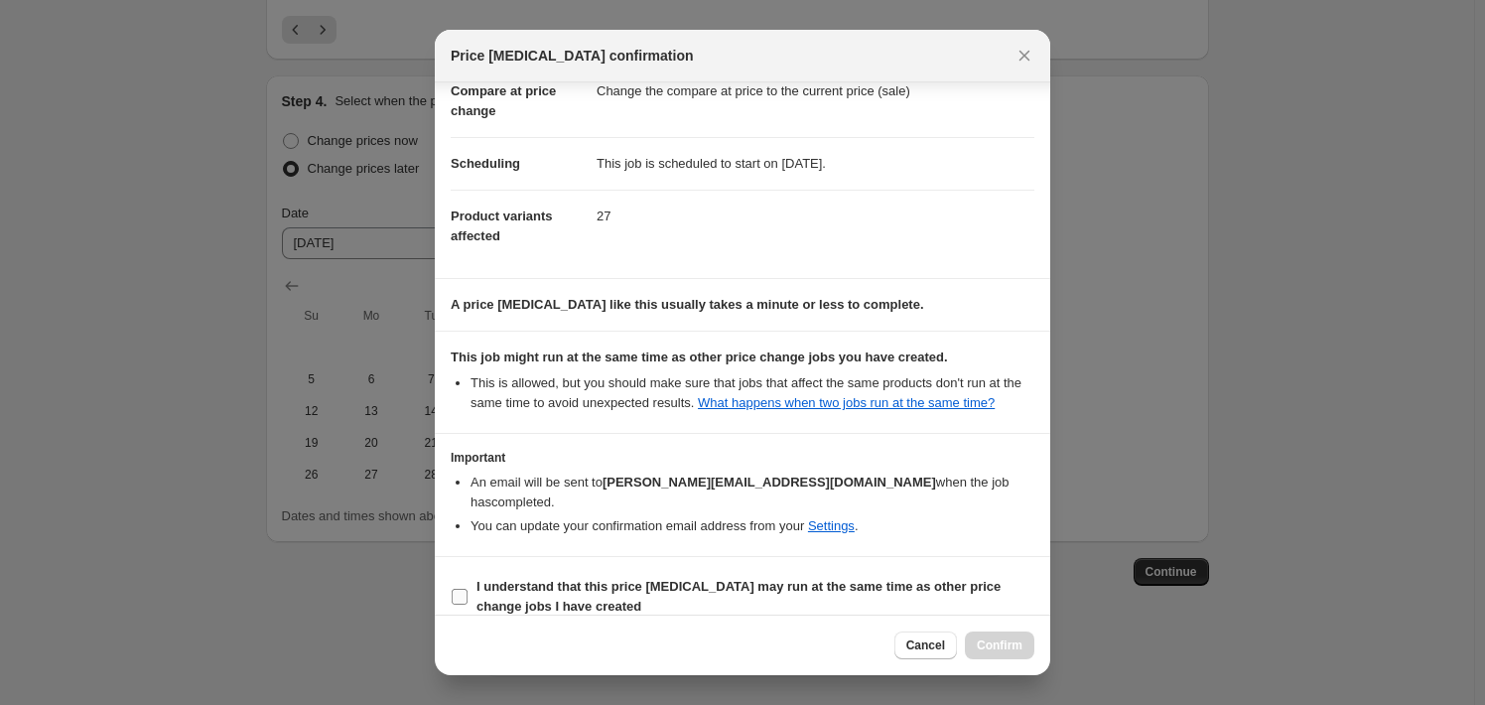
click at [456, 589] on input "I understand that this price [MEDICAL_DATA] may run at the same time as other p…" at bounding box center [460, 597] width 16 height 16
checkbox input "true"
click at [1015, 648] on span "Confirm" at bounding box center [1000, 645] width 46 height 16
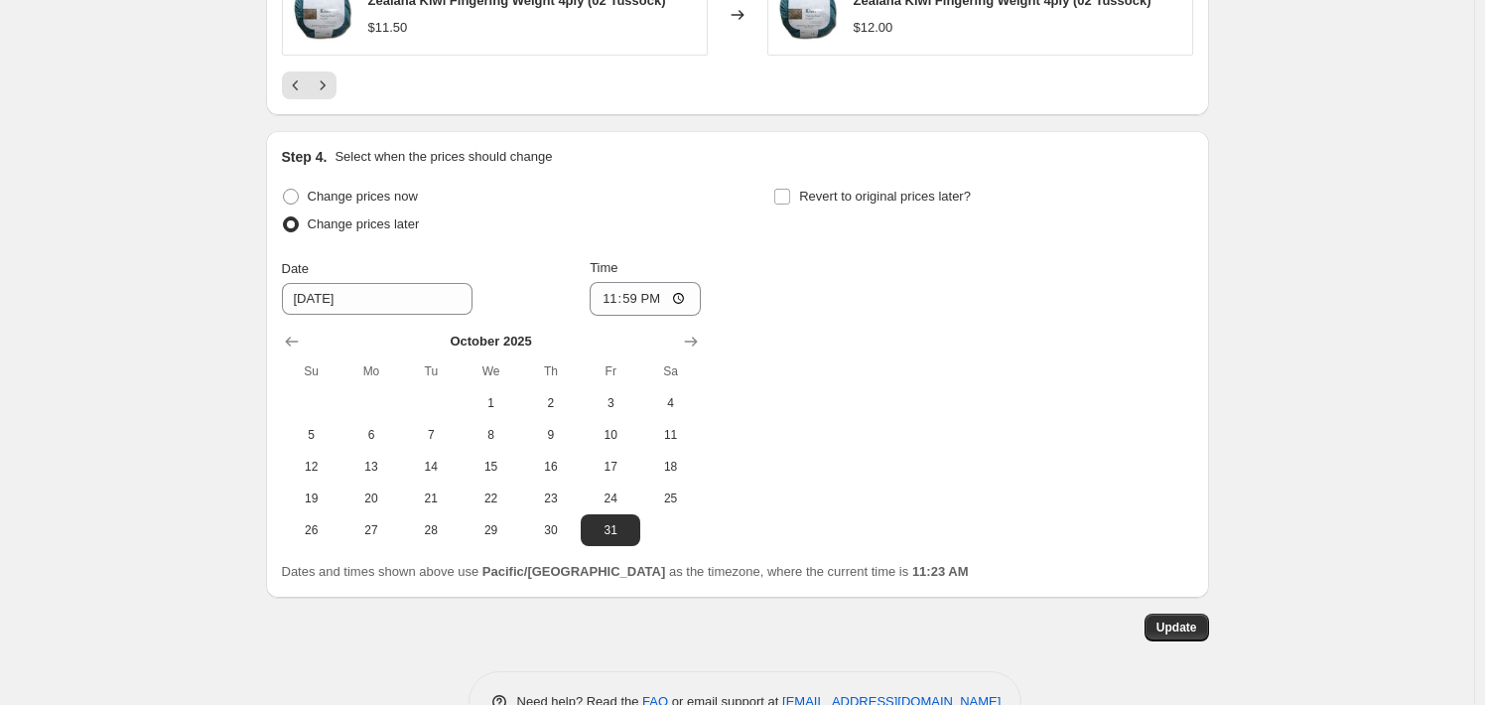
scroll to position [1799, 0]
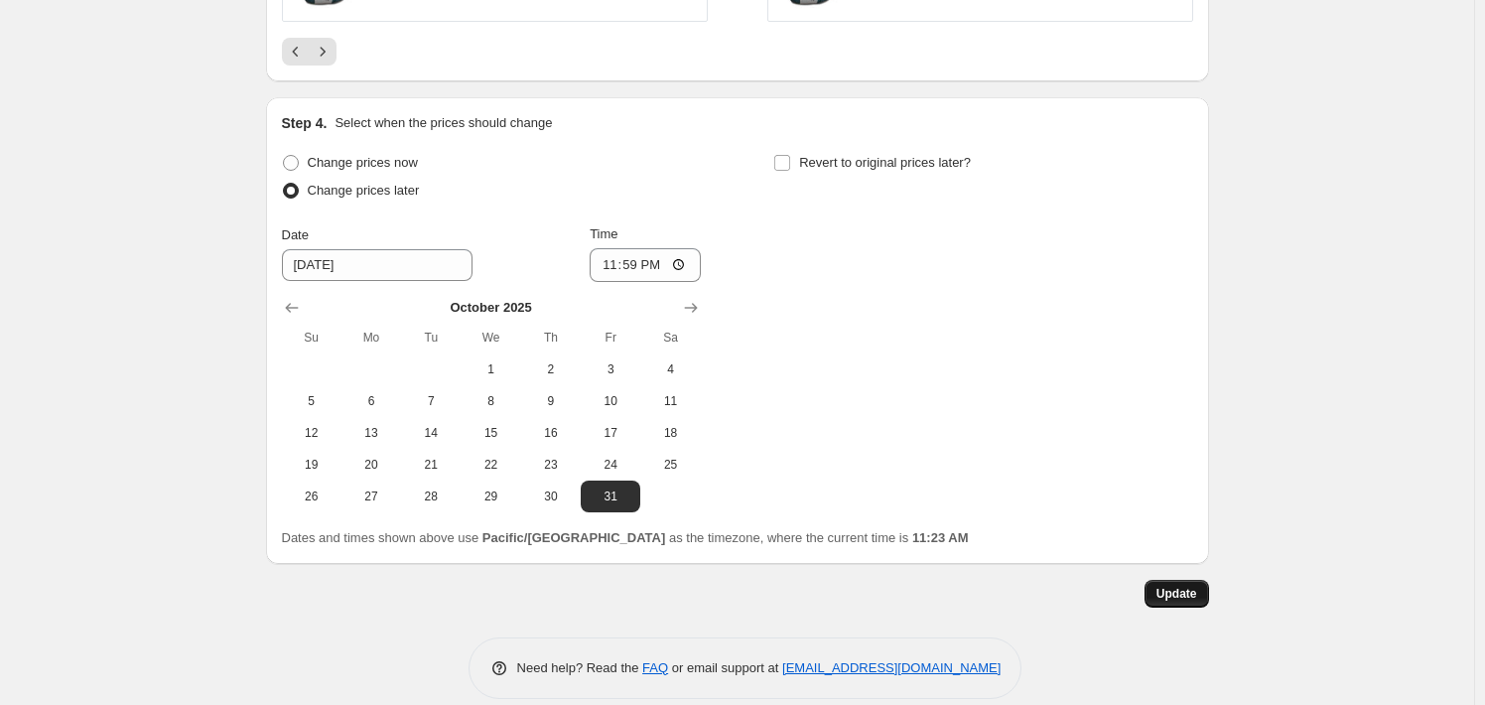
click at [1171, 602] on button "Update" at bounding box center [1176, 594] width 65 height 28
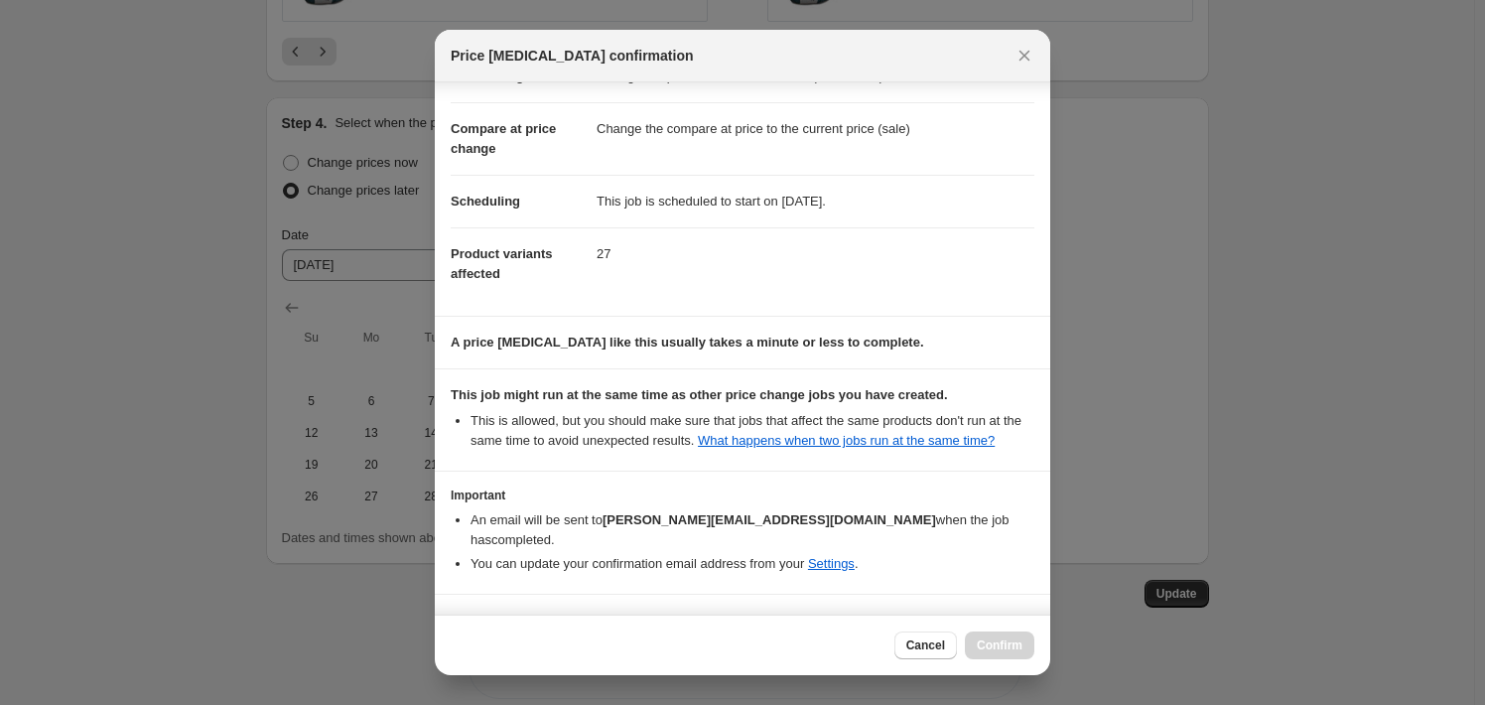
scroll to position [105, 0]
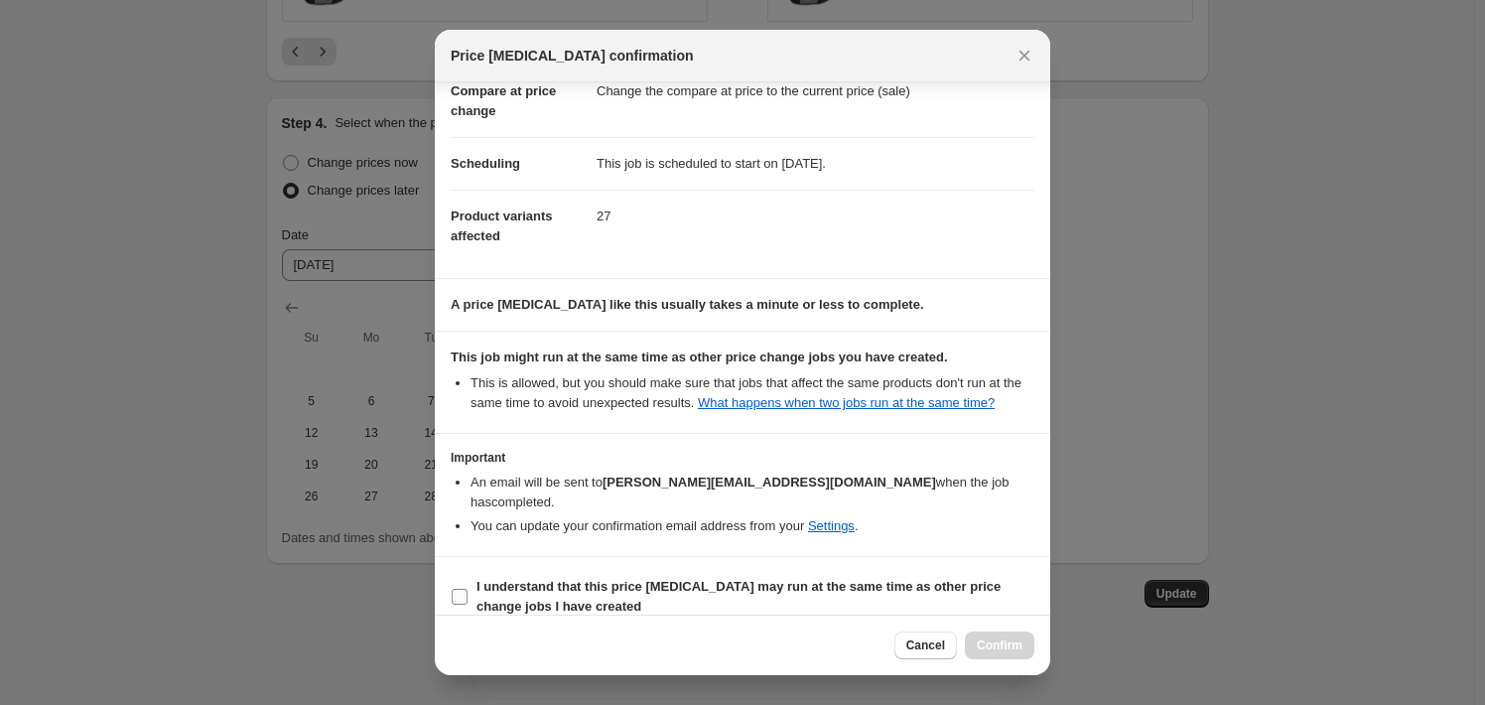
click at [522, 579] on b "I understand that this price [MEDICAL_DATA] may run at the same time as other p…" at bounding box center [738, 596] width 524 height 35
click at [468, 589] on input "I understand that this price [MEDICAL_DATA] may run at the same time as other p…" at bounding box center [460, 597] width 16 height 16
checkbox input "true"
click at [1000, 655] on button "Confirm" at bounding box center [999, 645] width 69 height 28
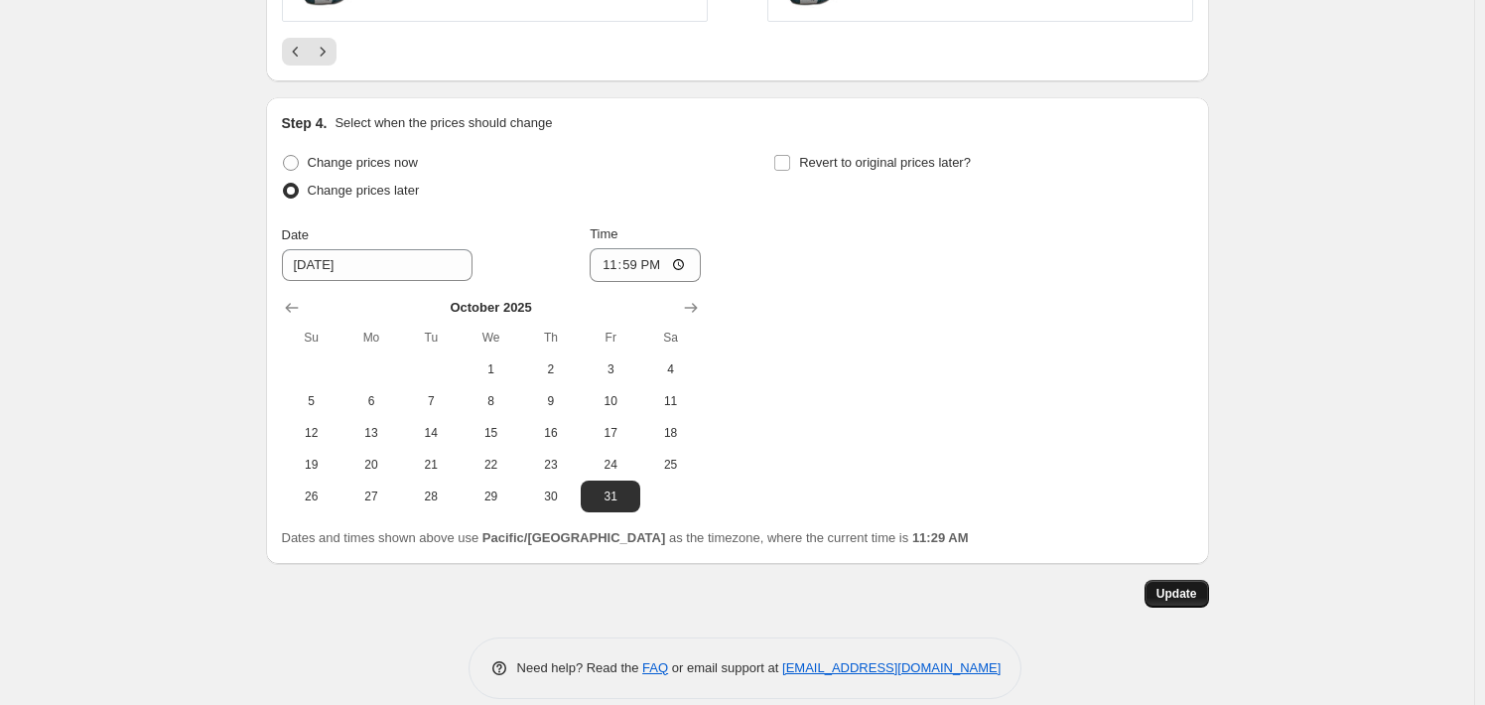
click at [1196, 593] on span "Update" at bounding box center [1176, 594] width 41 height 16
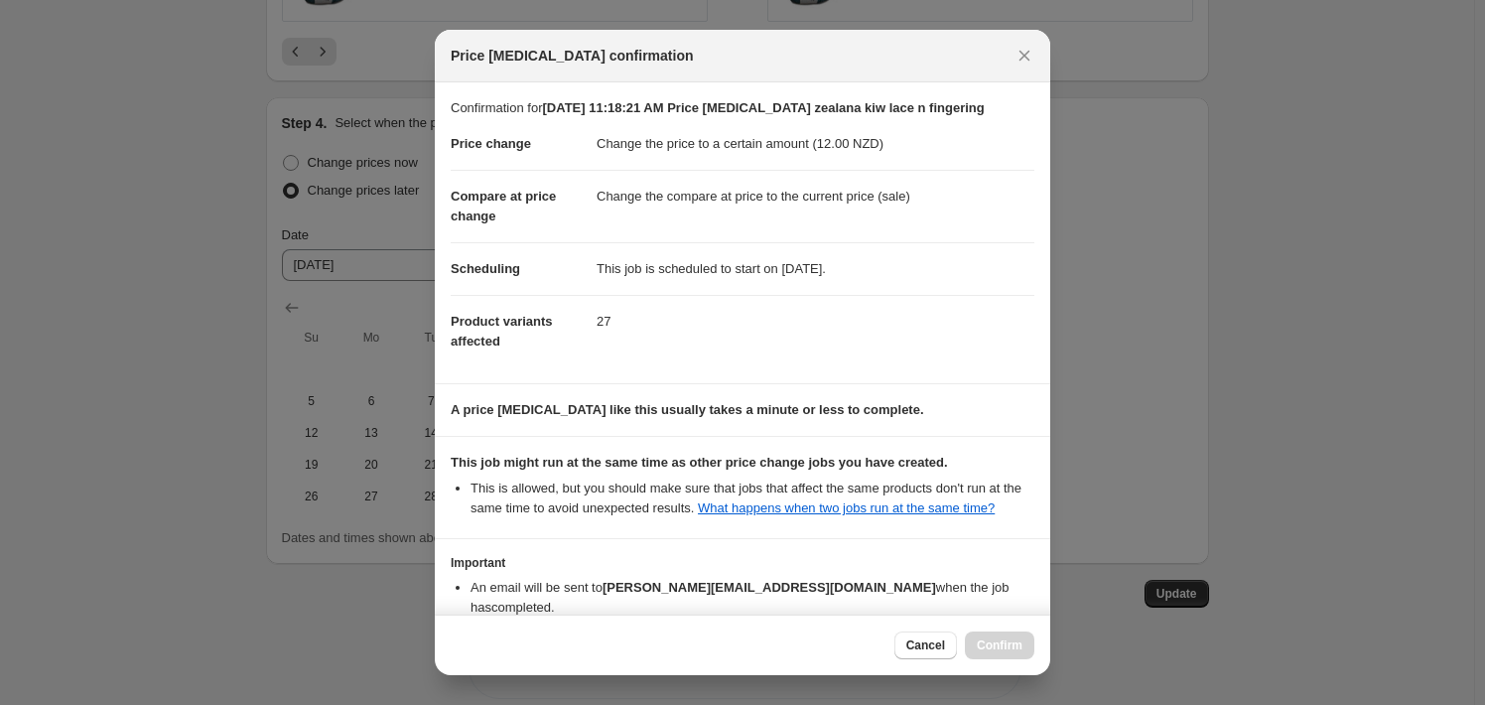
scroll to position [105, 0]
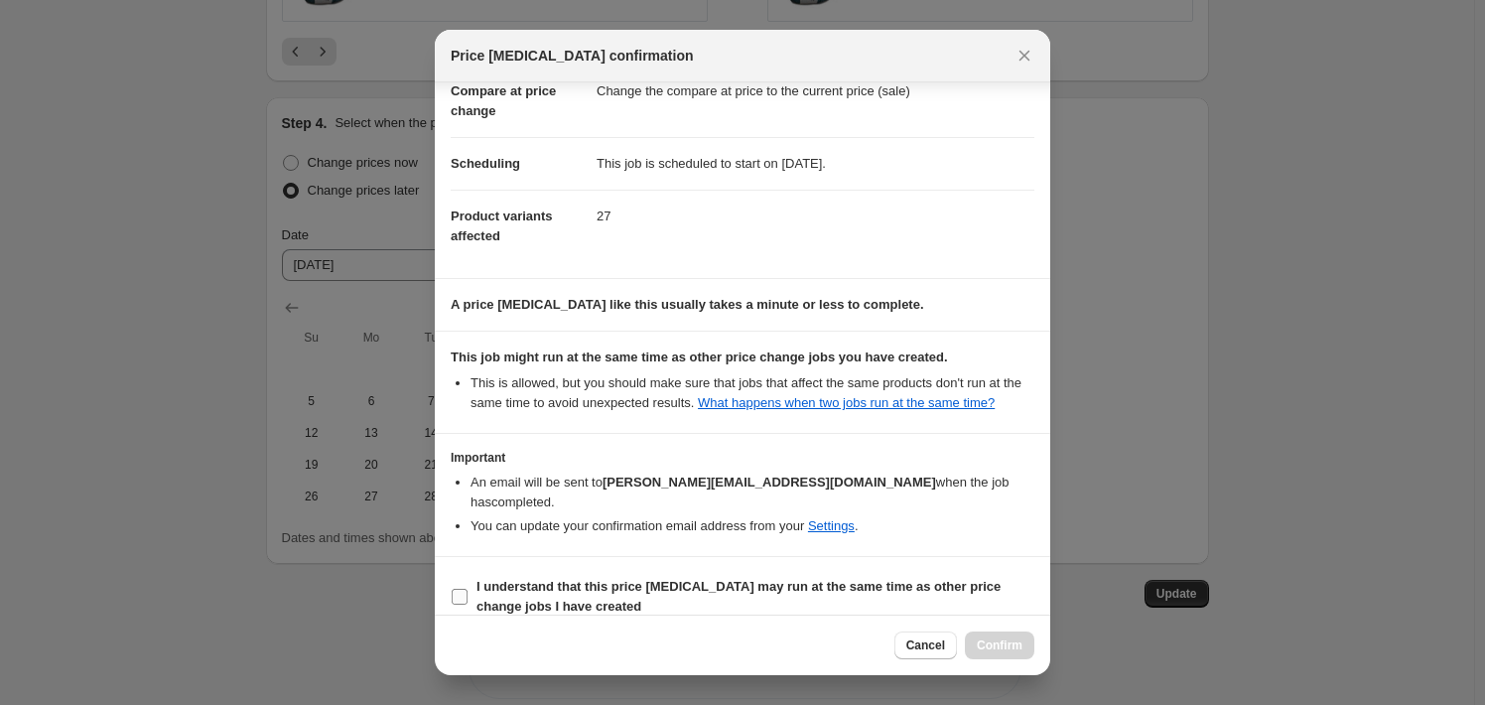
click at [565, 577] on span "I understand that this price [MEDICAL_DATA] may run at the same time as other p…" at bounding box center [755, 597] width 558 height 40
click at [468, 589] on input "I understand that this price [MEDICAL_DATA] may run at the same time as other p…" at bounding box center [460, 597] width 16 height 16
checkbox input "true"
click at [1009, 644] on span "Confirm" at bounding box center [1000, 645] width 46 height 16
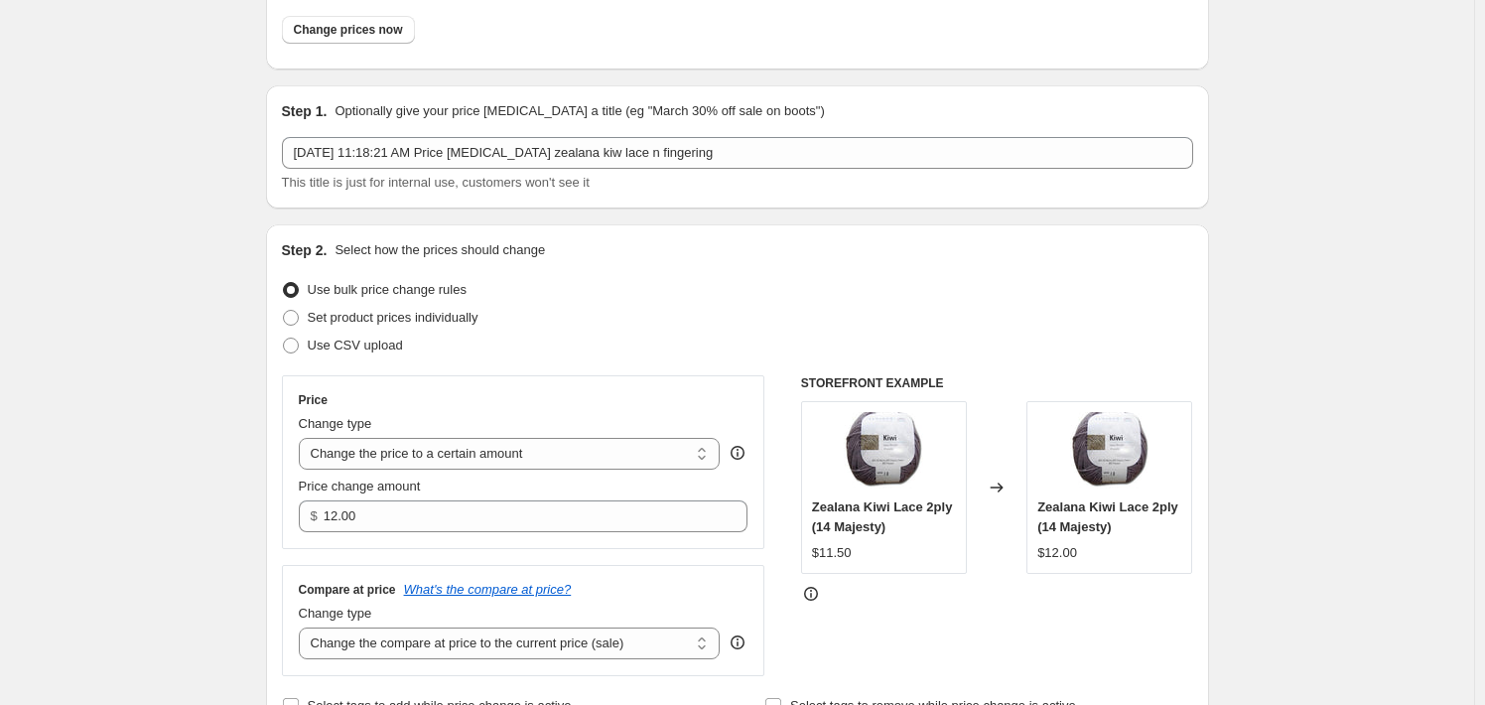
scroll to position [0, 0]
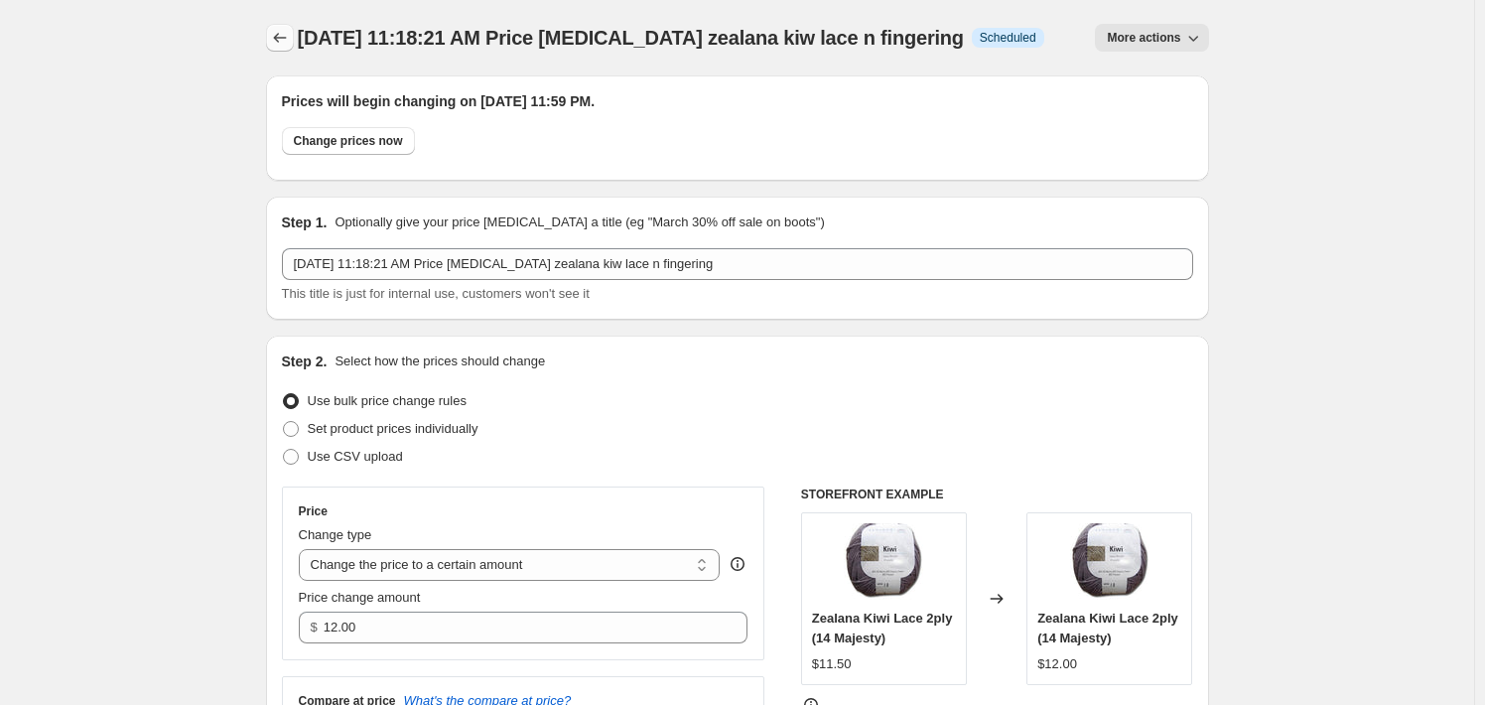
click at [275, 37] on icon "Price change jobs" at bounding box center [280, 38] width 20 height 20
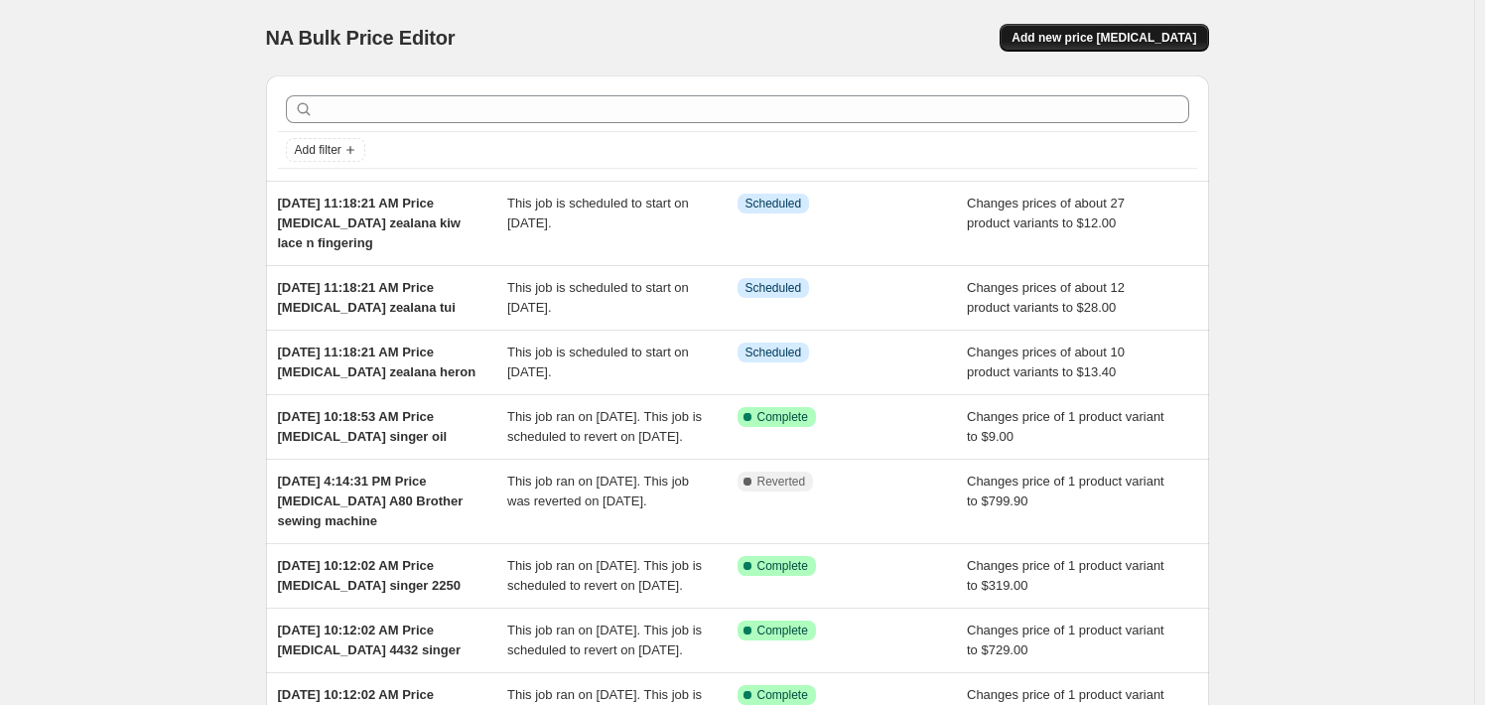
click at [1092, 43] on span "Add new price [MEDICAL_DATA]" at bounding box center [1103, 38] width 185 height 16
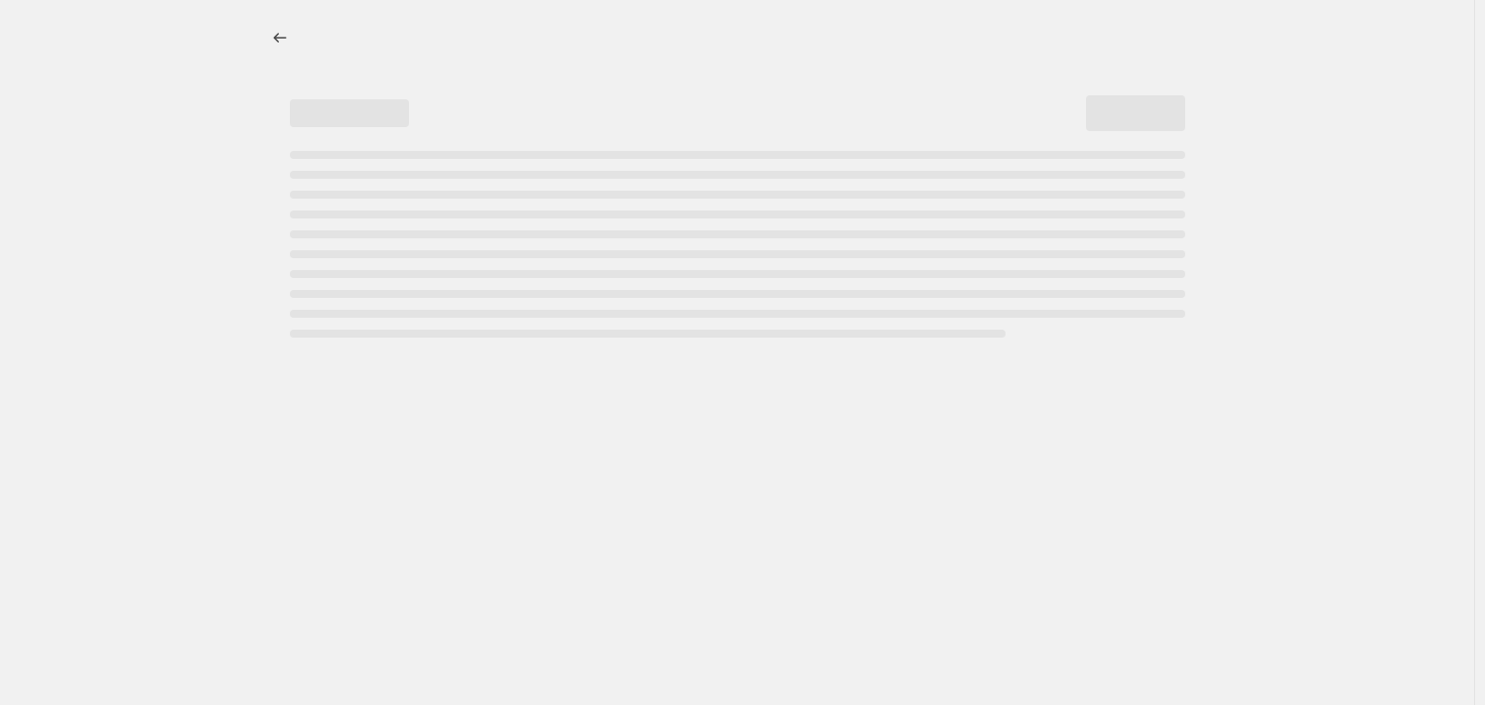
select select "percentage"
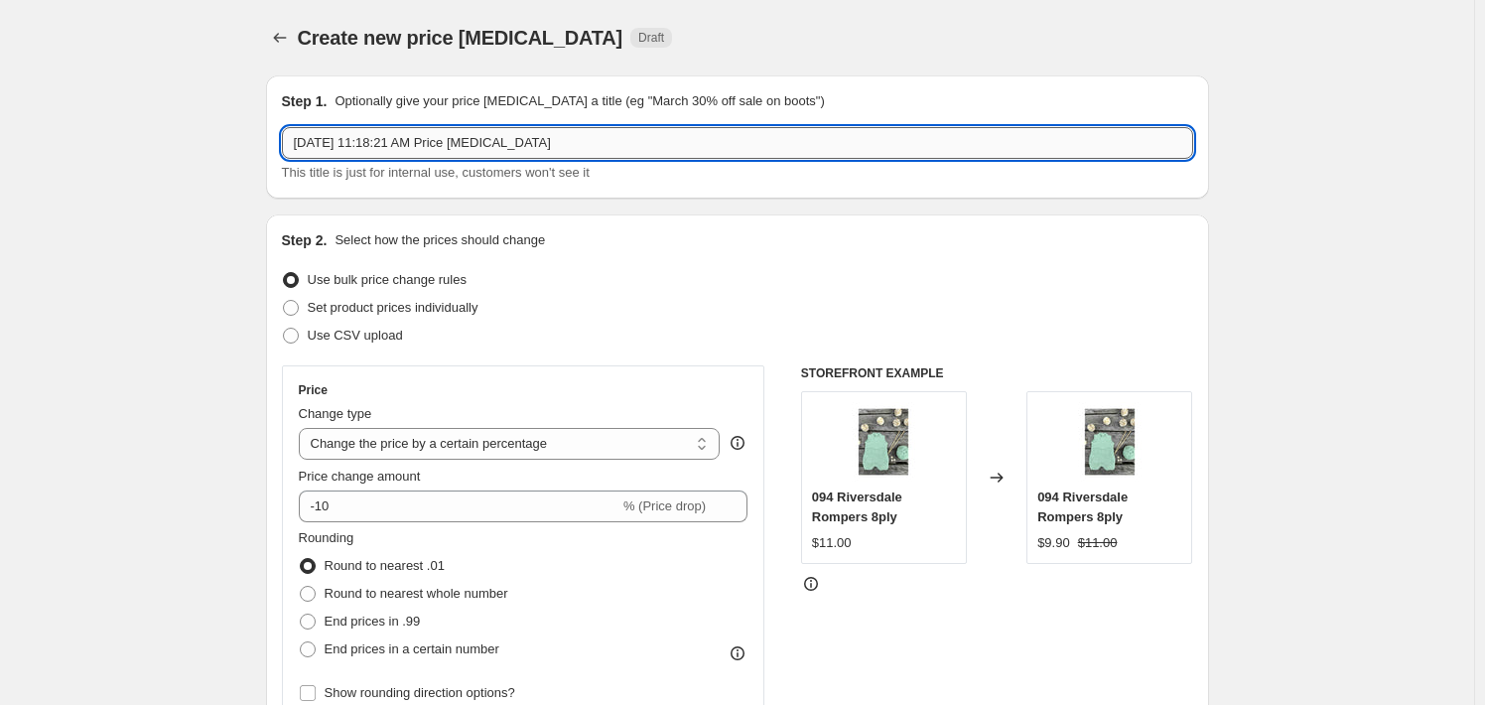
click at [725, 145] on input "[DATE] 11:18:21 AM Price [MEDICAL_DATA]" at bounding box center [737, 143] width 911 height 32
click at [595, 148] on input "[DATE] 11:18:21 AM Price [MEDICAL_DATA] zealana worsted" at bounding box center [737, 143] width 911 height 32
type input "[DATE] 11:18:21 AM Price [MEDICAL_DATA] [PERSON_NAME] worsted"
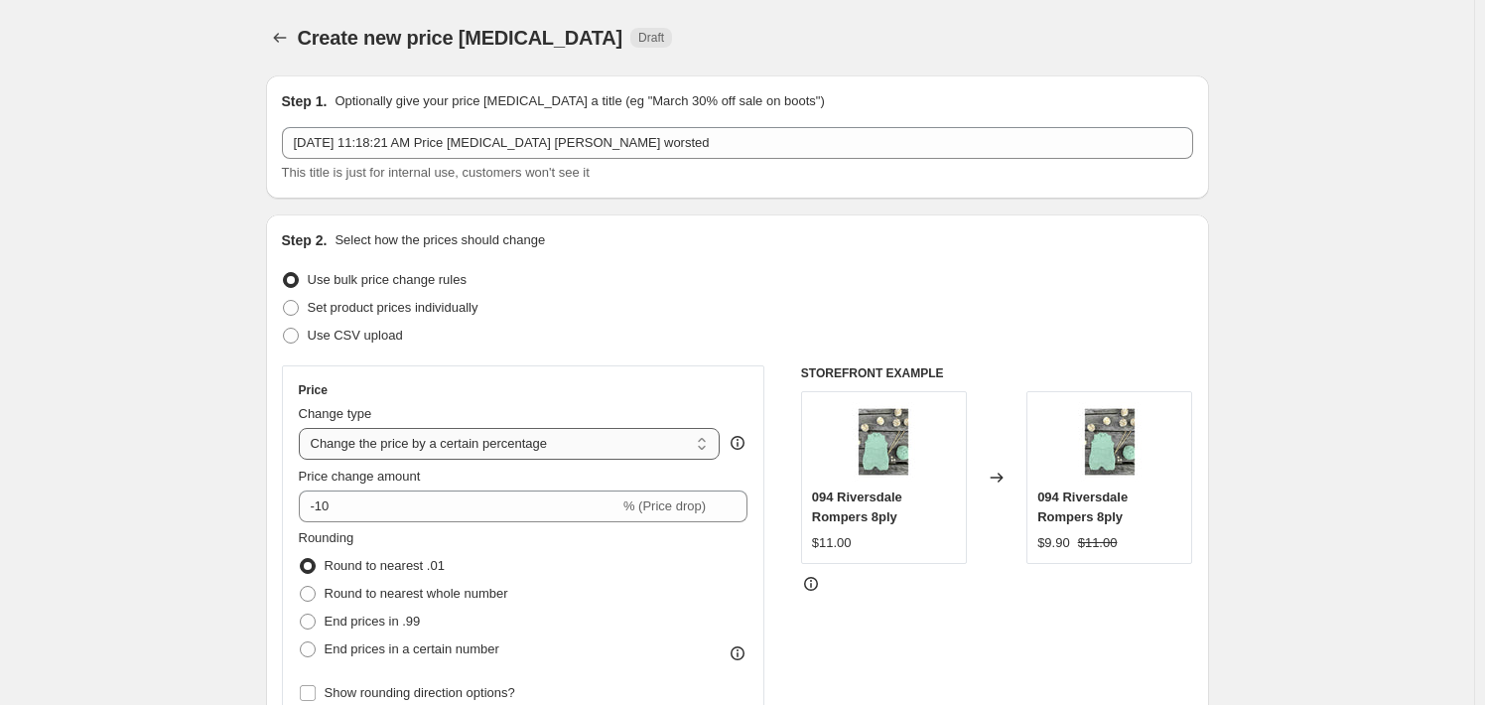
click at [586, 437] on select "Change the price to a certain amount Change the price by a certain amount Chang…" at bounding box center [510, 444] width 422 height 32
select select "to"
click at [303, 428] on select "Change the price to a certain amount Change the price by a certain amount Chang…" at bounding box center [510, 444] width 422 height 32
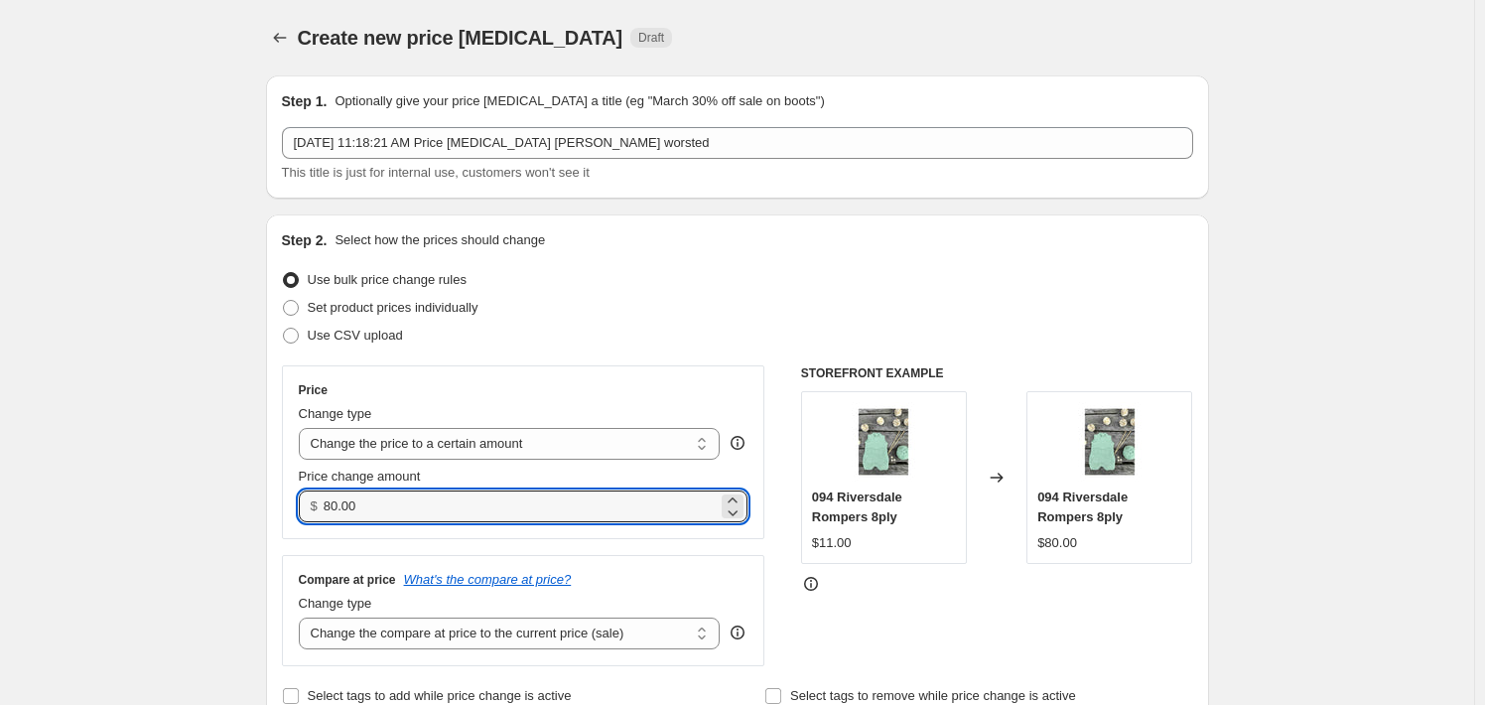
drag, startPoint x: 435, startPoint y: 514, endPoint x: 324, endPoint y: 508, distance: 111.3
click at [324, 508] on div "$ 80.00" at bounding box center [524, 506] width 450 height 32
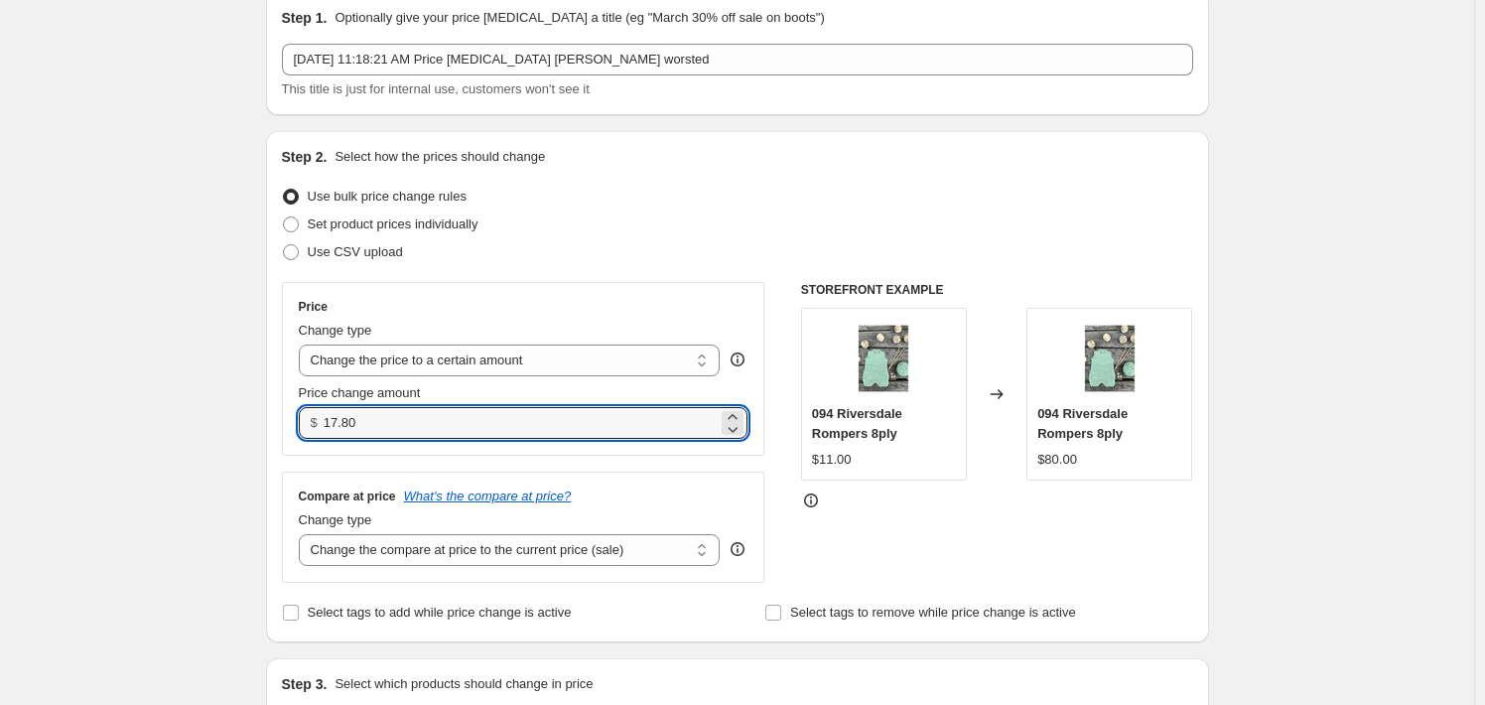
scroll to position [298, 0]
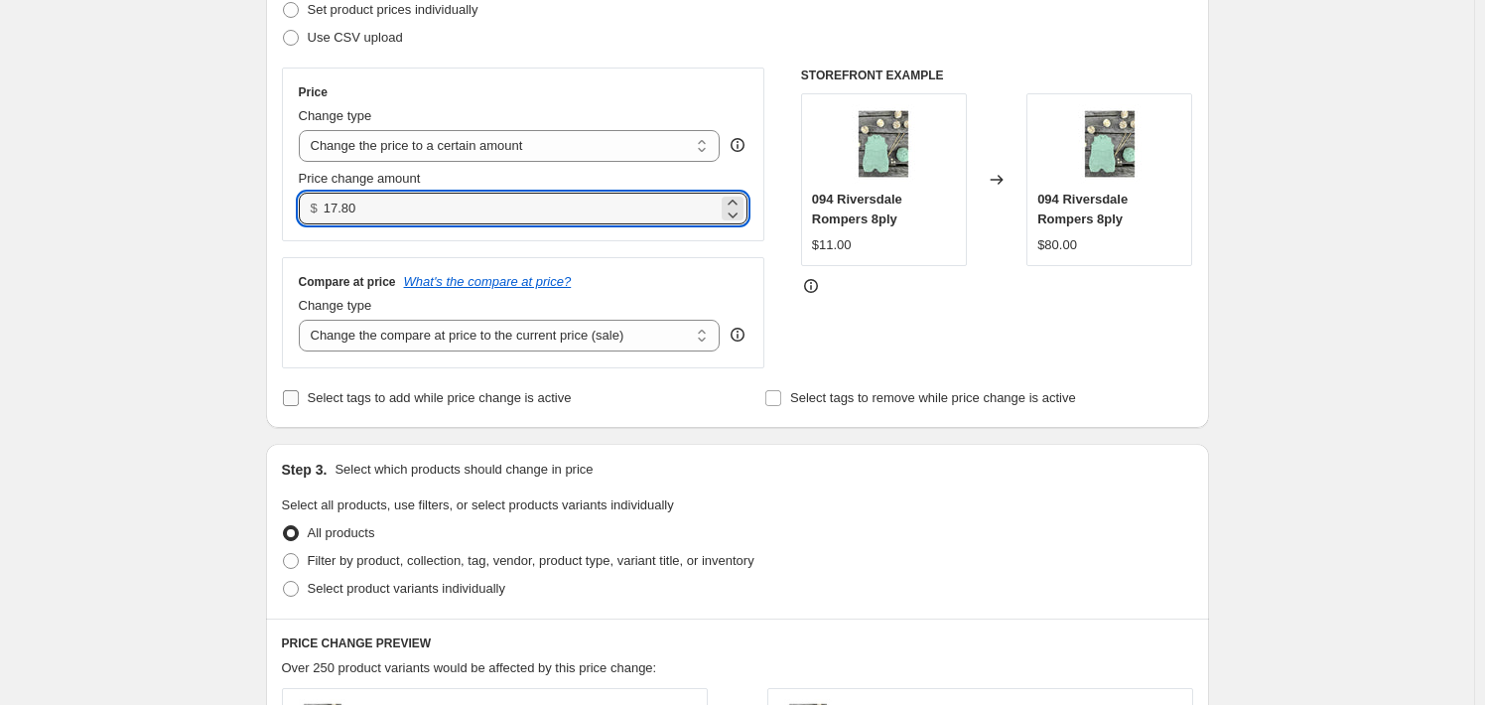
type input "17.80"
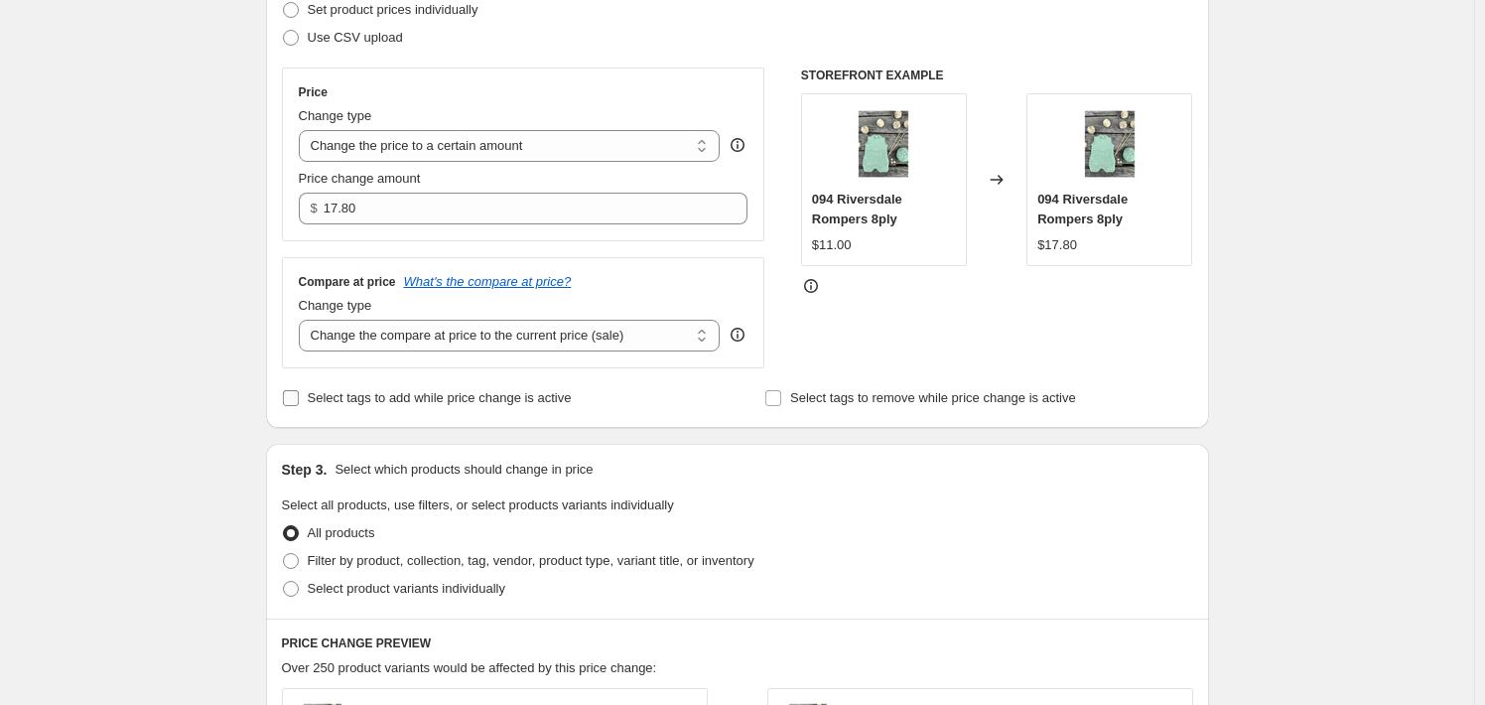
click at [483, 408] on span "Select tags to add while price change is active" at bounding box center [440, 398] width 264 height 20
click at [299, 406] on input "Select tags to add while price change is active" at bounding box center [291, 398] width 16 height 16
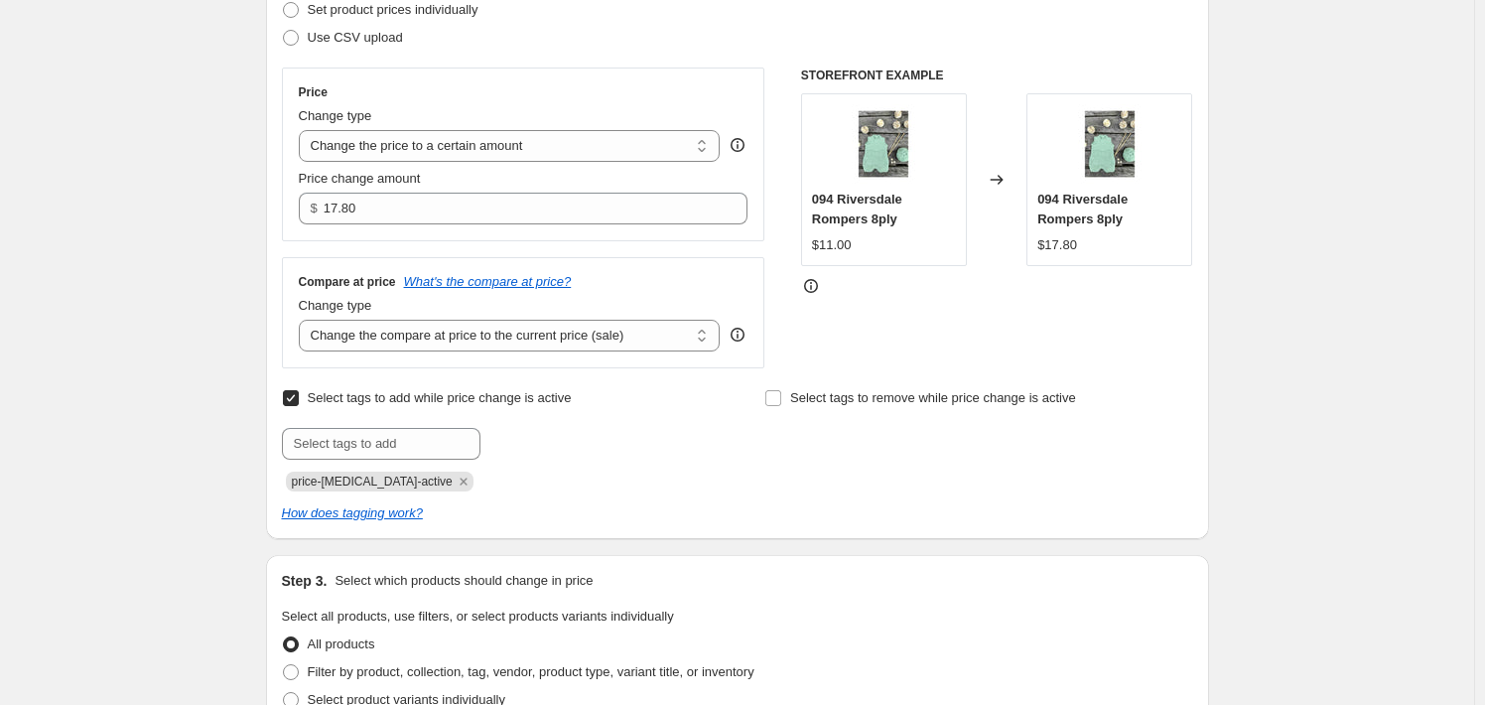
click at [300, 407] on span at bounding box center [291, 398] width 18 height 18
click at [299, 406] on input "Select tags to add while price change is active" at bounding box center [291, 398] width 16 height 16
checkbox input "false"
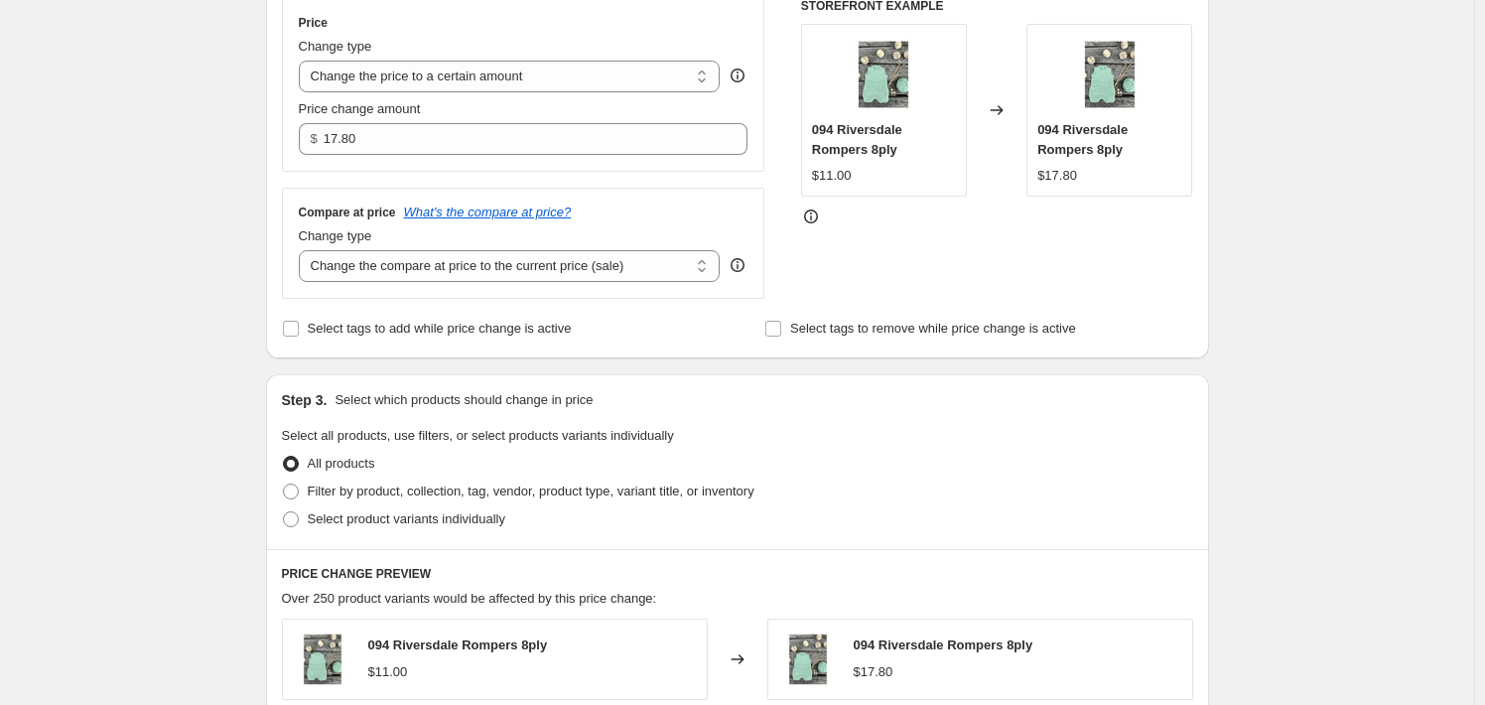
scroll to position [496, 0]
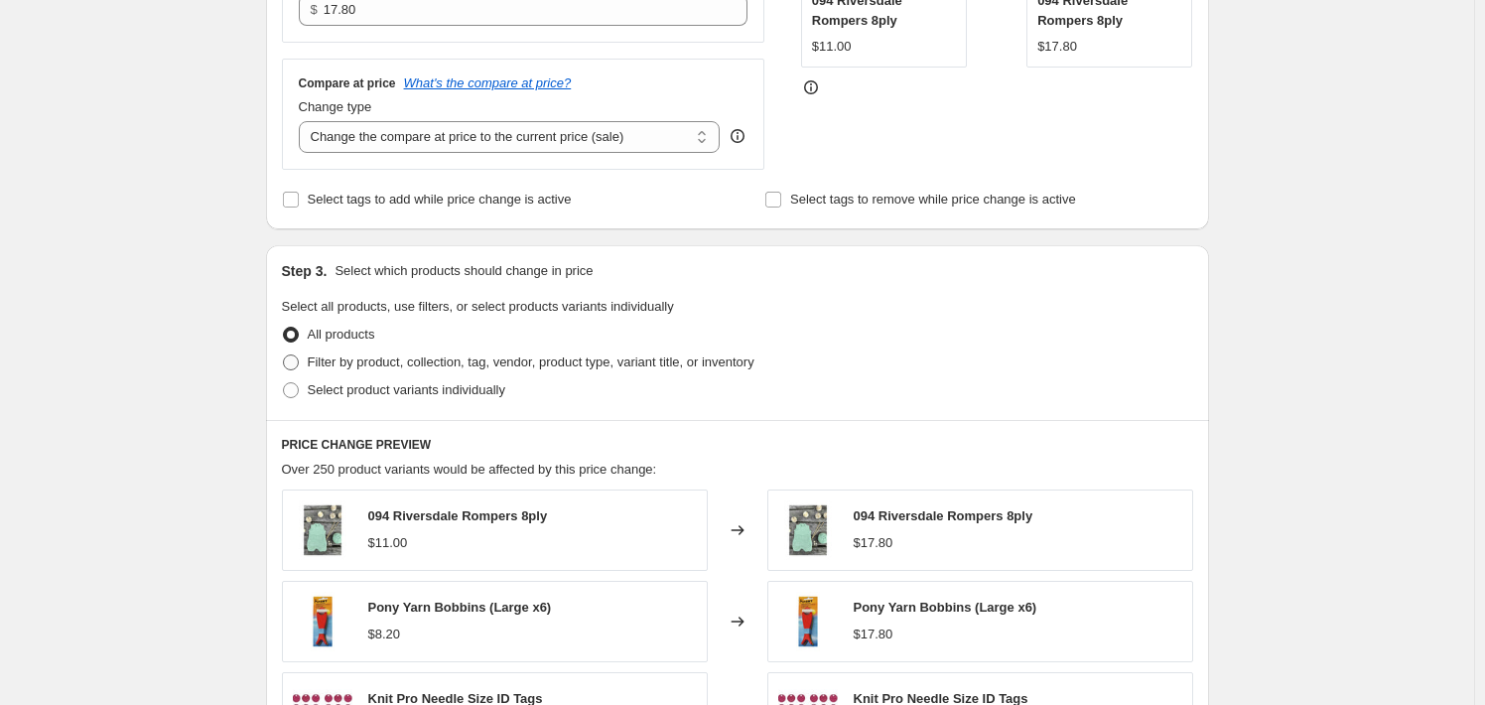
click at [706, 355] on span "Filter by product, collection, tag, vendor, product type, variant title, or inv…" at bounding box center [531, 361] width 447 height 15
click at [284, 355] on input "Filter by product, collection, tag, vendor, product type, variant title, or inv…" at bounding box center [283, 354] width 1 height 1
radio input "true"
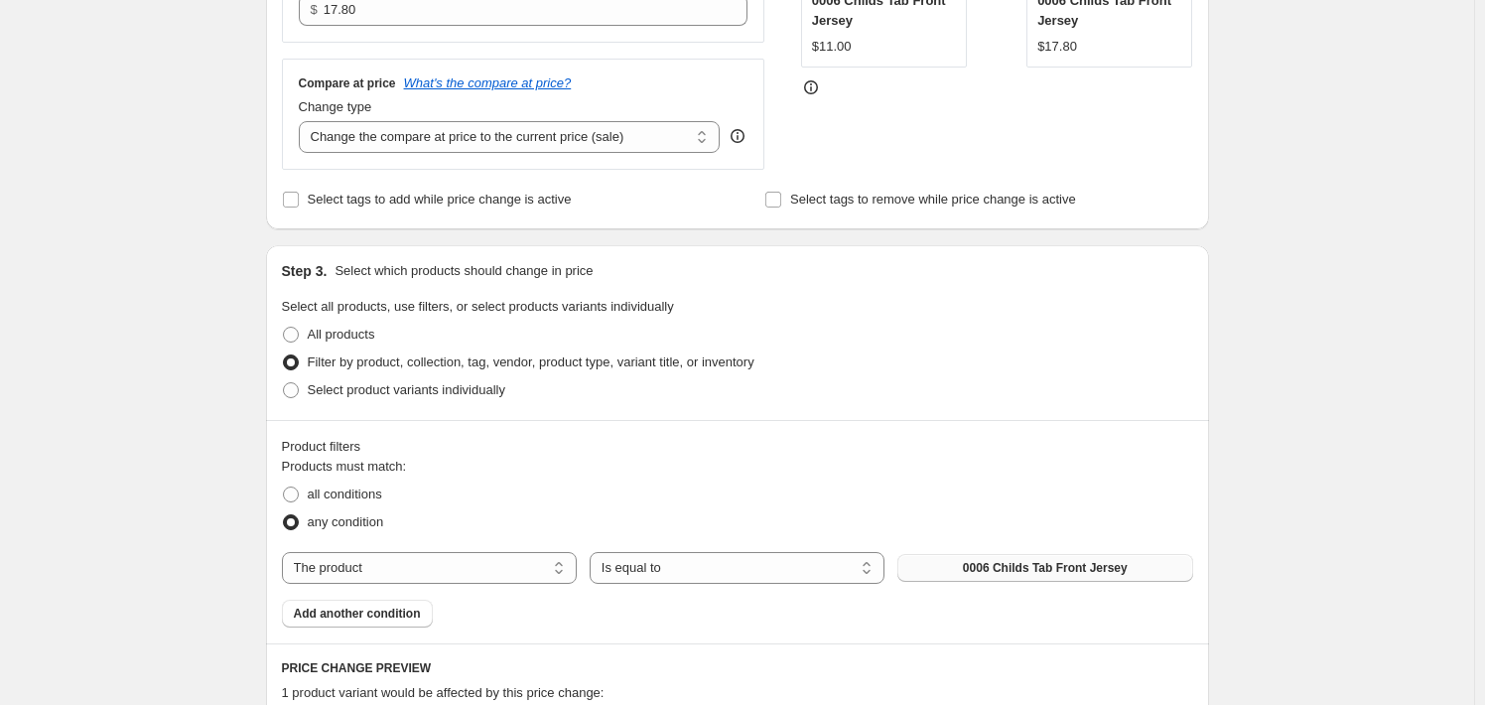
click at [1020, 568] on span "0006 Childs Tab Front Jersey" at bounding box center [1045, 568] width 165 height 16
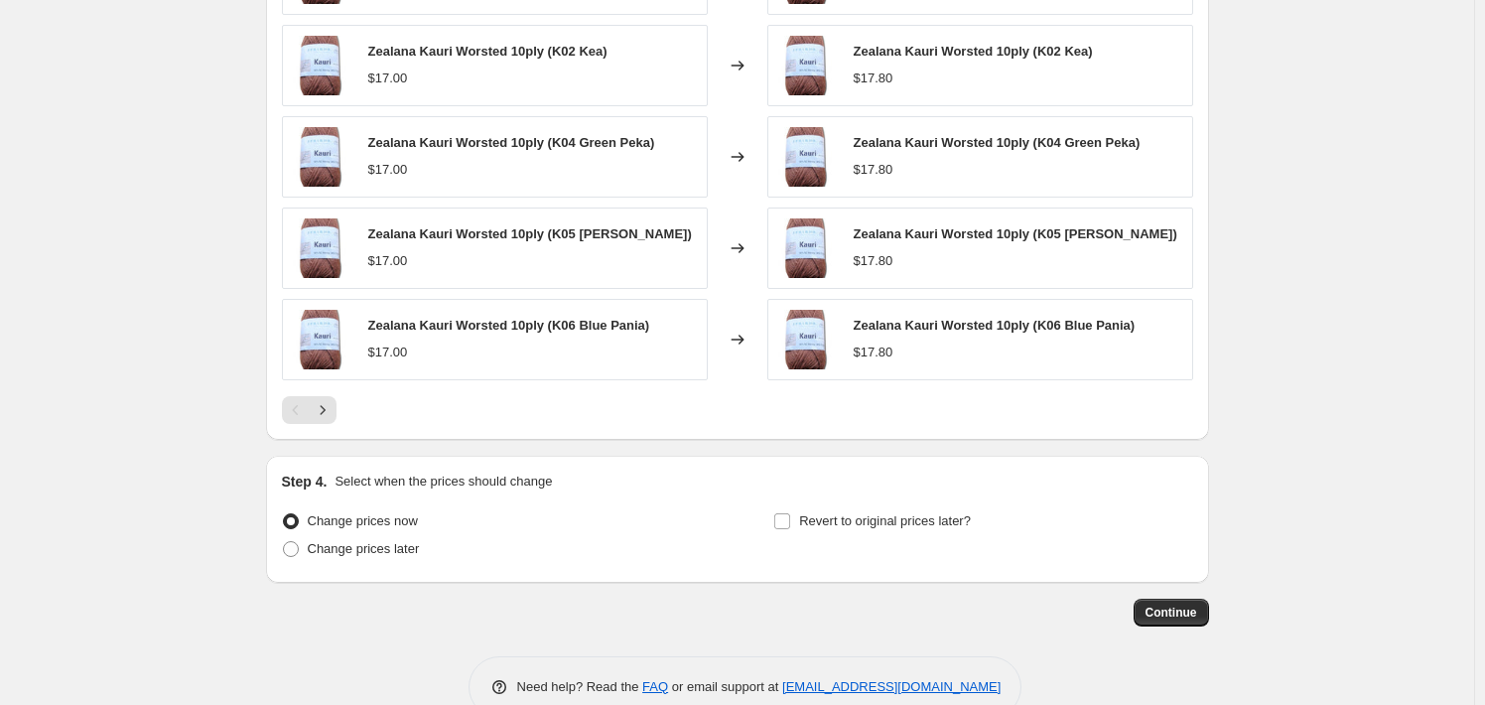
scroll to position [1316, 0]
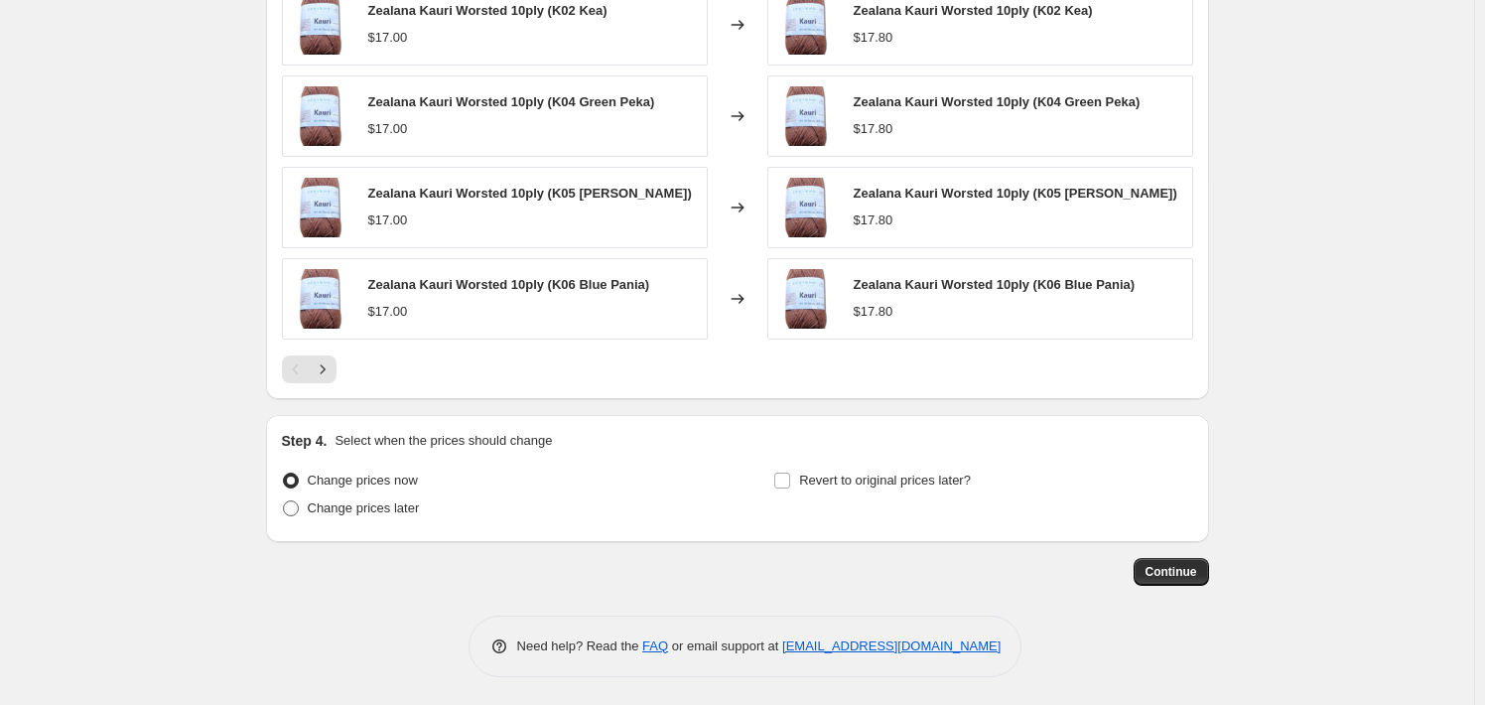
click at [381, 514] on span "Change prices later" at bounding box center [364, 507] width 112 height 15
click at [284, 501] on input "Change prices later" at bounding box center [283, 500] width 1 height 1
radio input "true"
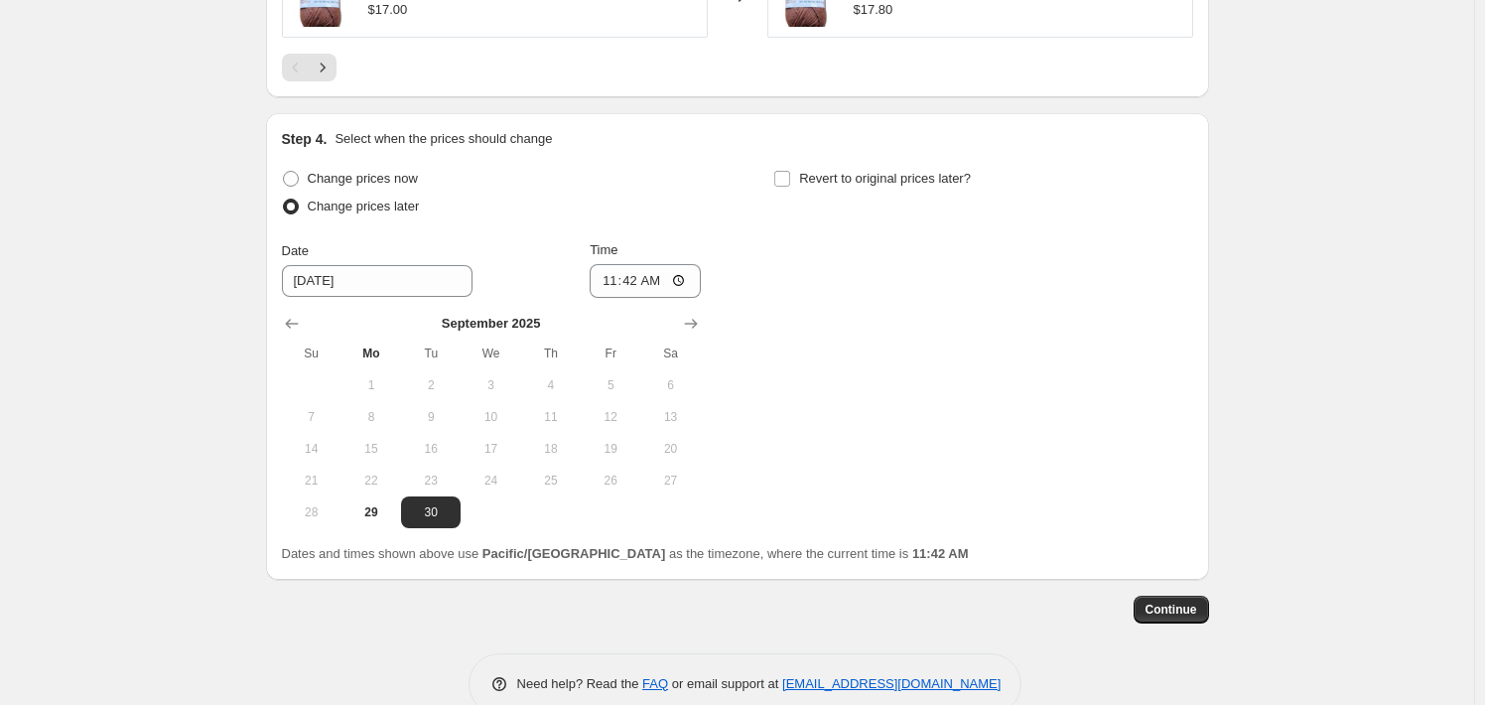
scroll to position [1656, 0]
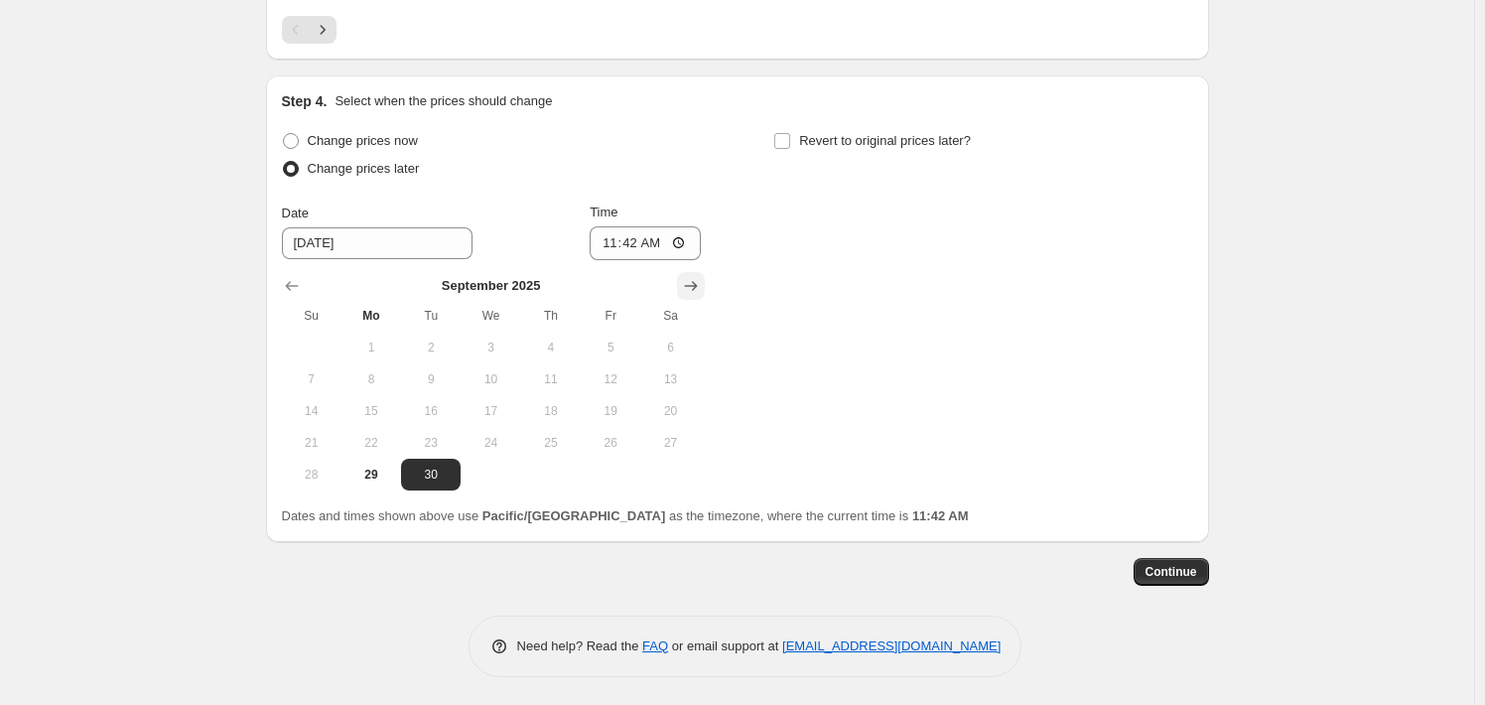
click at [685, 289] on button "Show next month, October 2025" at bounding box center [691, 286] width 28 height 28
click at [597, 481] on button "31" at bounding box center [611, 475] width 60 height 32
type input "[DATE]"
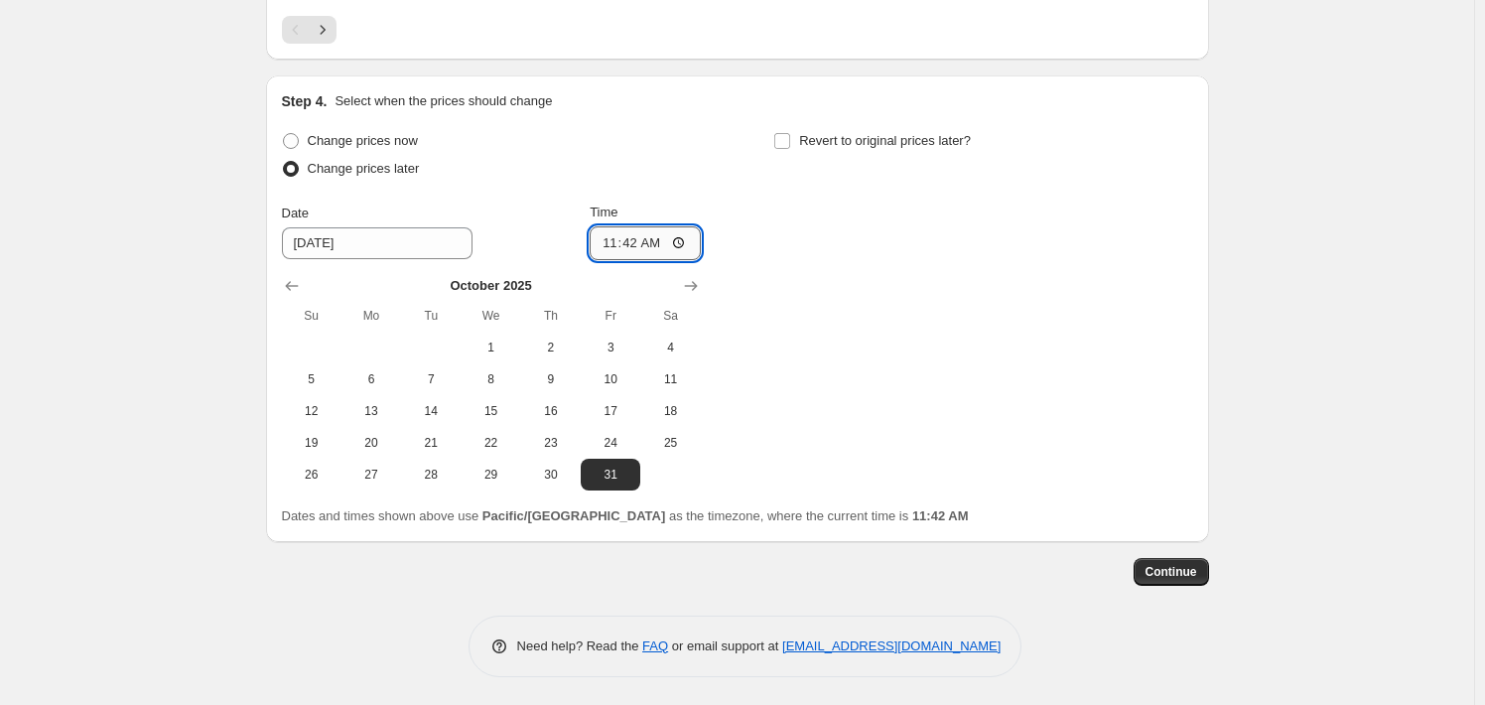
click at [634, 247] on input "11:42" at bounding box center [645, 243] width 111 height 34
type input "23:59"
click at [1151, 558] on button "Continue" at bounding box center [1171, 572] width 75 height 28
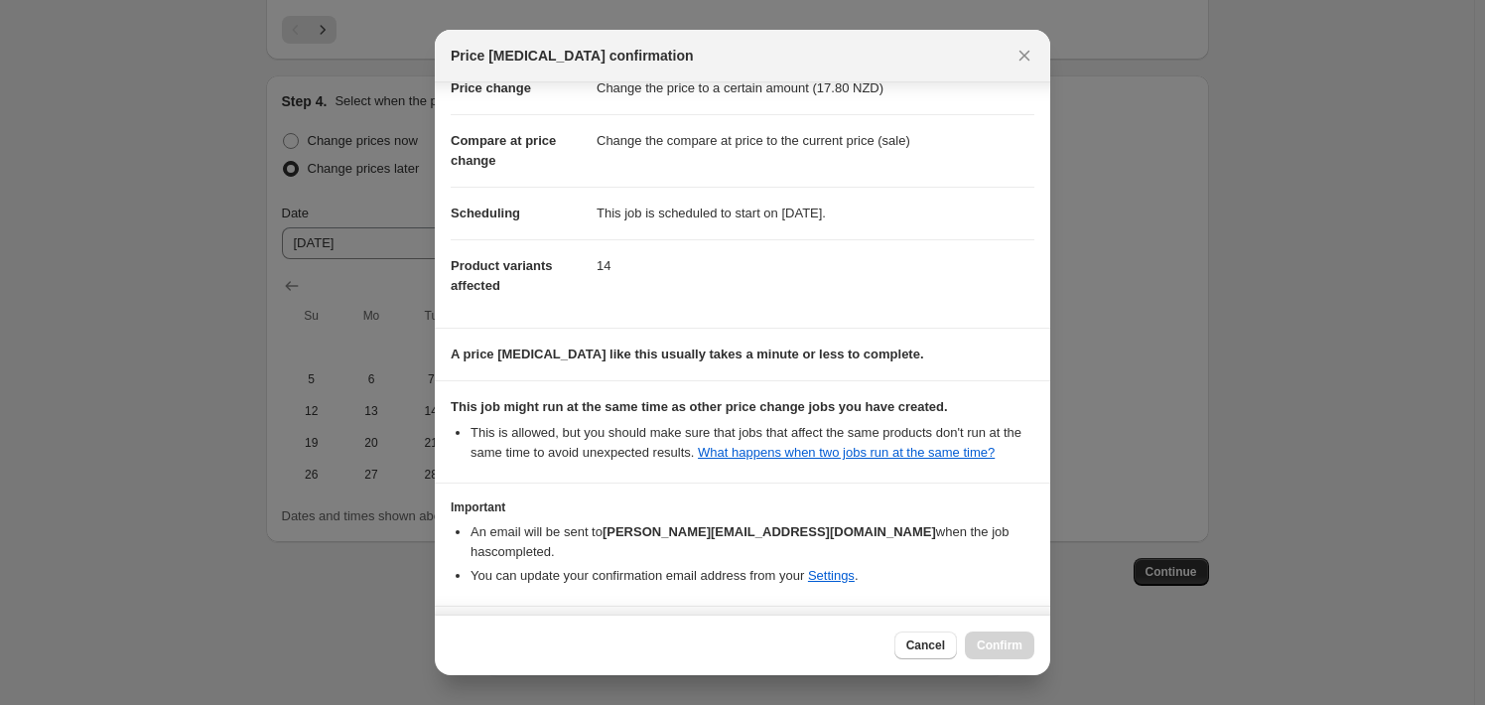
scroll to position [105, 0]
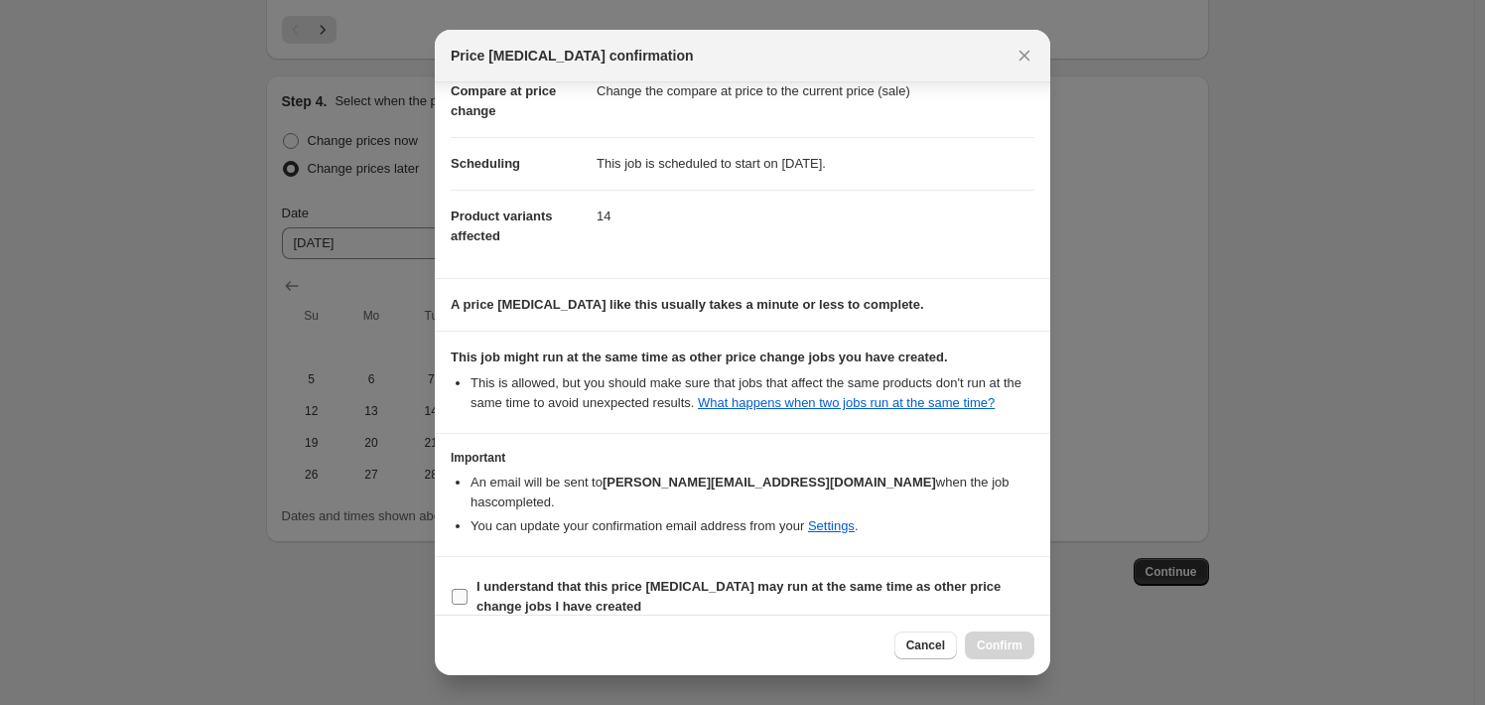
click at [798, 573] on label "I understand that this price [MEDICAL_DATA] may run at the same time as other p…" at bounding box center [743, 597] width 584 height 48
click at [468, 589] on input "I understand that this price [MEDICAL_DATA] may run at the same time as other p…" at bounding box center [460, 597] width 16 height 16
checkbox input "true"
click at [992, 645] on span "Confirm" at bounding box center [1000, 645] width 46 height 16
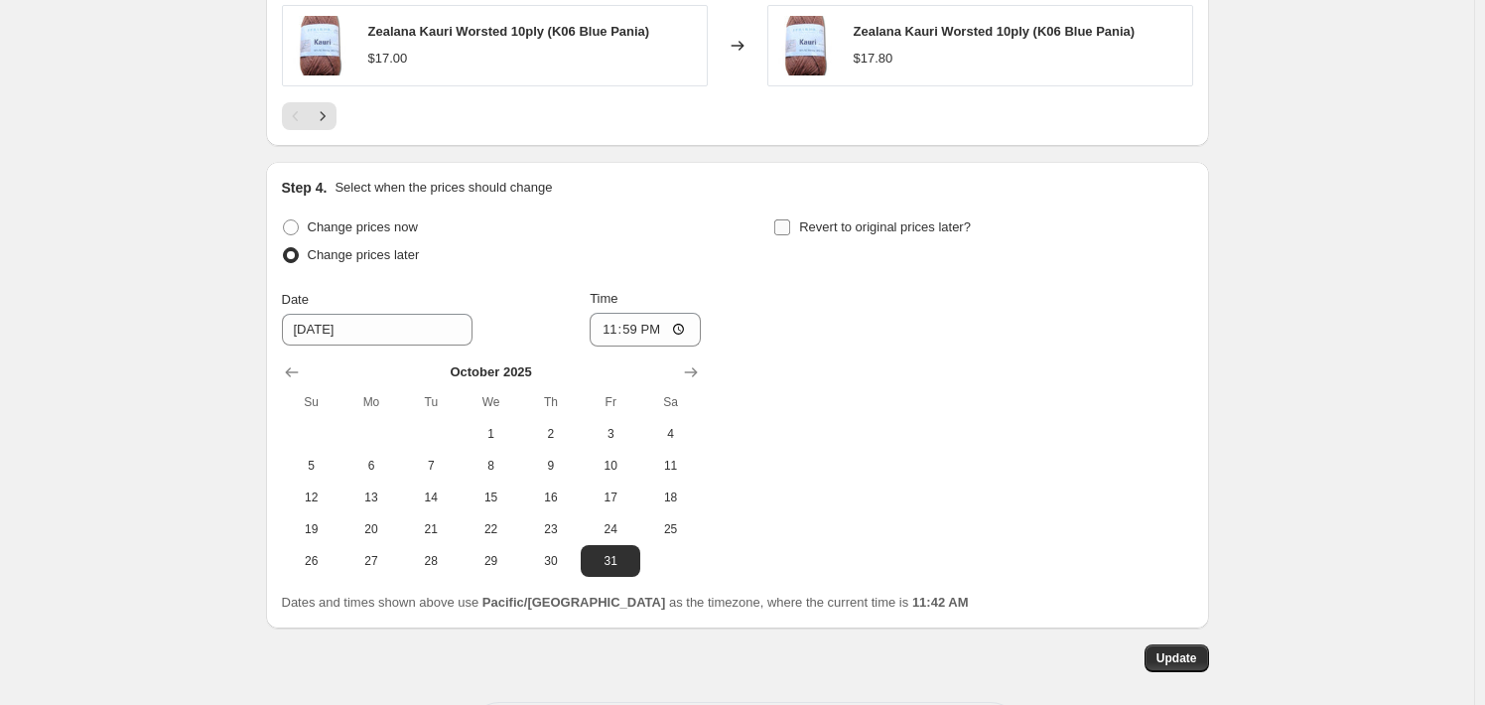
scroll to position [1777, 0]
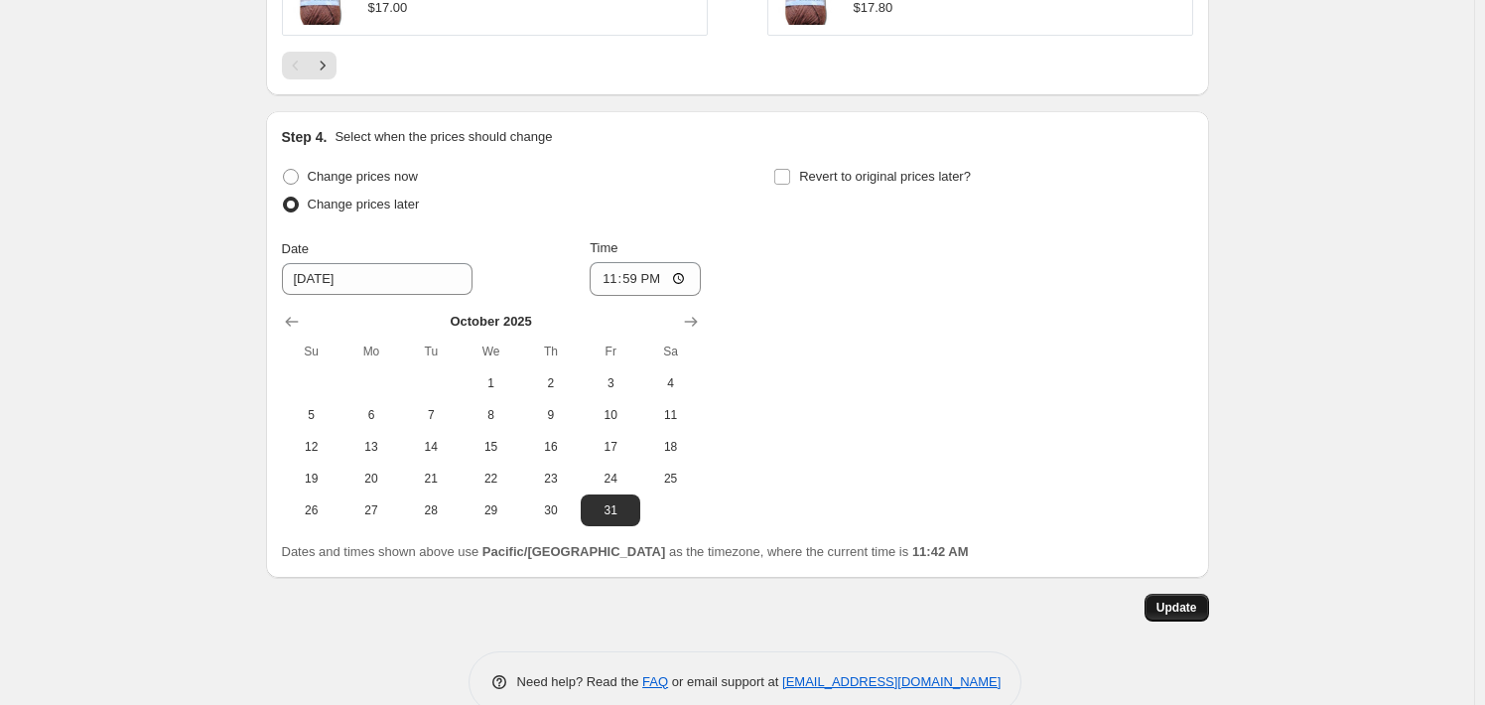
click at [1194, 600] on span "Update" at bounding box center [1176, 608] width 41 height 16
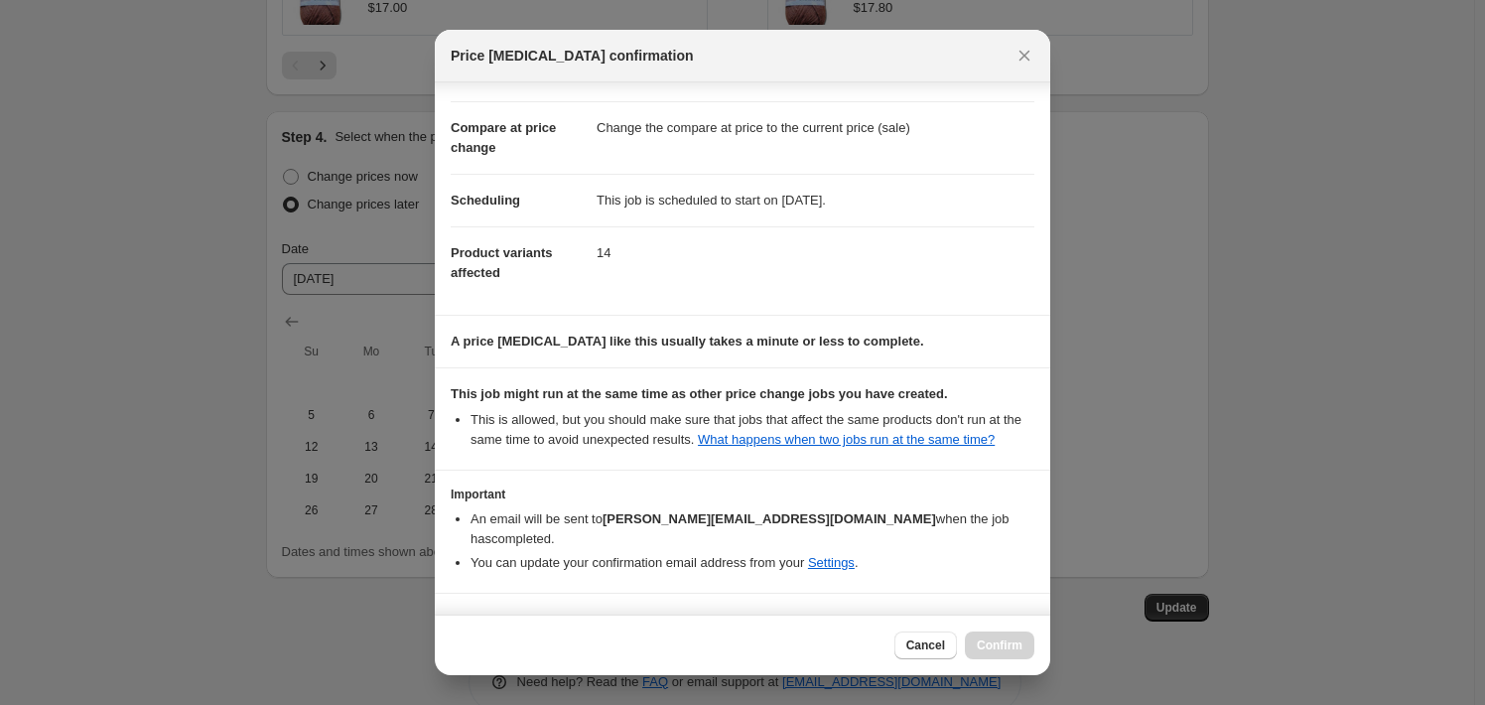
scroll to position [105, 0]
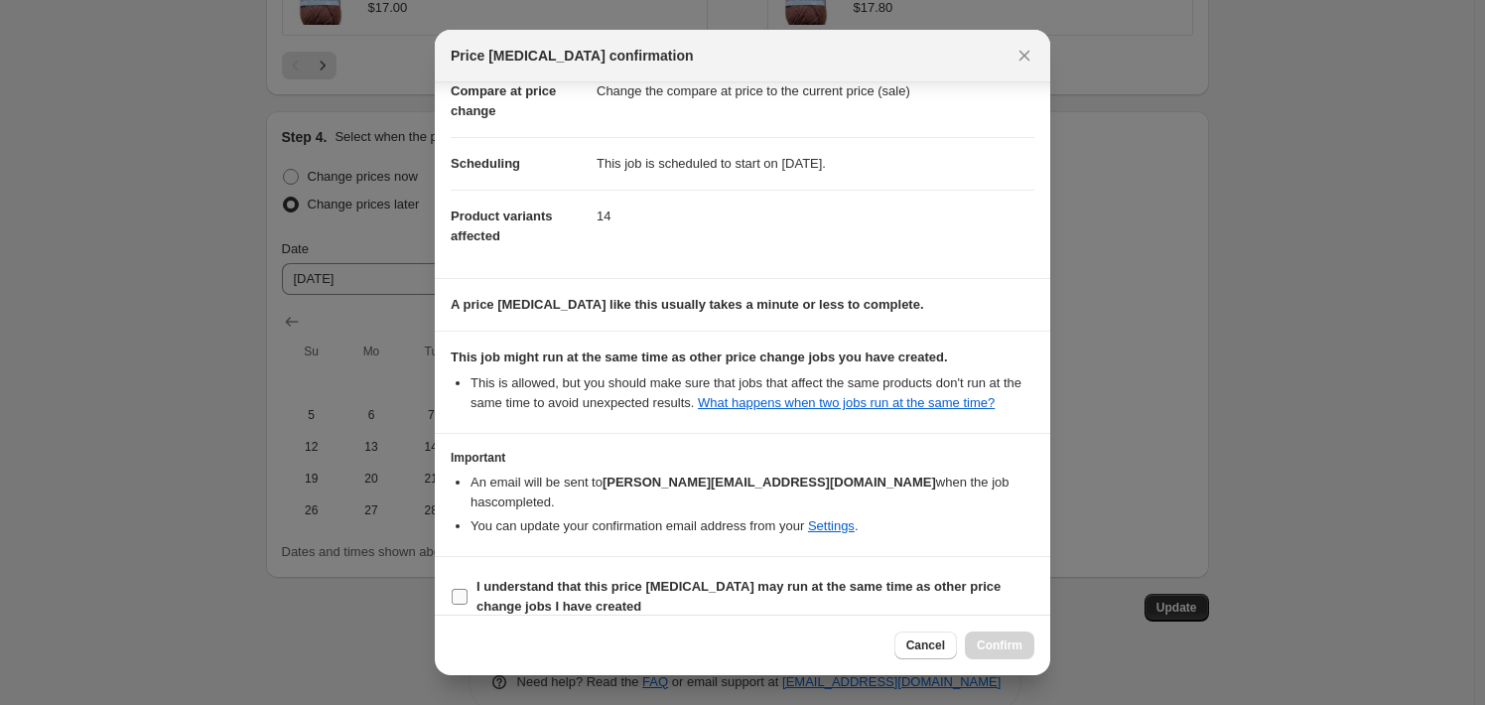
click at [895, 579] on b "I understand that this price [MEDICAL_DATA] may run at the same time as other p…" at bounding box center [738, 596] width 524 height 35
click at [468, 589] on input "I understand that this price [MEDICAL_DATA] may run at the same time as other p…" at bounding box center [460, 597] width 16 height 16
checkbox input "true"
click at [1014, 652] on span "Confirm" at bounding box center [1000, 645] width 46 height 16
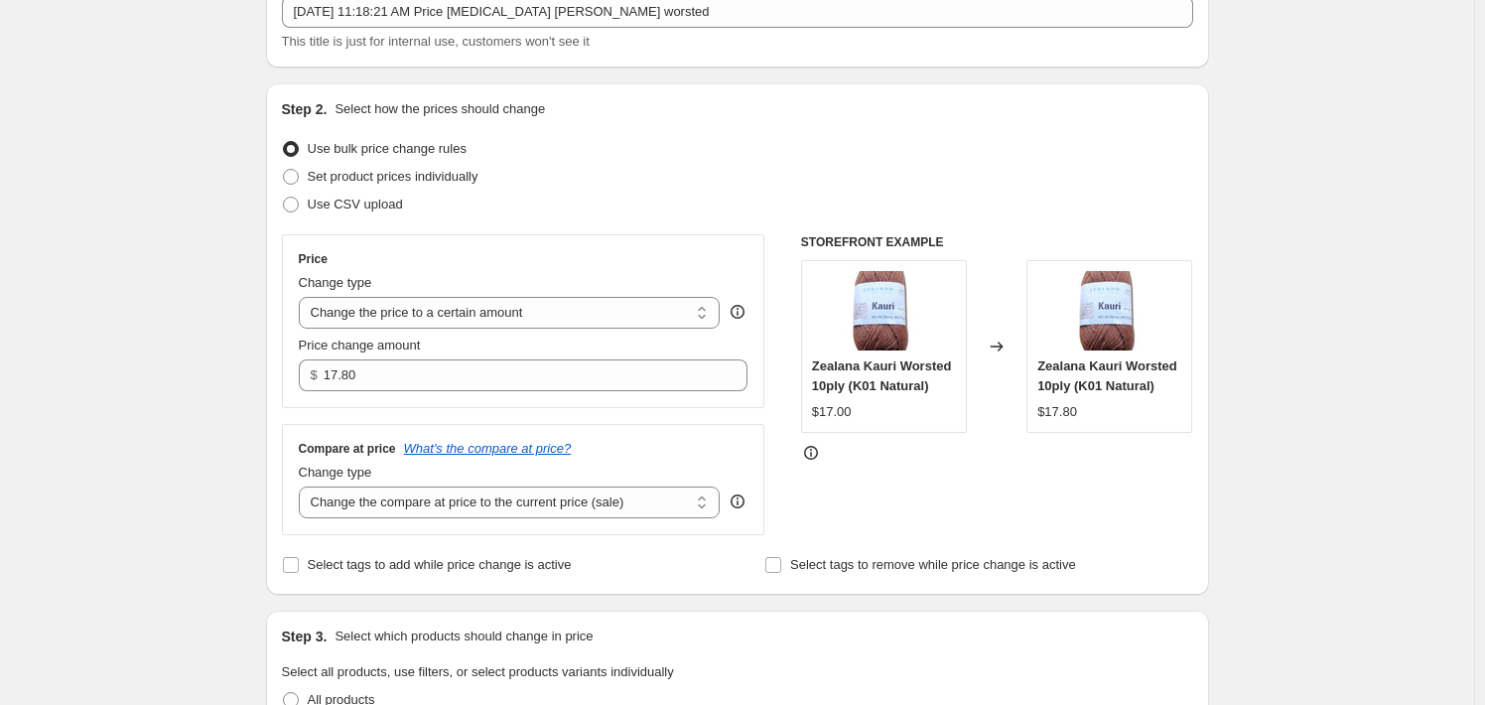
scroll to position [0, 0]
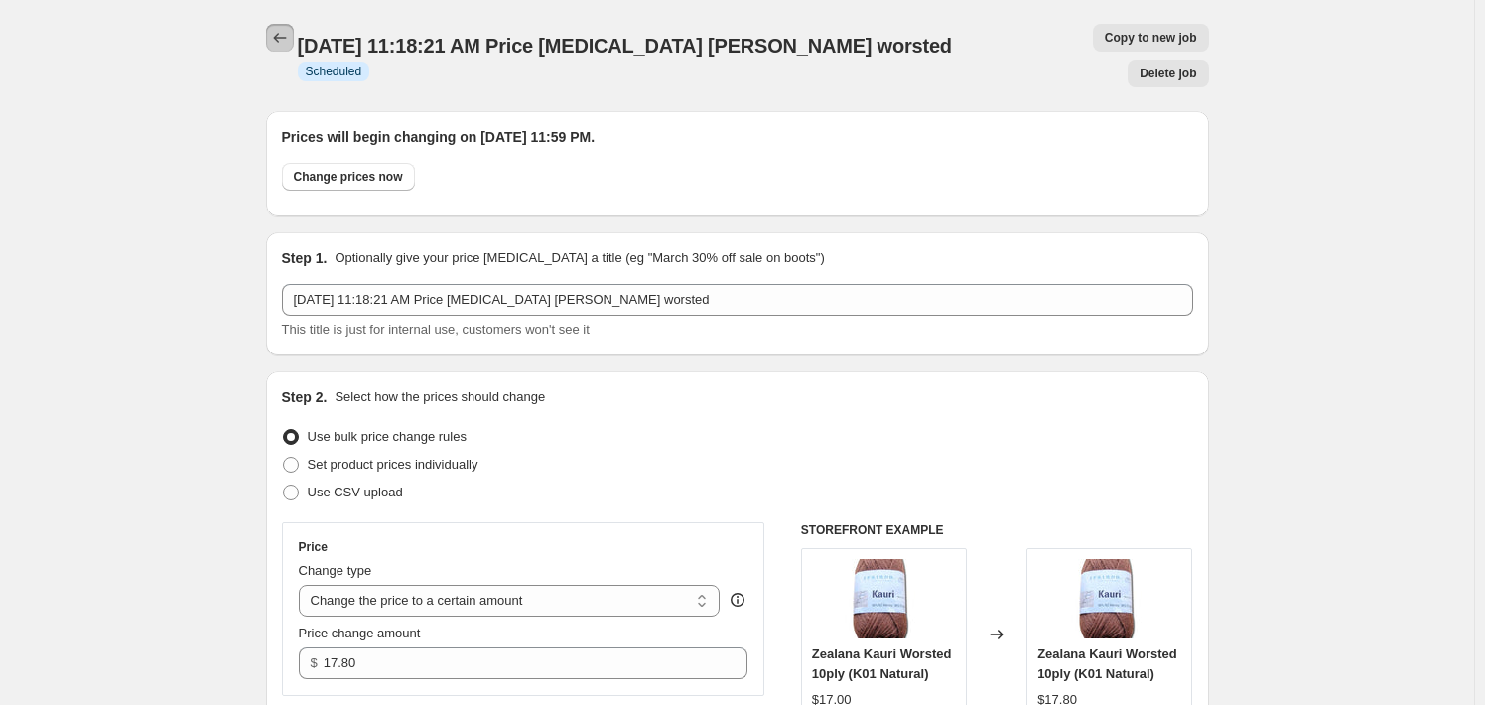
click at [275, 47] on icon "Price change jobs" at bounding box center [280, 38] width 20 height 20
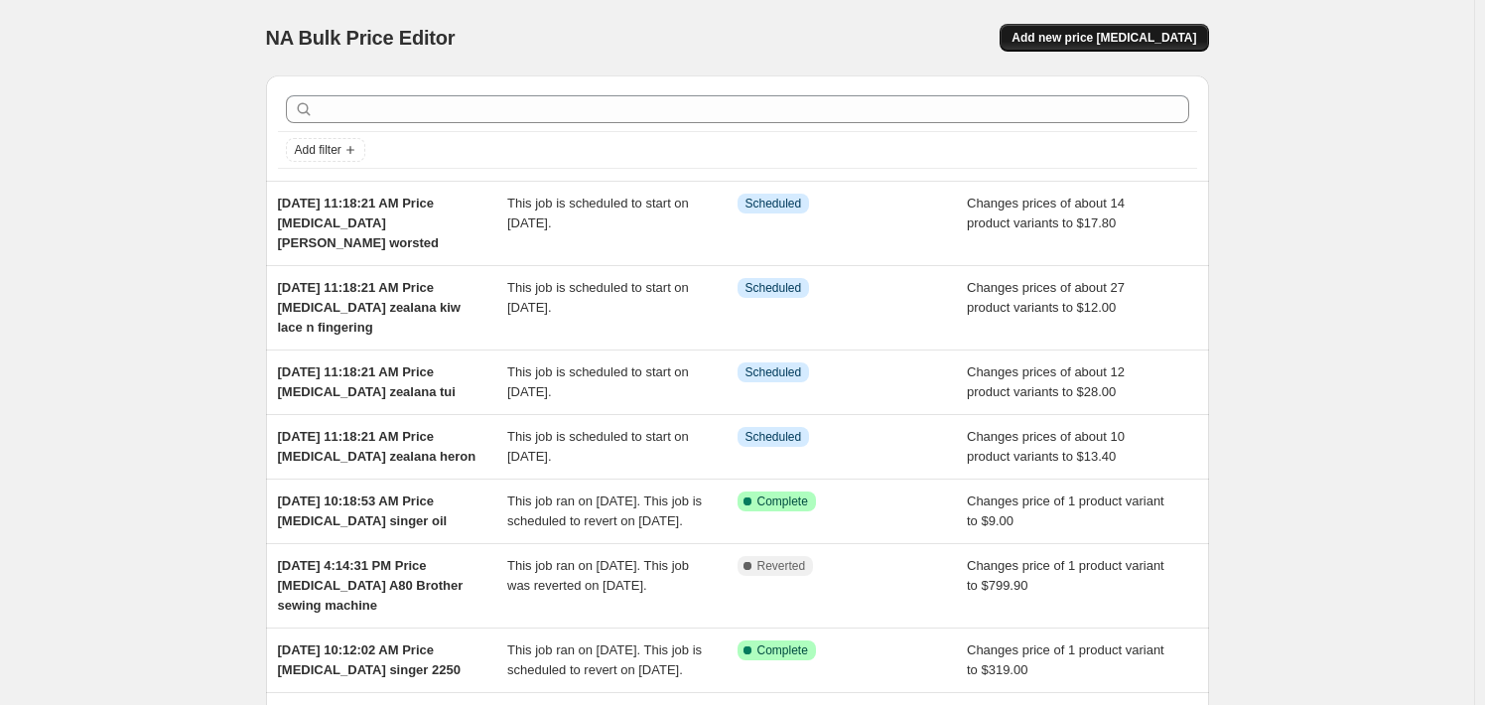
click at [1146, 27] on button "Add new price [MEDICAL_DATA]" at bounding box center [1104, 38] width 208 height 28
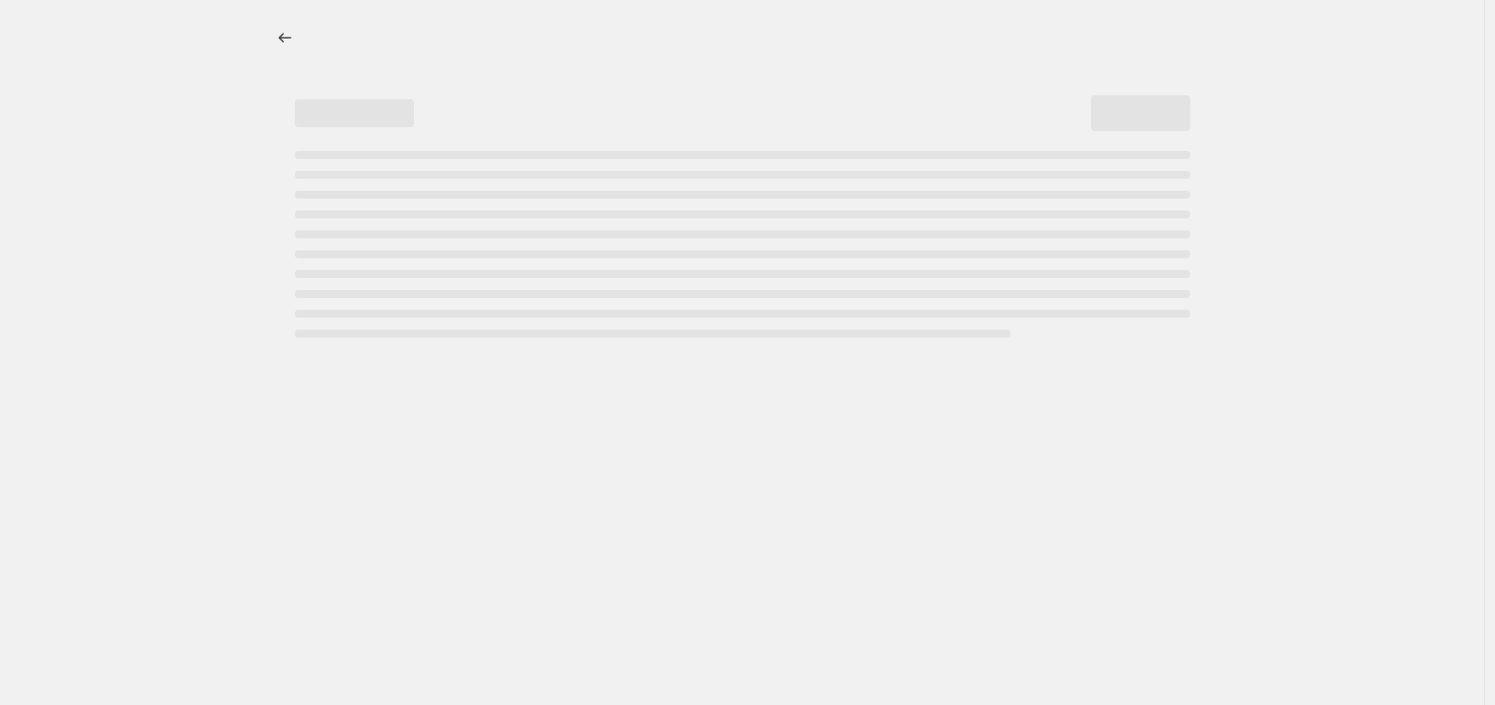
select select "percentage"
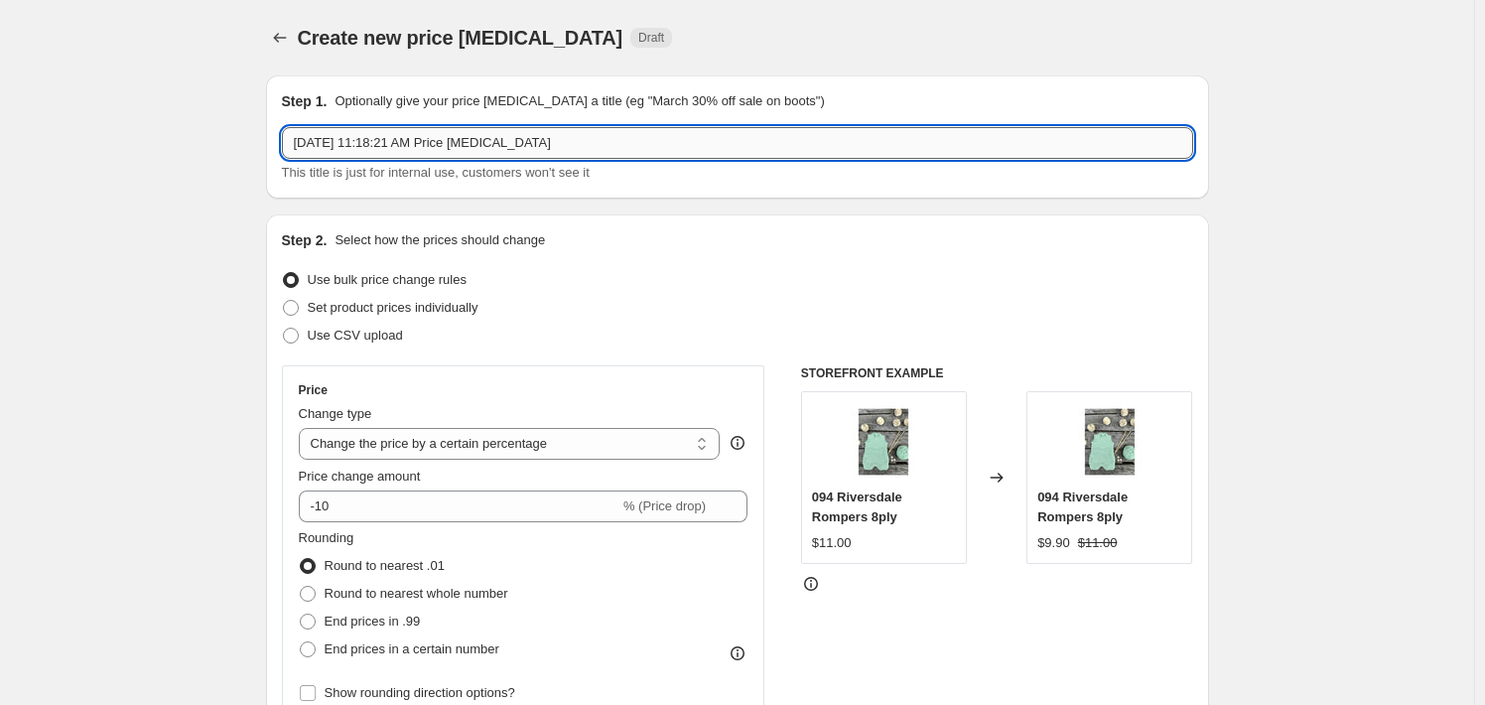
click at [624, 154] on input "[DATE] 11:18:21 AM Price [MEDICAL_DATA]" at bounding box center [737, 143] width 911 height 32
type input "[DATE] 11:18:21 AM Price [MEDICAL_DATA] Kaur Fingering"
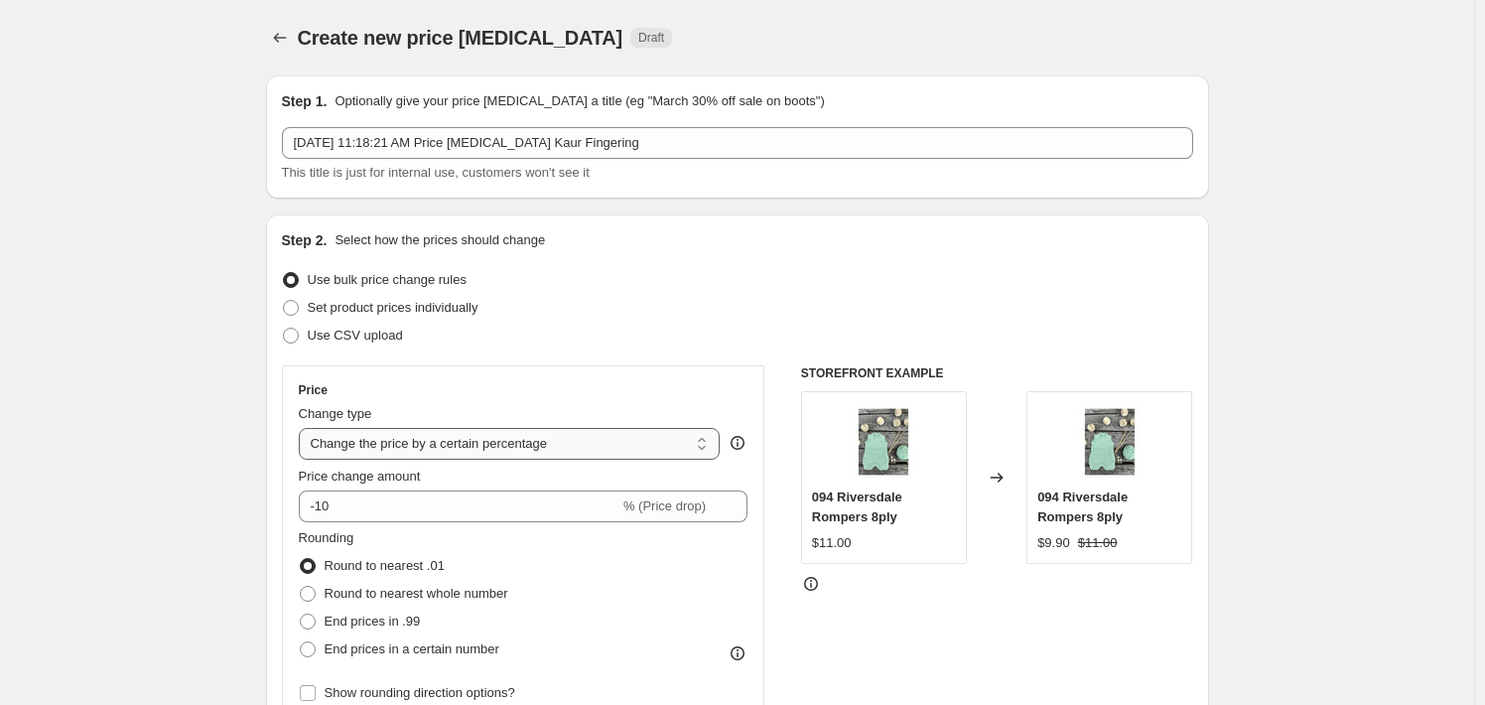
click at [477, 451] on select "Change the price to a certain amount Change the price by a certain amount Chang…" at bounding box center [510, 444] width 422 height 32
select select "by"
click at [303, 428] on select "Change the price to a certain amount Change the price by a certain amount Chang…" at bounding box center [510, 444] width 422 height 32
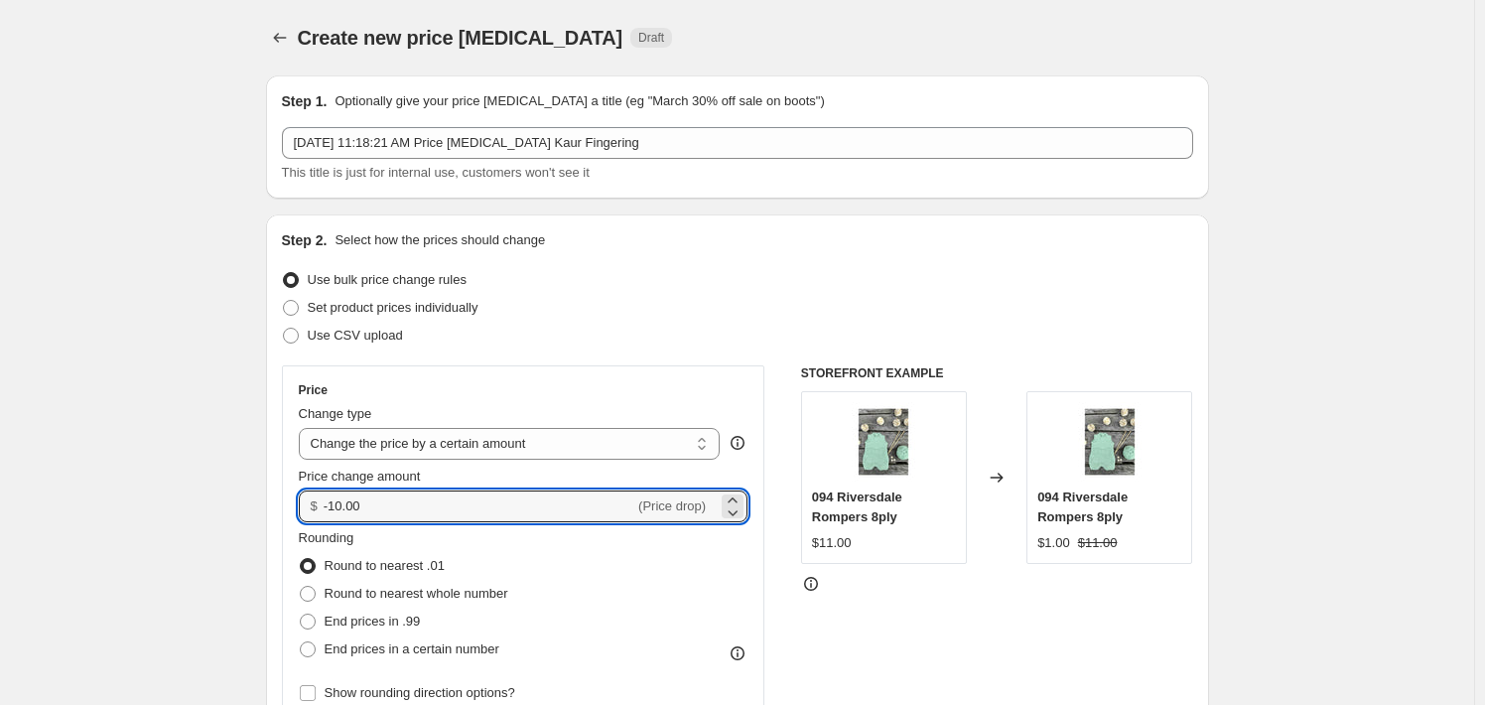
drag, startPoint x: 475, startPoint y: 511, endPoint x: 329, endPoint y: 526, distance: 147.7
click at [329, 526] on div "Price Change type Change the price to a certain amount Change the price by a ce…" at bounding box center [524, 544] width 450 height 325
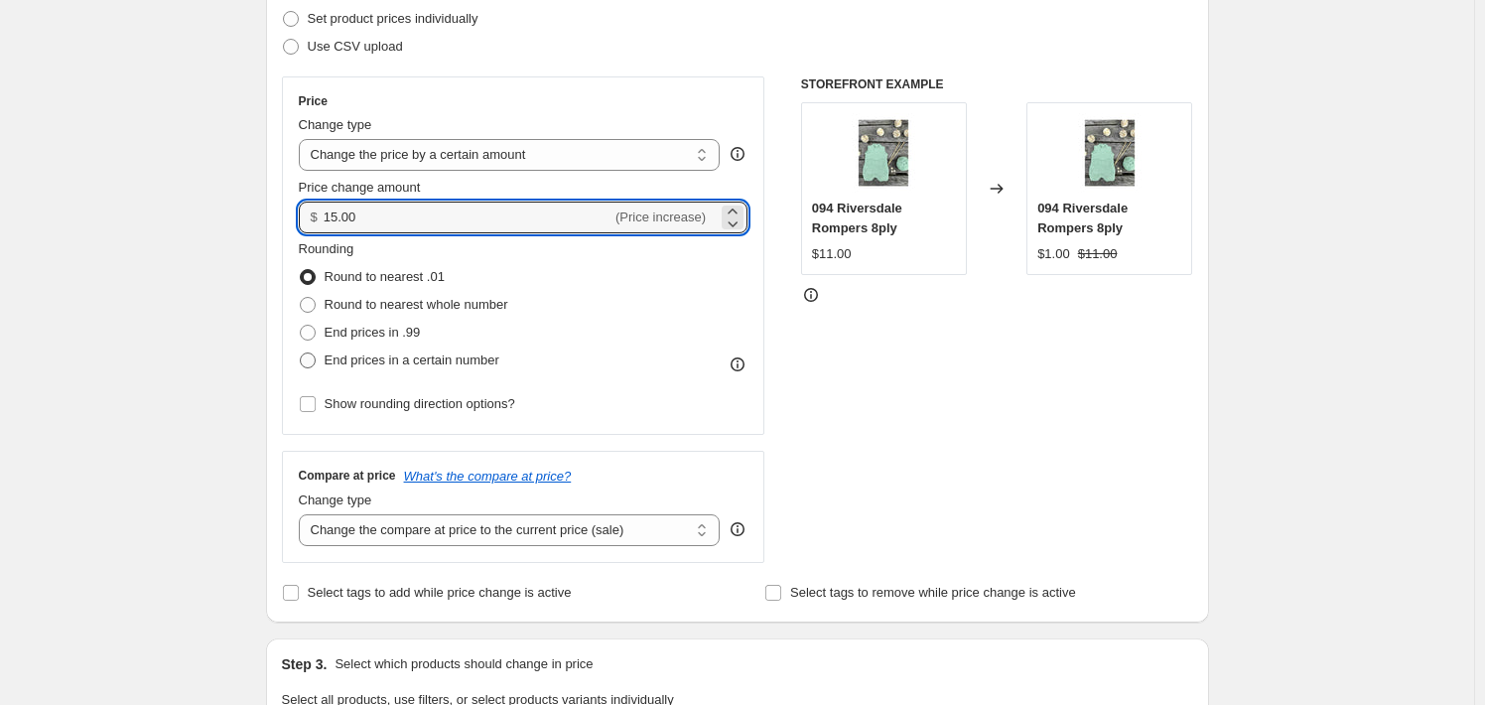
scroll to position [298, 0]
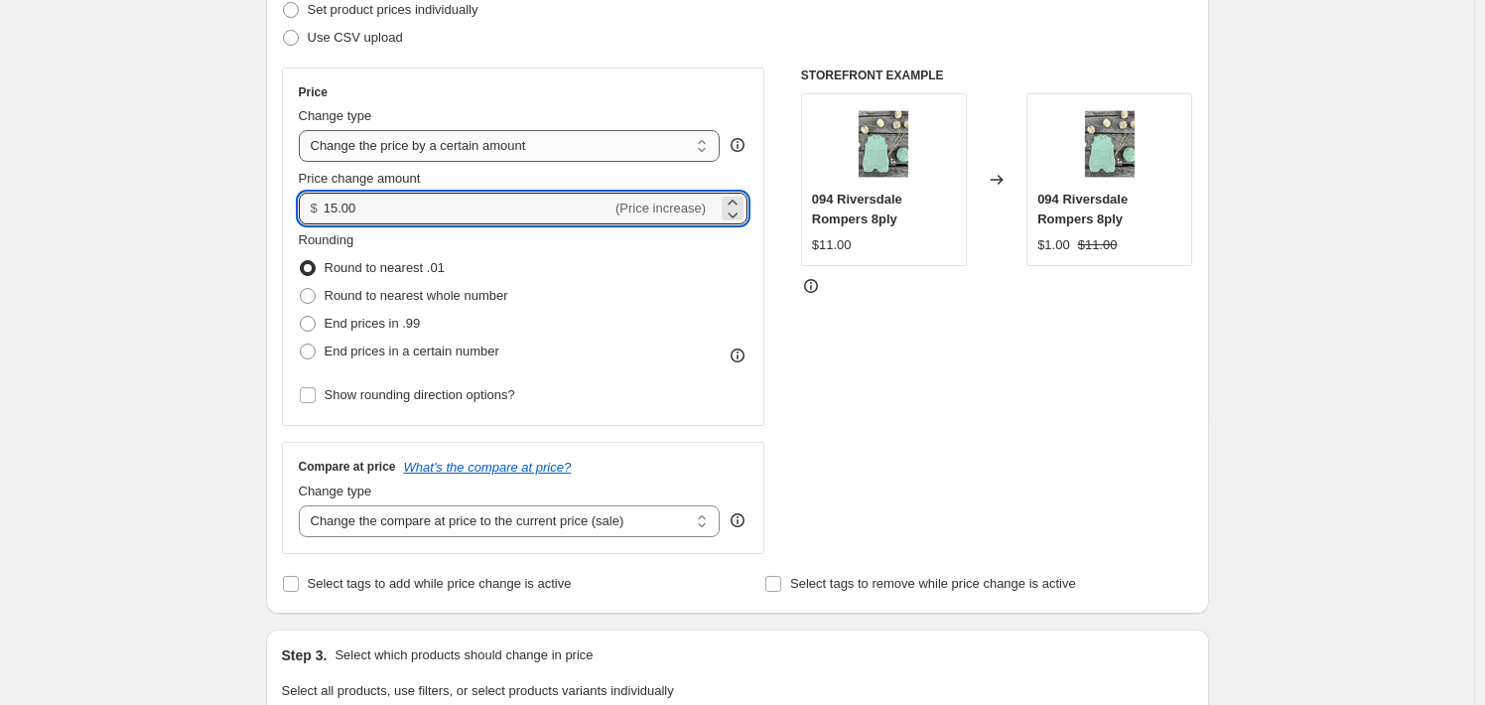
type input "15.00"
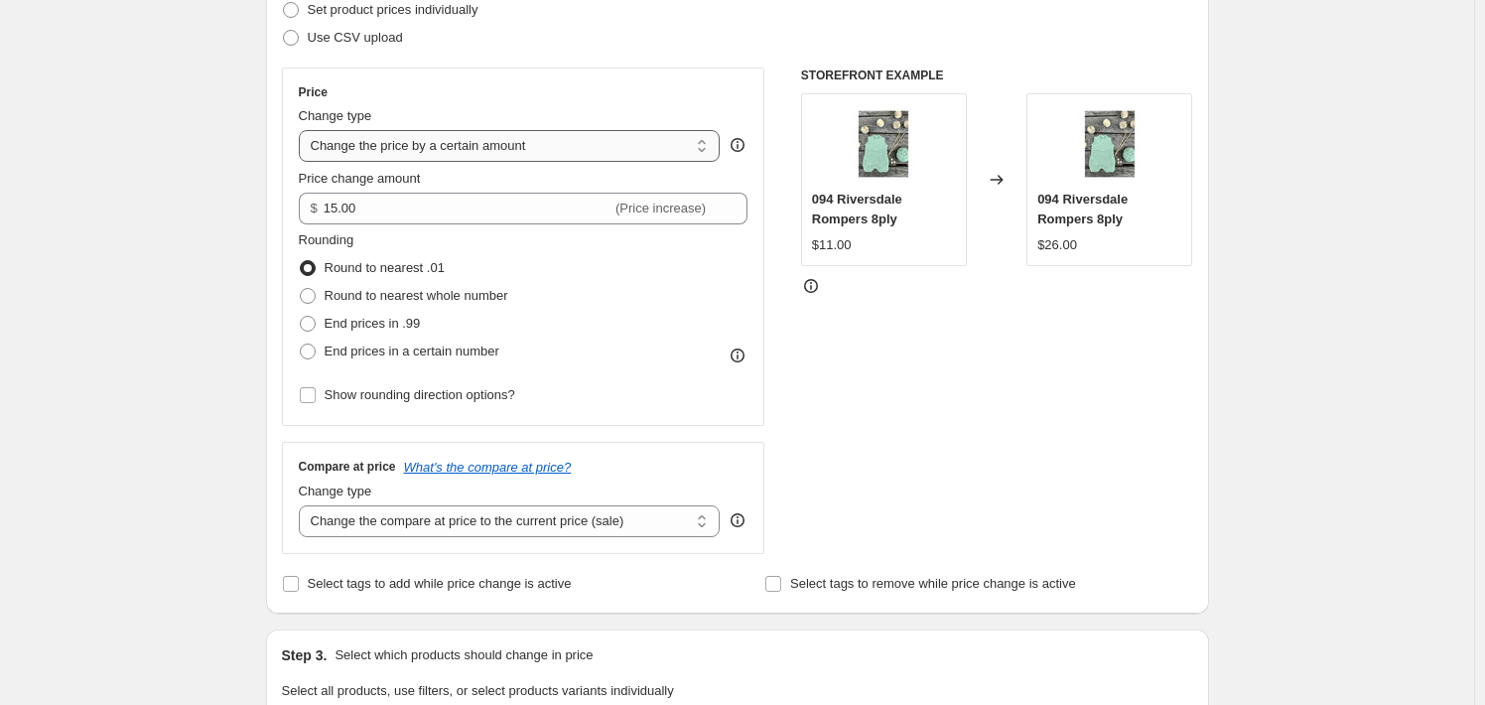
click at [709, 136] on select "Change the price to a certain amount Change the price by a certain amount Chang…" at bounding box center [510, 146] width 422 height 32
select select "to"
click at [303, 130] on select "Change the price to a certain amount Change the price by a certain amount Chang…" at bounding box center [510, 146] width 422 height 32
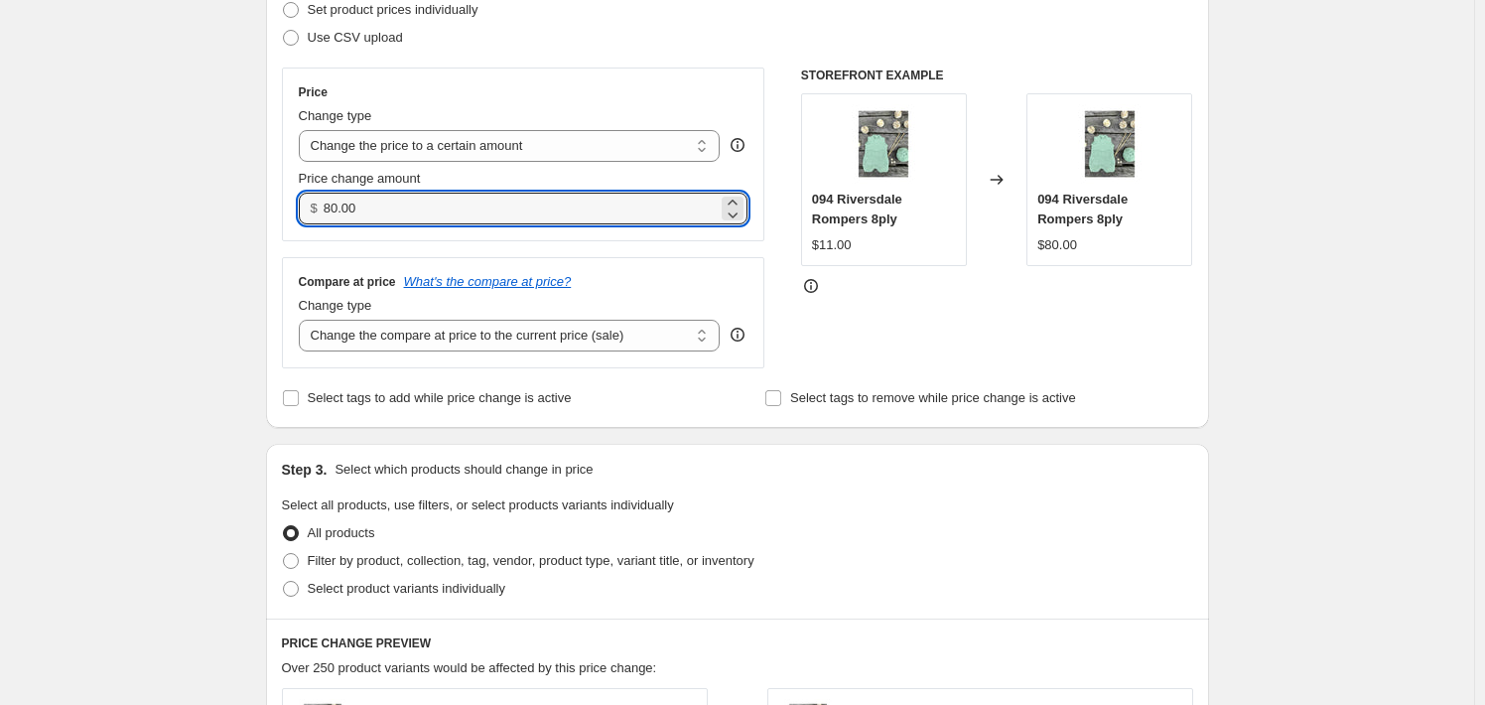
drag, startPoint x: 496, startPoint y: 213, endPoint x: 282, endPoint y: 223, distance: 214.6
click at [282, 223] on div "Step 2. Select how the prices should change Use bulk price change rules Set pro…" at bounding box center [737, 172] width 943 height 511
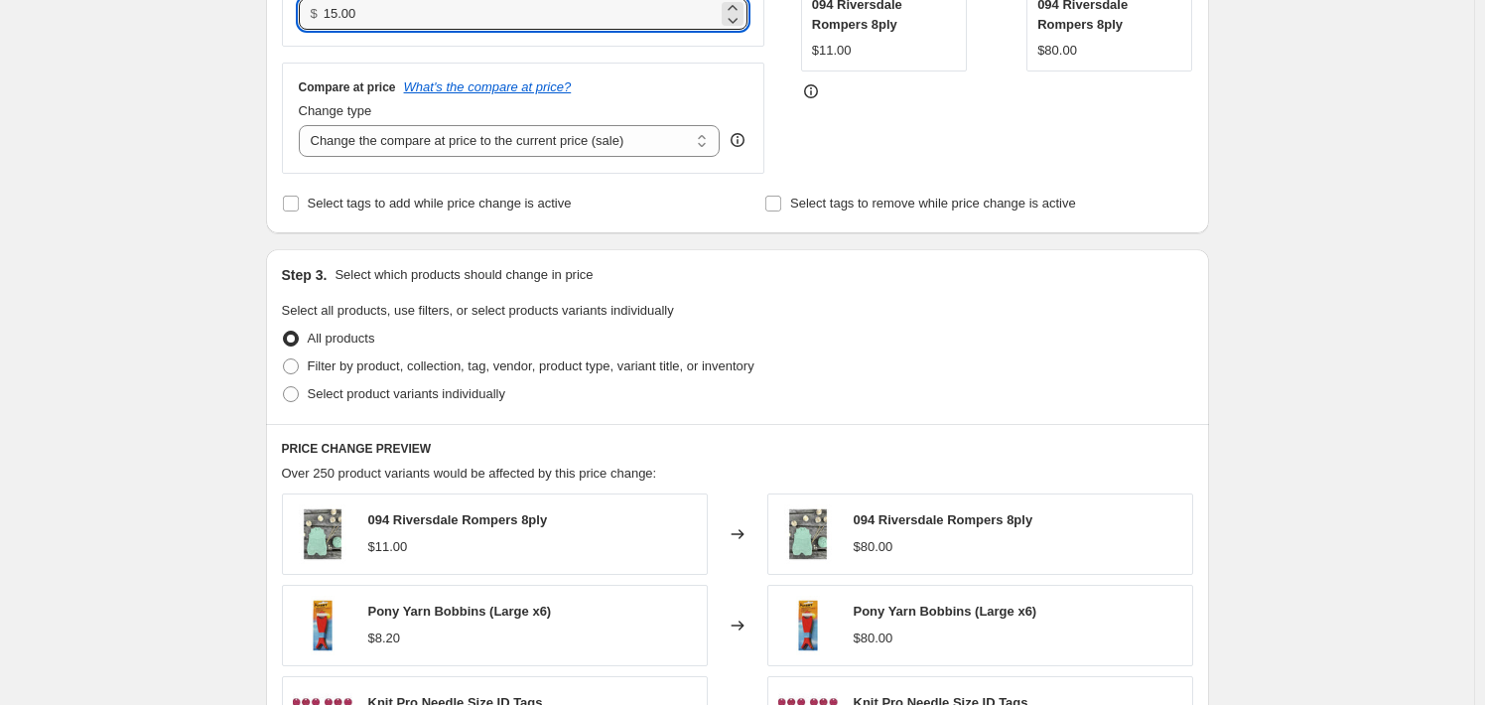
scroll to position [496, 0]
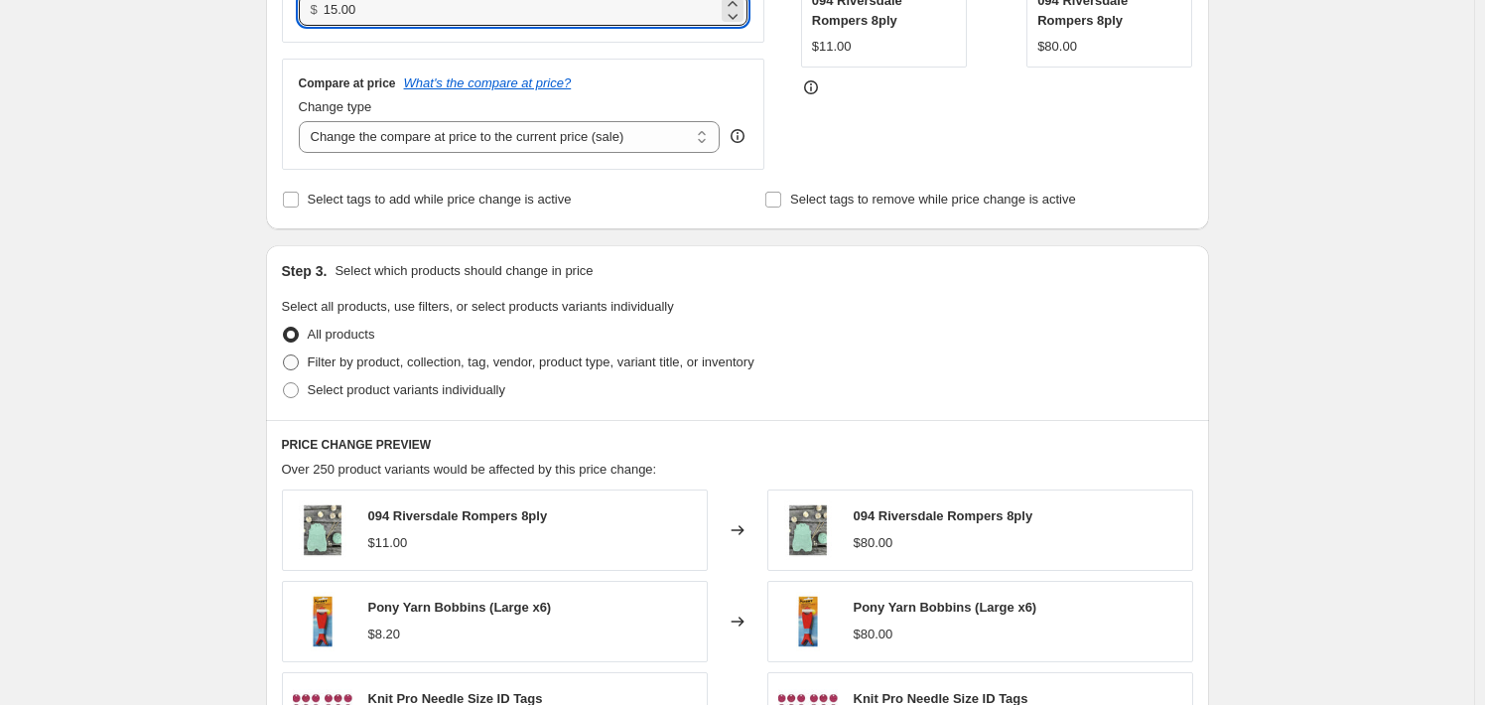
type input "15.00"
click at [641, 371] on span "Filter by product, collection, tag, vendor, product type, variant title, or inv…" at bounding box center [531, 362] width 447 height 20
click at [284, 355] on input "Filter by product, collection, tag, vendor, product type, variant title, or inv…" at bounding box center [283, 354] width 1 height 1
radio input "true"
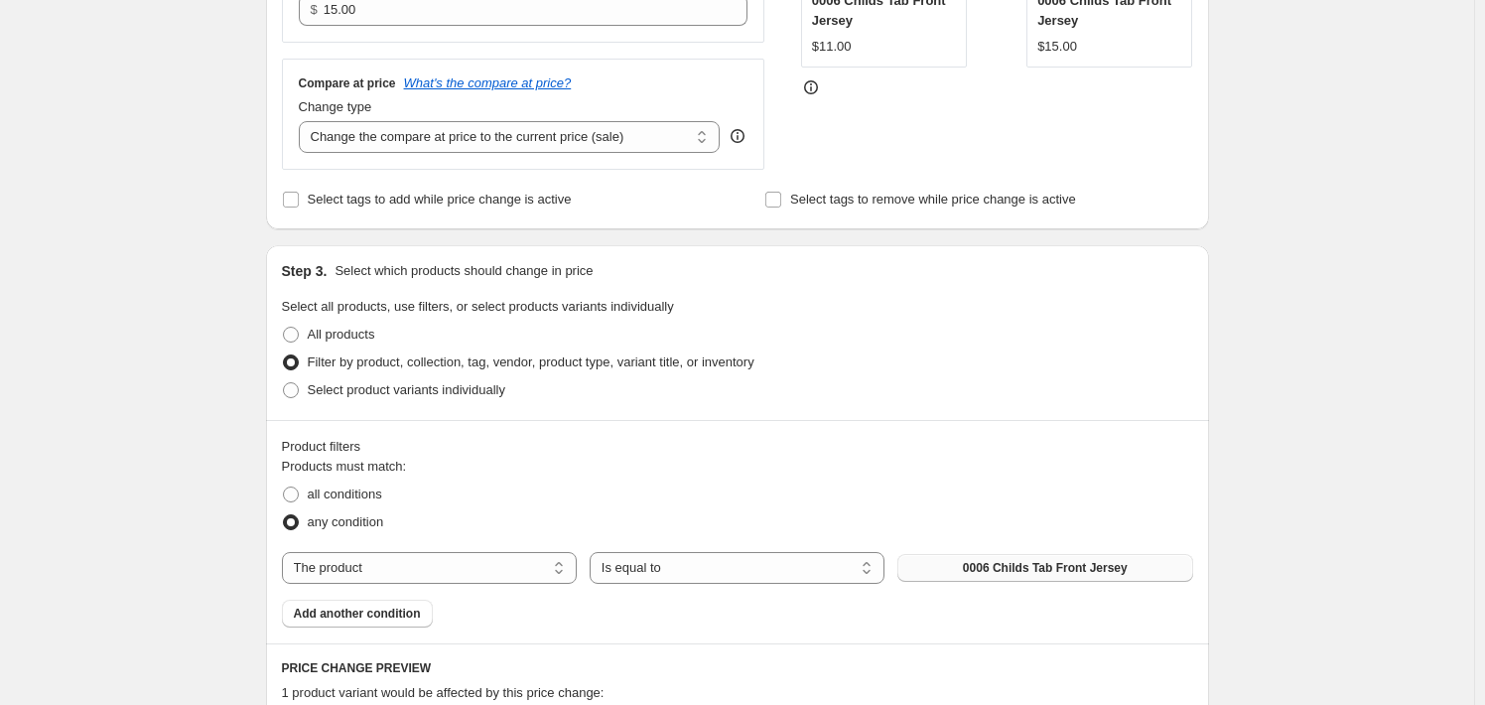
click at [1000, 568] on span "0006 Childs Tab Front Jersey" at bounding box center [1045, 568] width 165 height 16
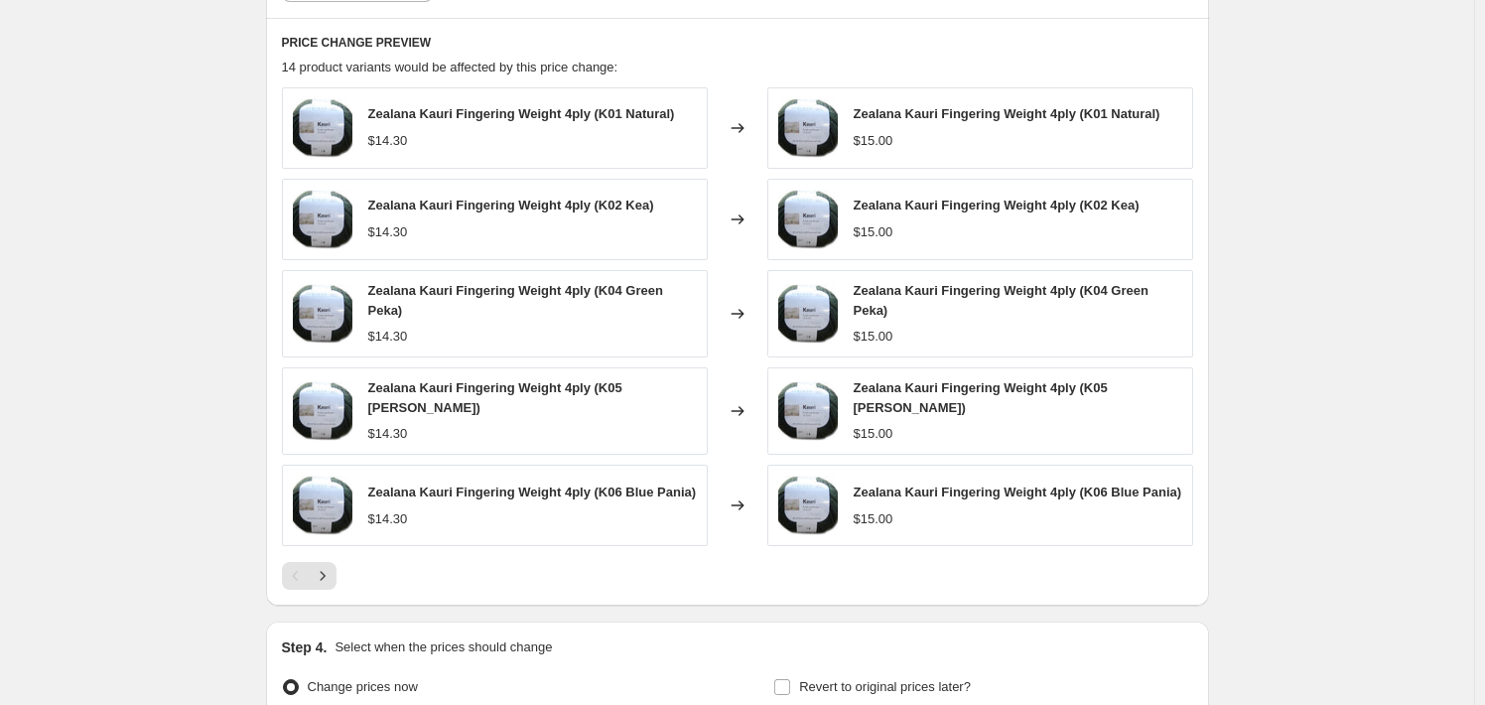
scroll to position [1329, 0]
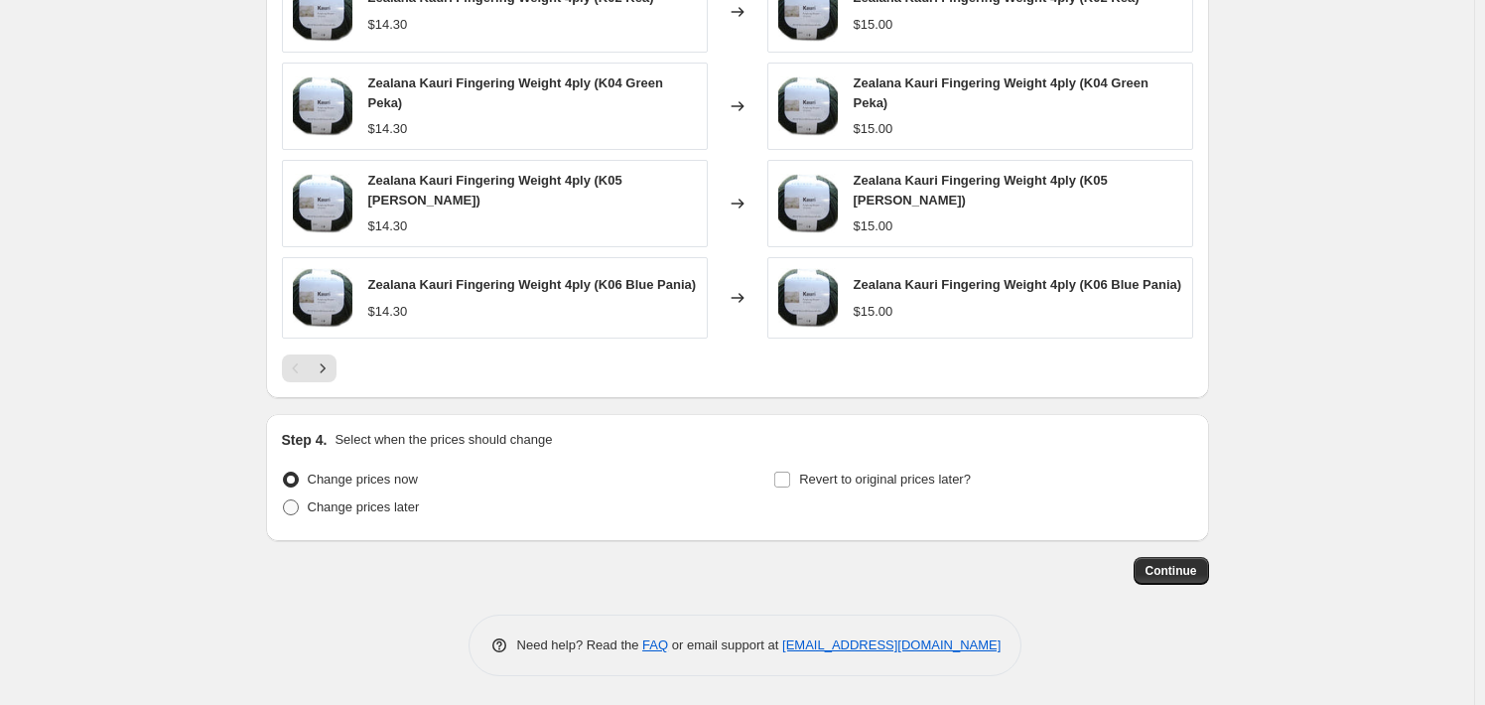
click at [329, 513] on span "Change prices later" at bounding box center [364, 506] width 112 height 15
click at [284, 500] on input "Change prices later" at bounding box center [283, 499] width 1 height 1
radio input "true"
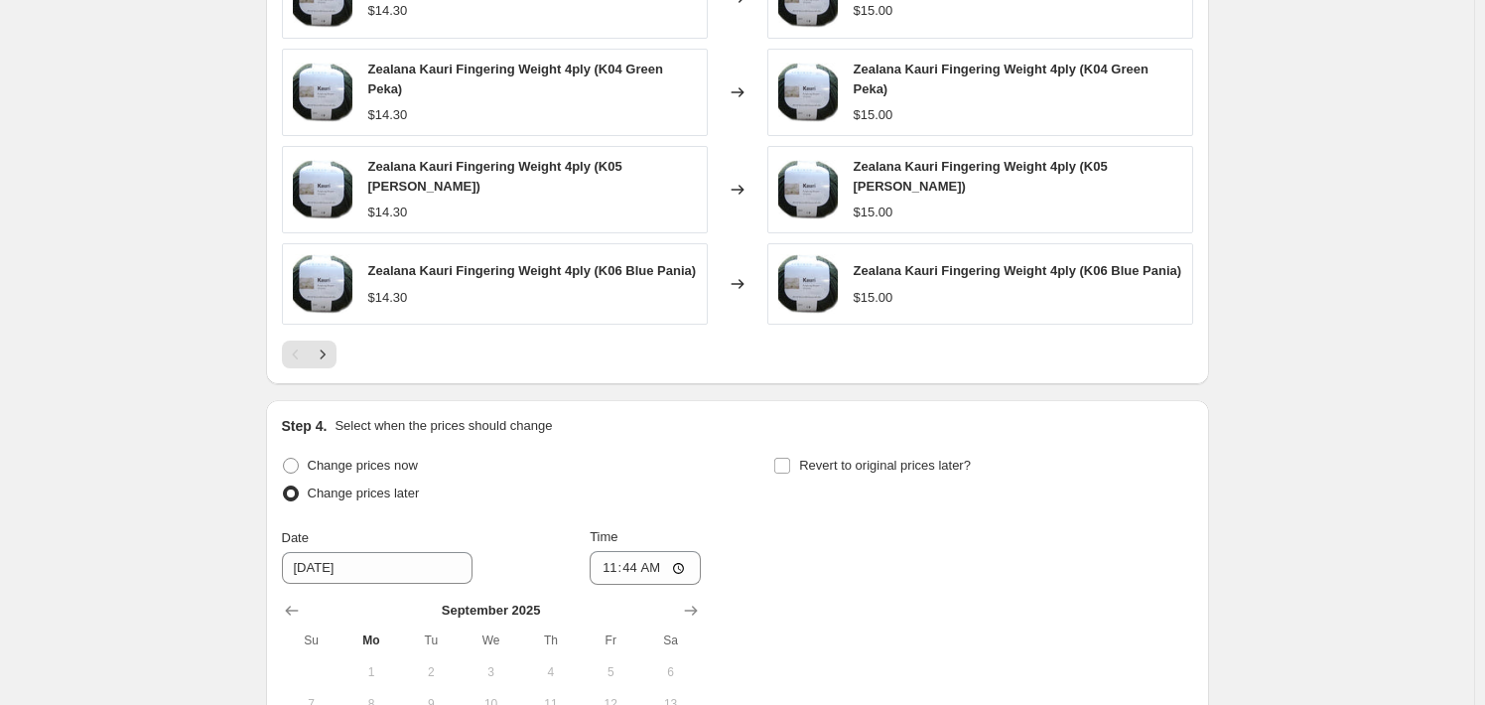
scroll to position [1669, 0]
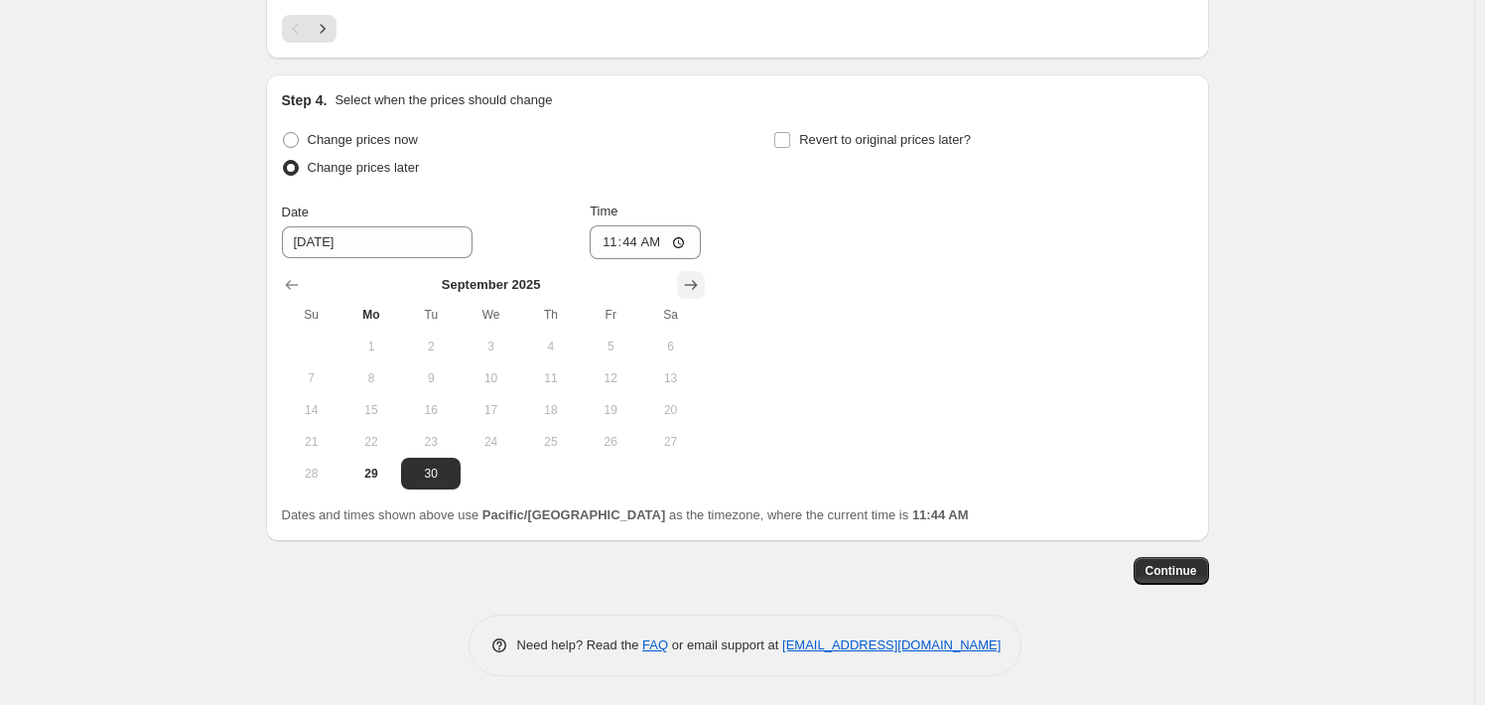
click at [695, 275] on icon "Show next month, October 2025" at bounding box center [691, 285] width 20 height 20
click at [601, 475] on span "31" at bounding box center [611, 474] width 44 height 16
type input "[DATE]"
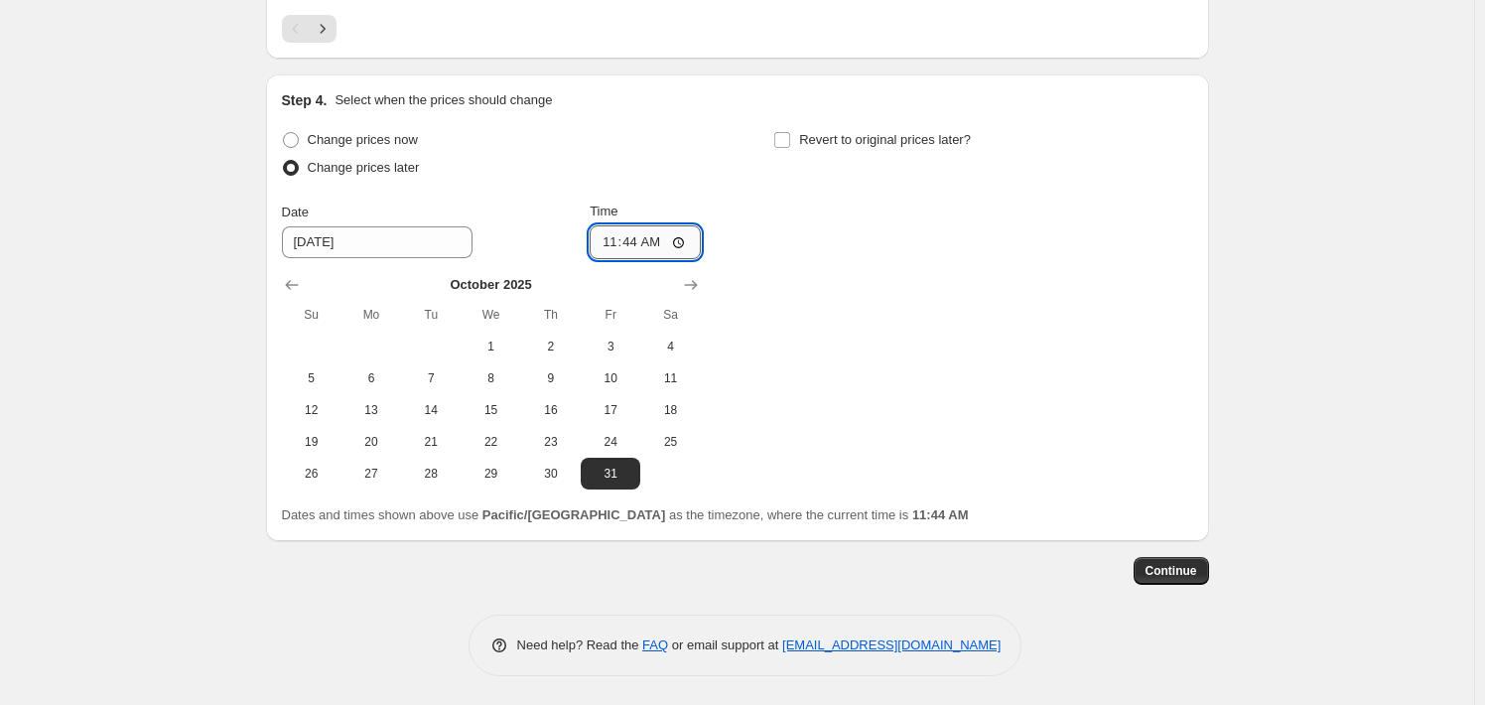
click at [637, 248] on input "11:44" at bounding box center [645, 242] width 111 height 34
type input "23:59"
click at [1171, 572] on span "Continue" at bounding box center [1171, 571] width 52 height 16
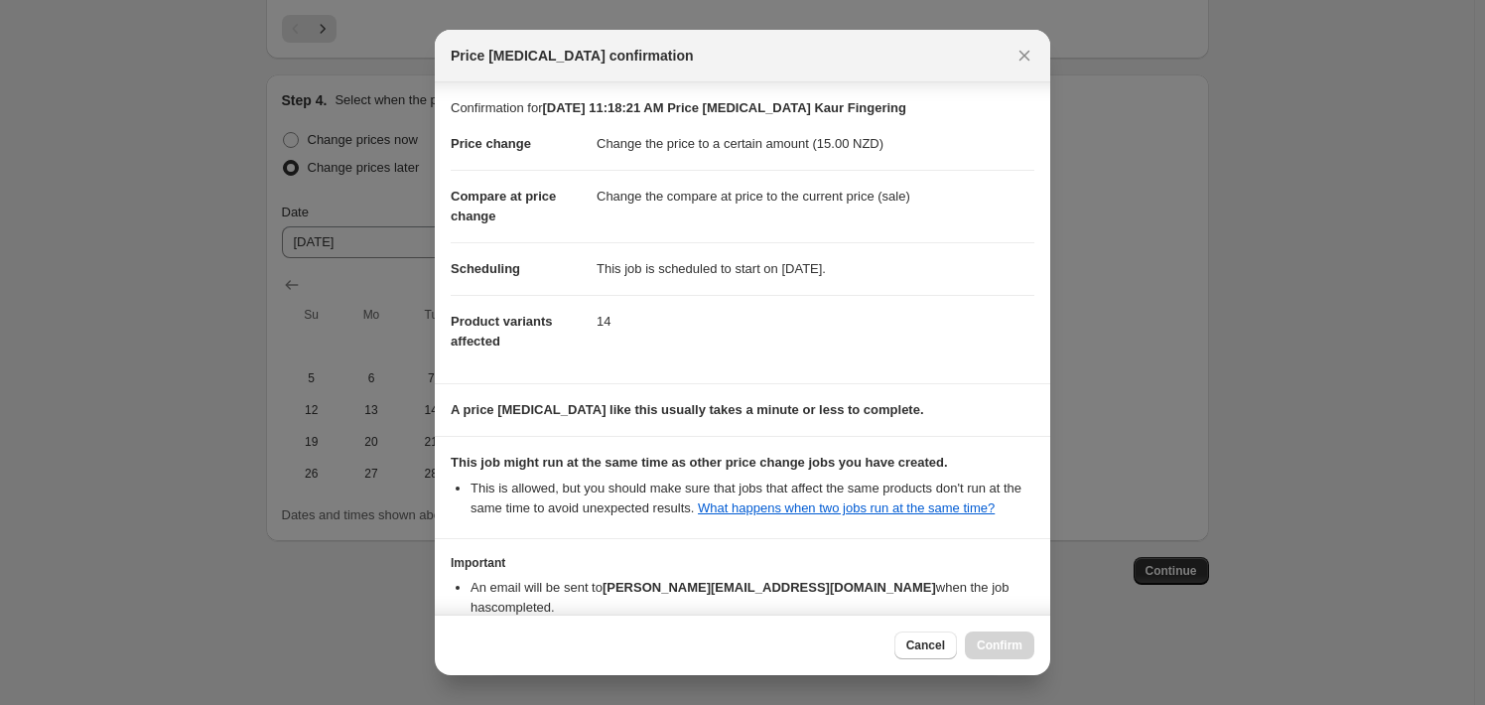
scroll to position [105, 0]
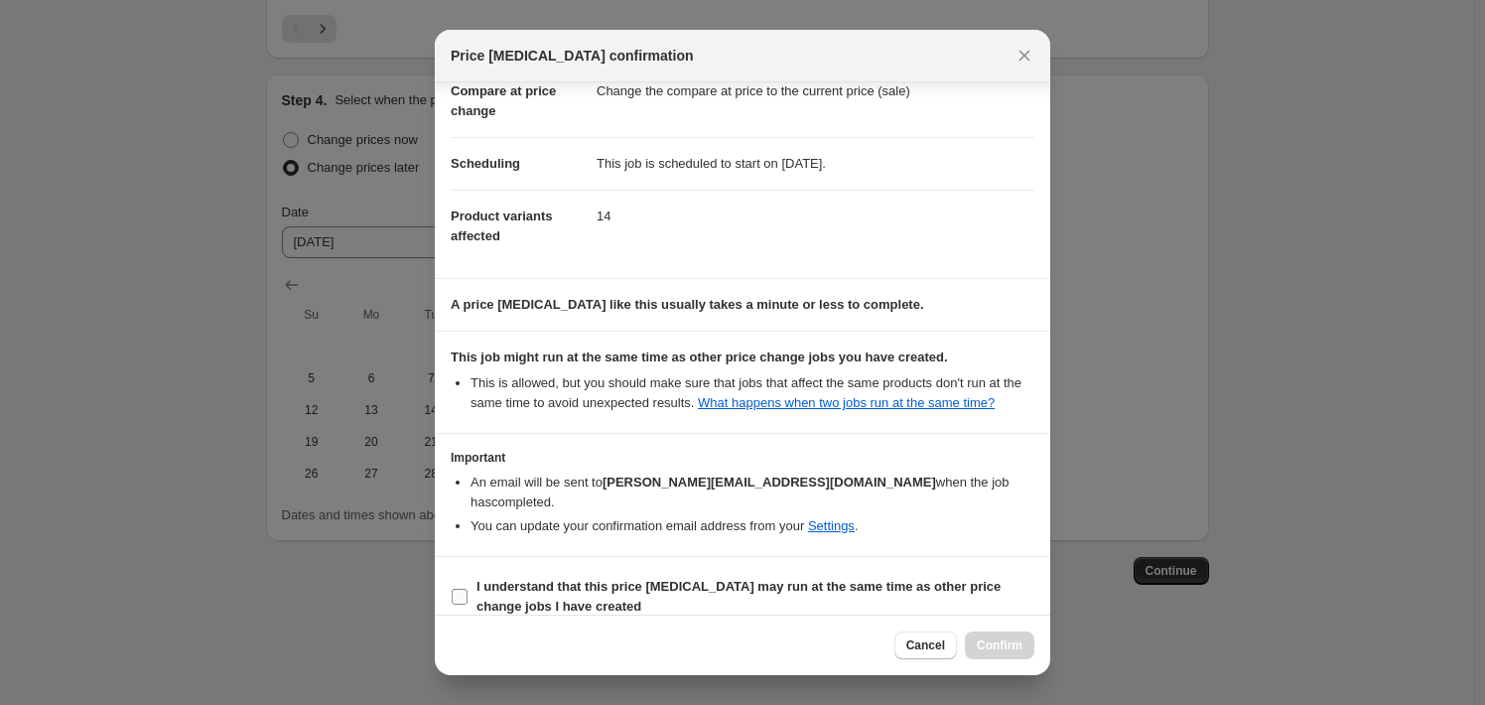
click at [731, 579] on b "I understand that this price [MEDICAL_DATA] may run at the same time as other p…" at bounding box center [738, 596] width 524 height 35
click at [468, 589] on input "I understand that this price [MEDICAL_DATA] may run at the same time as other p…" at bounding box center [460, 597] width 16 height 16
checkbox input "true"
click at [1003, 644] on span "Confirm" at bounding box center [1000, 645] width 46 height 16
